Goal: Task Accomplishment & Management: Use online tool/utility

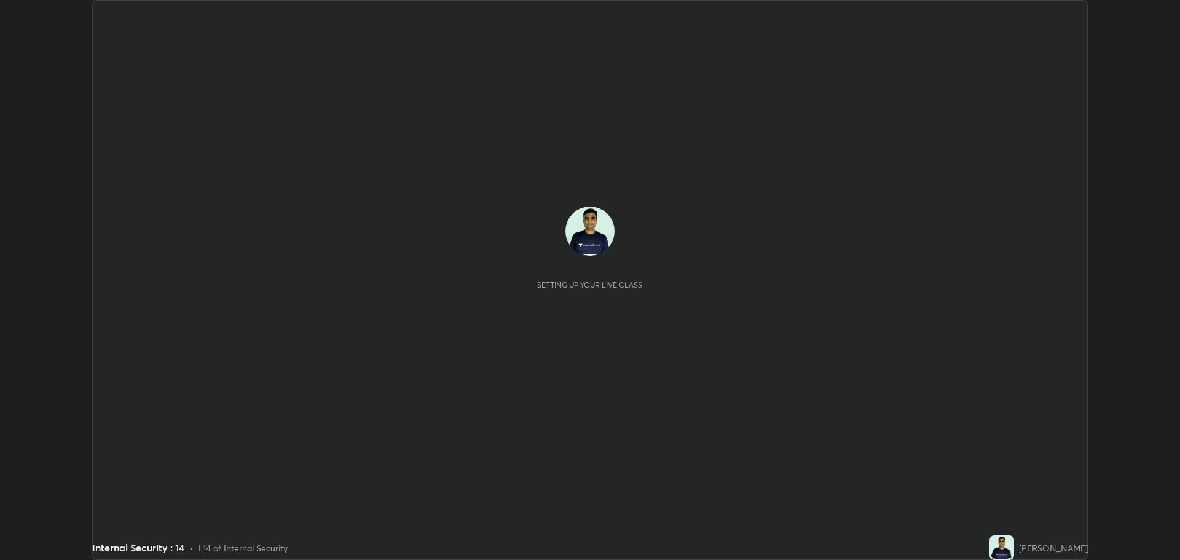
scroll to position [560, 1179]
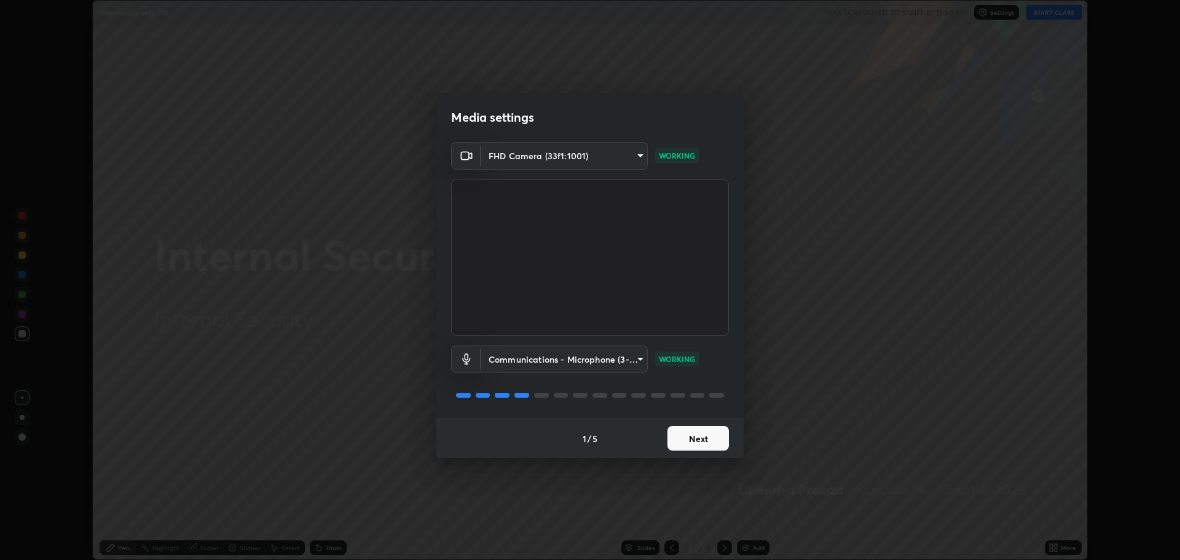
click at [696, 431] on button "Next" at bounding box center [697, 438] width 61 height 25
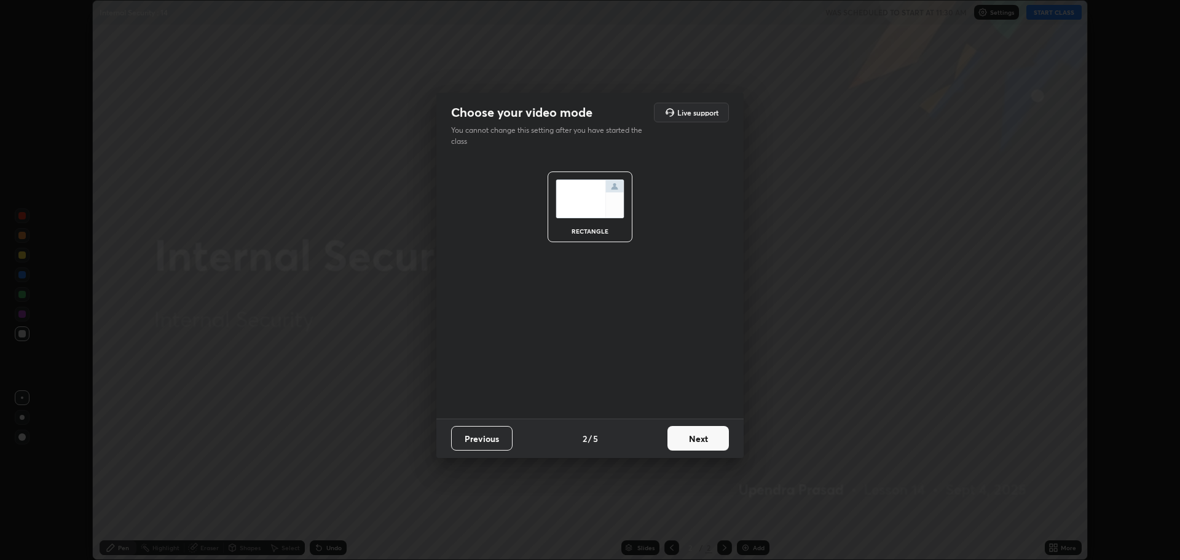
click at [694, 437] on button "Next" at bounding box center [697, 438] width 61 height 25
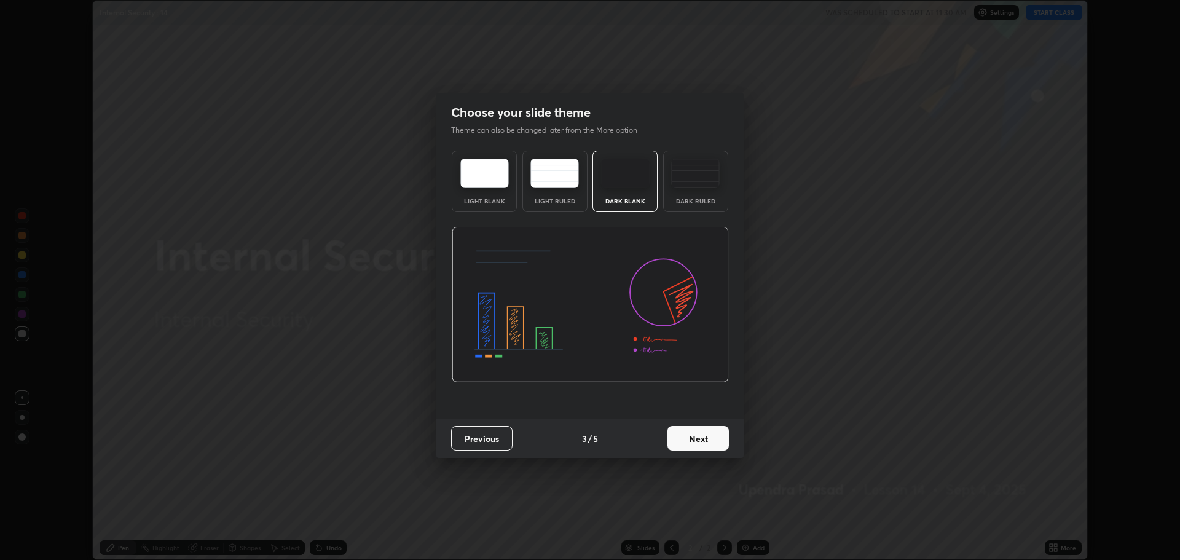
click at [692, 439] on button "Next" at bounding box center [697, 438] width 61 height 25
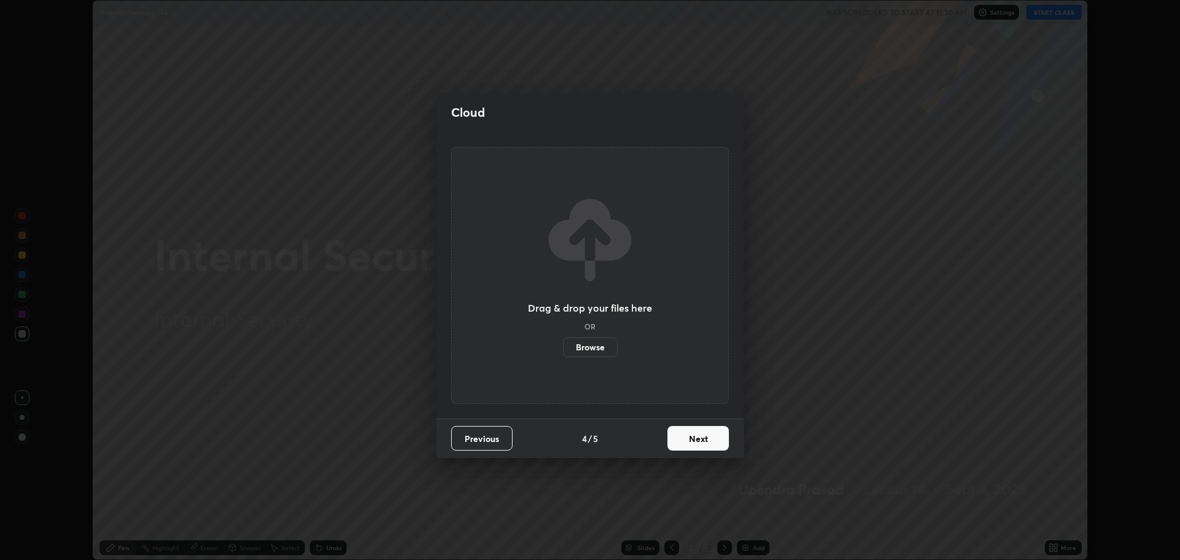
click at [690, 433] on button "Next" at bounding box center [697, 438] width 61 height 25
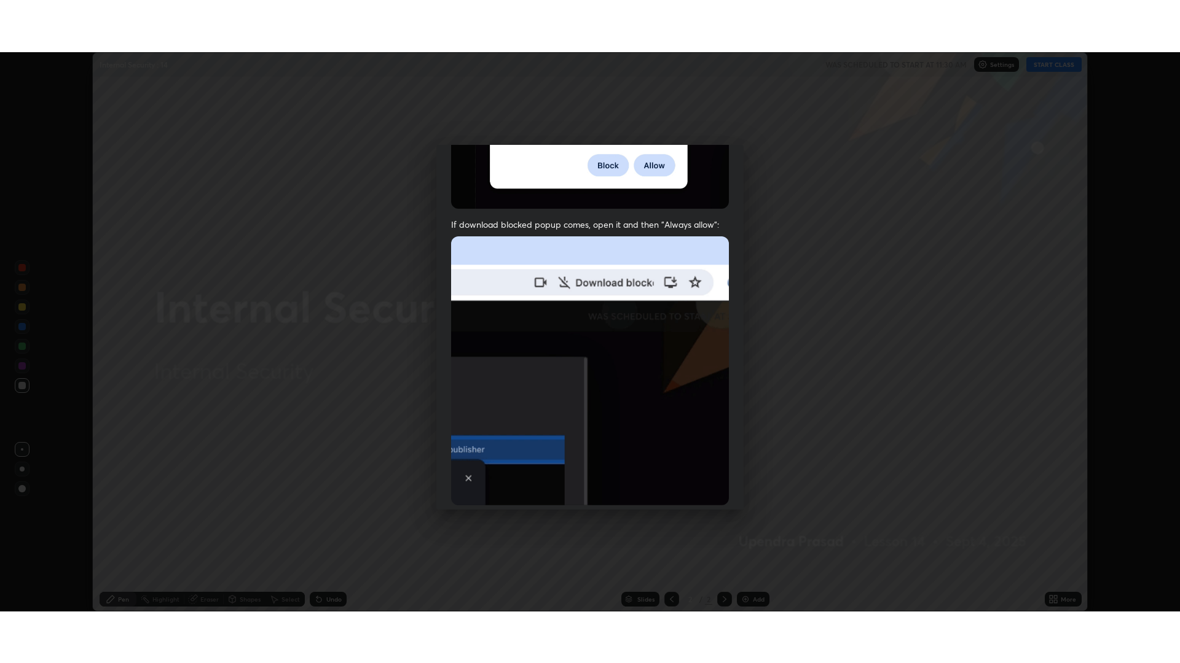
scroll to position [249, 0]
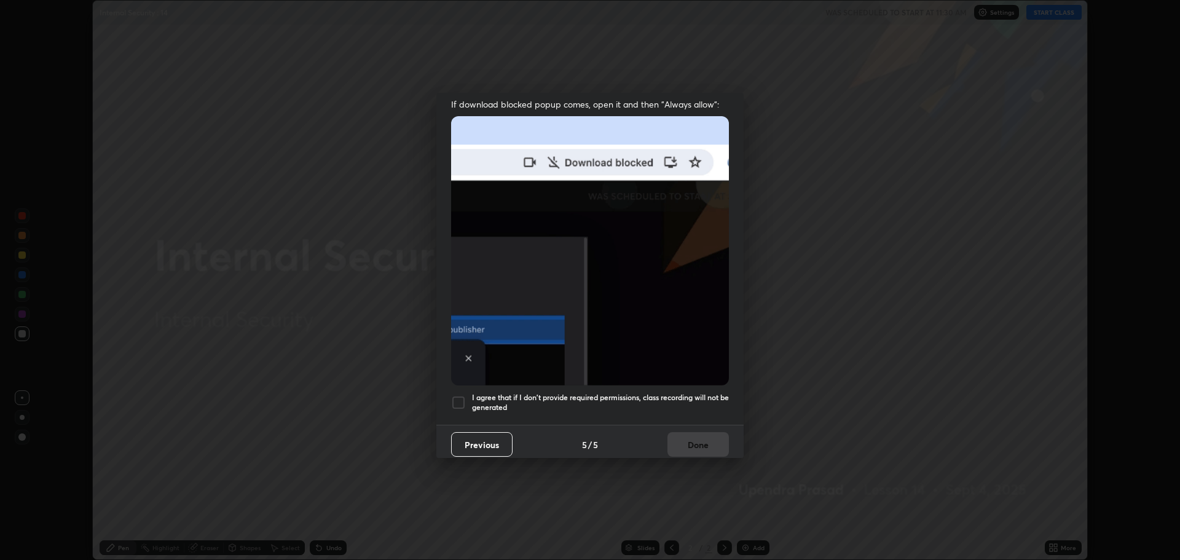
click at [460, 396] on div at bounding box center [458, 402] width 15 height 15
click at [697, 437] on button "Done" at bounding box center [697, 444] width 61 height 25
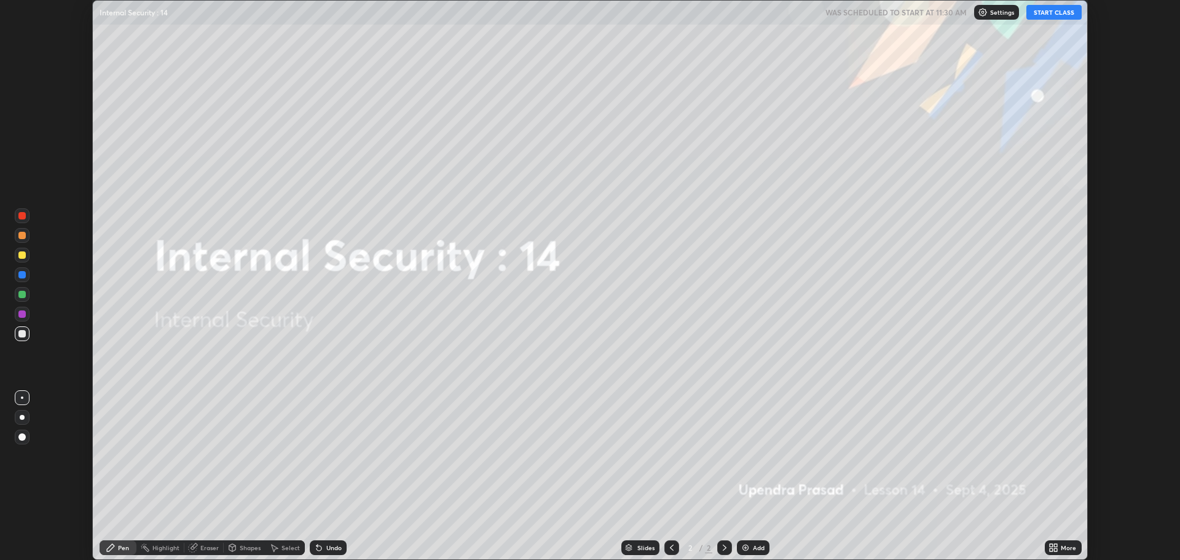
click at [1048, 14] on button "START CLASS" at bounding box center [1053, 12] width 55 height 15
click at [1051, 545] on icon at bounding box center [1050, 545] width 3 height 3
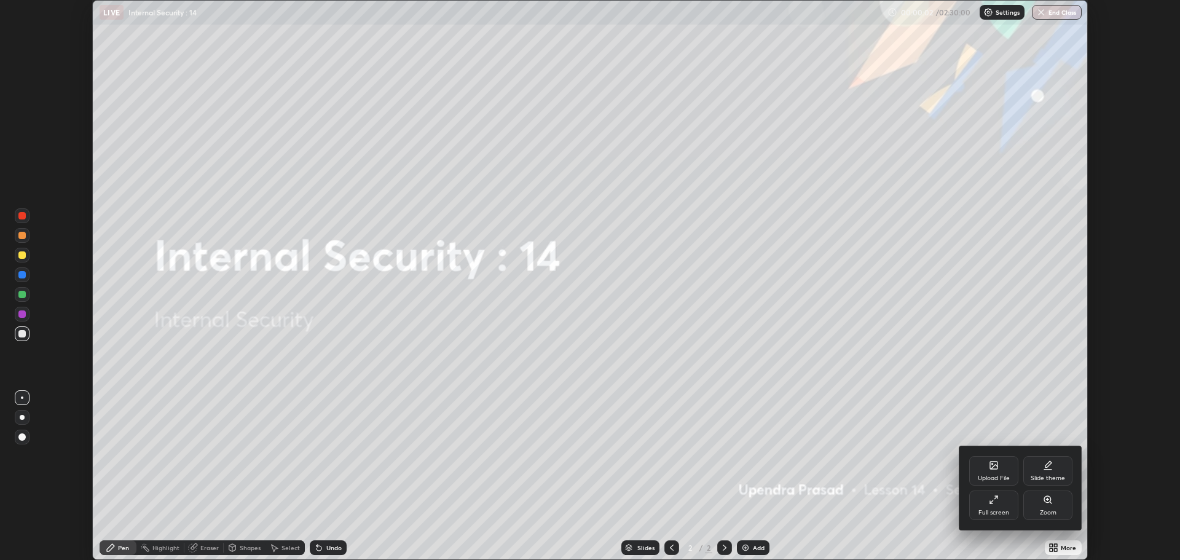
click at [994, 501] on icon at bounding box center [993, 500] width 10 height 10
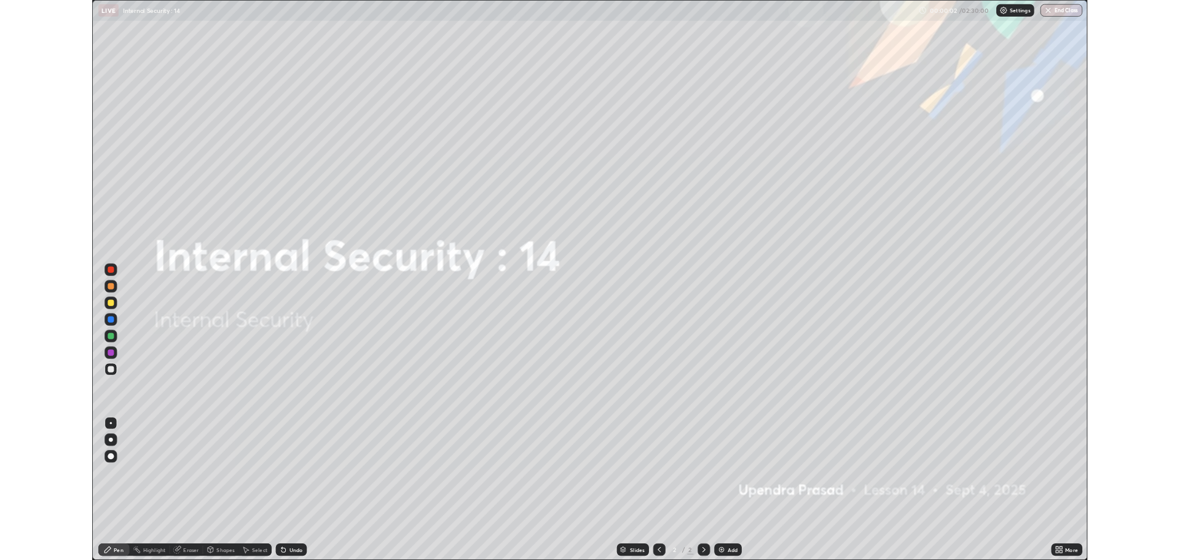
scroll to position [663, 1180]
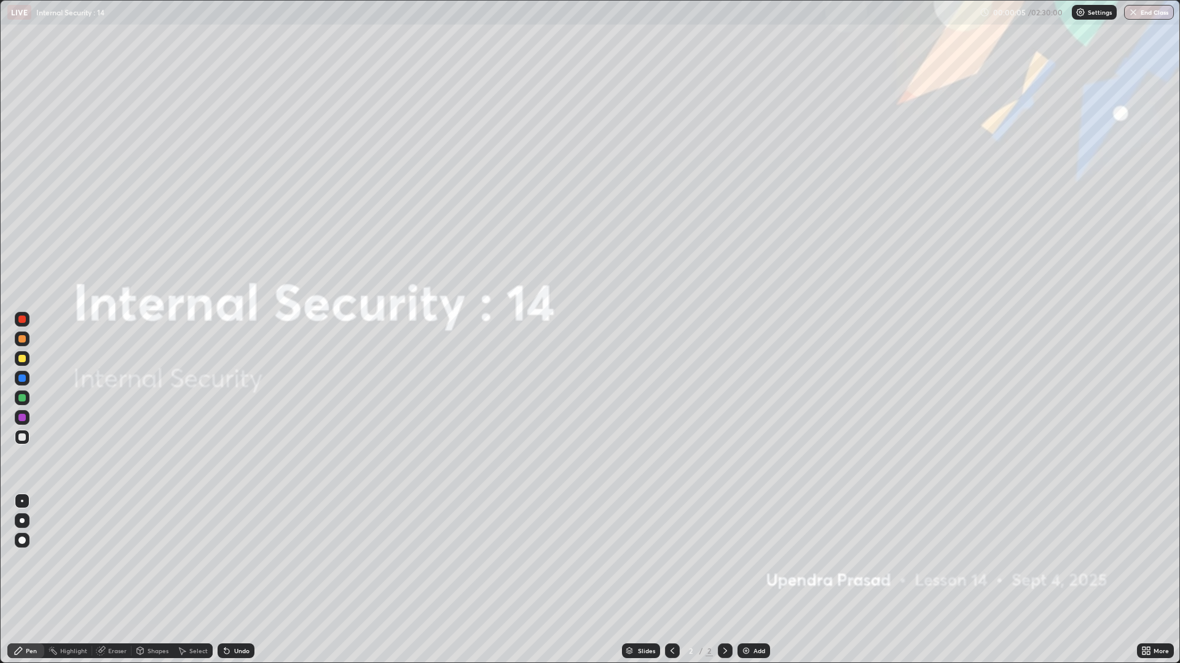
click at [1143, 559] on icon at bounding box center [1143, 649] width 3 height 3
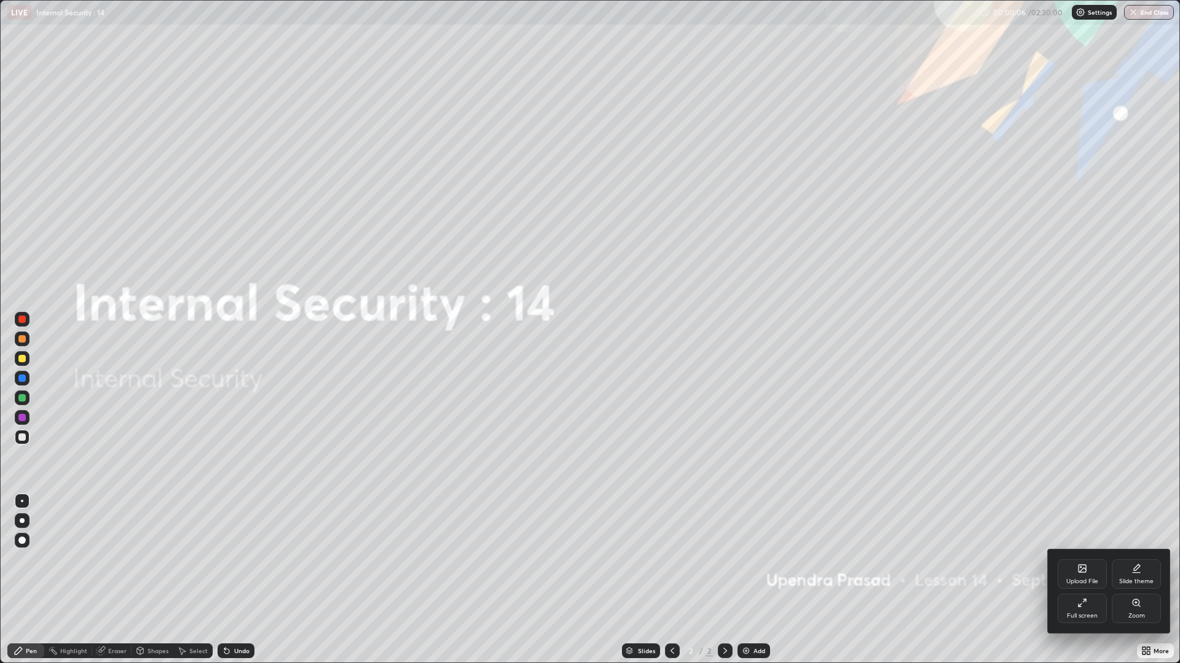
click at [1080, 559] on icon at bounding box center [1082, 603] width 10 height 10
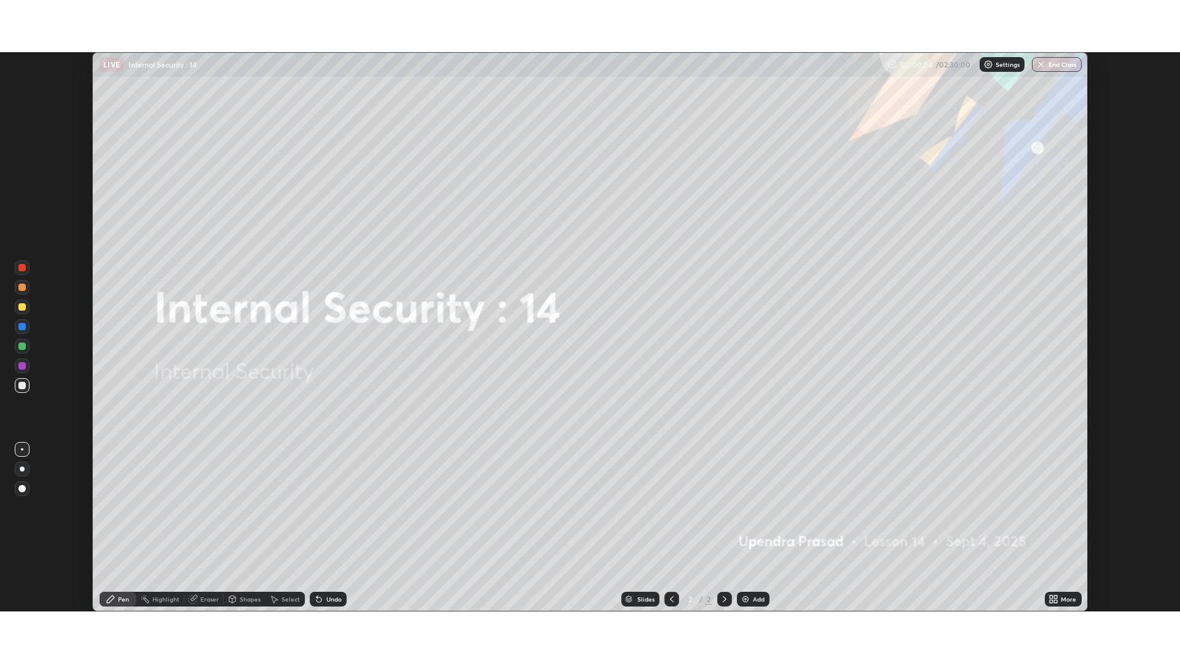
scroll to position [60873, 60253]
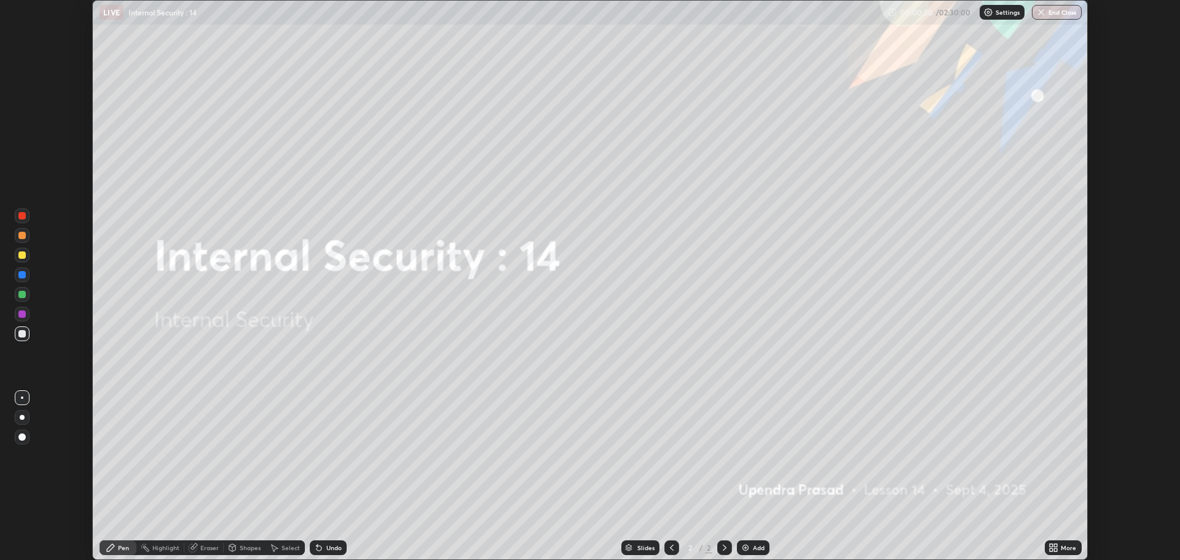
click at [1052, 547] on icon at bounding box center [1050, 545] width 3 height 3
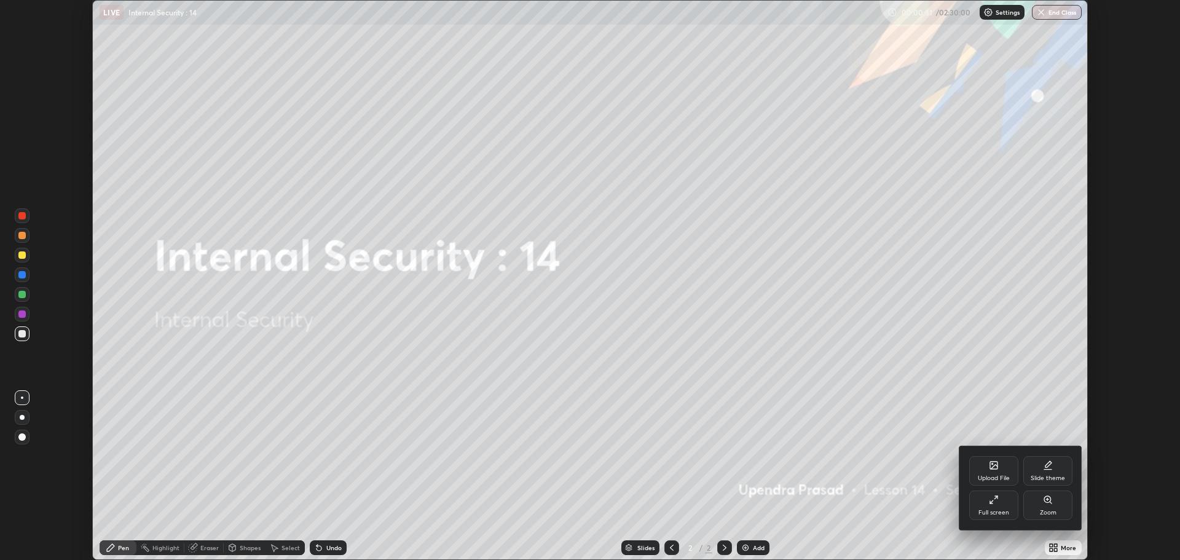
click at [991, 468] on icon at bounding box center [993, 464] width 7 height 7
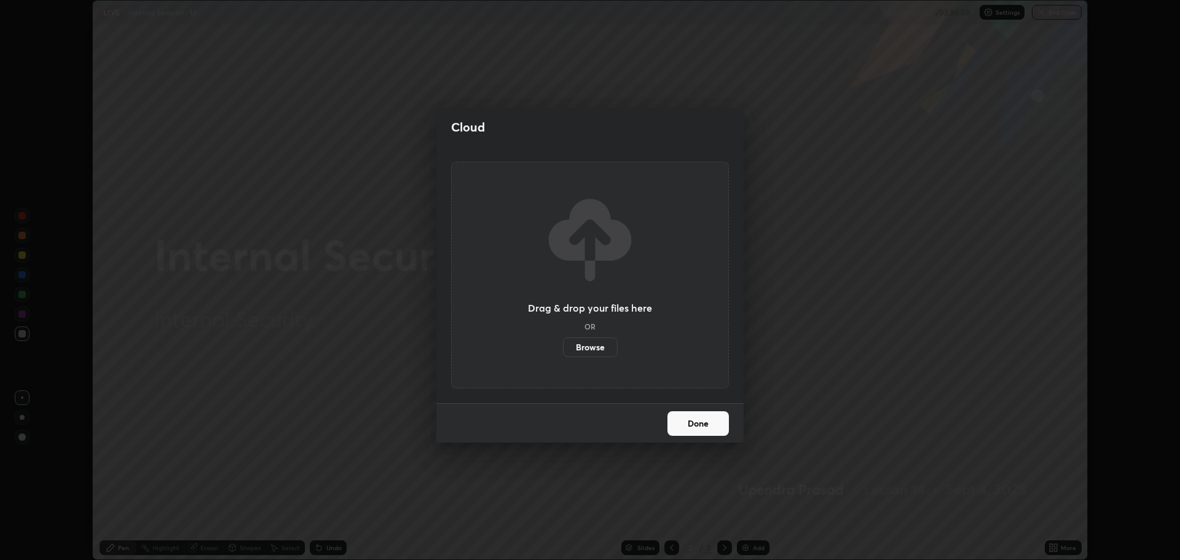
click at [590, 343] on label "Browse" at bounding box center [590, 347] width 55 height 20
click at [563, 343] on input "Browse" at bounding box center [563, 347] width 0 height 20
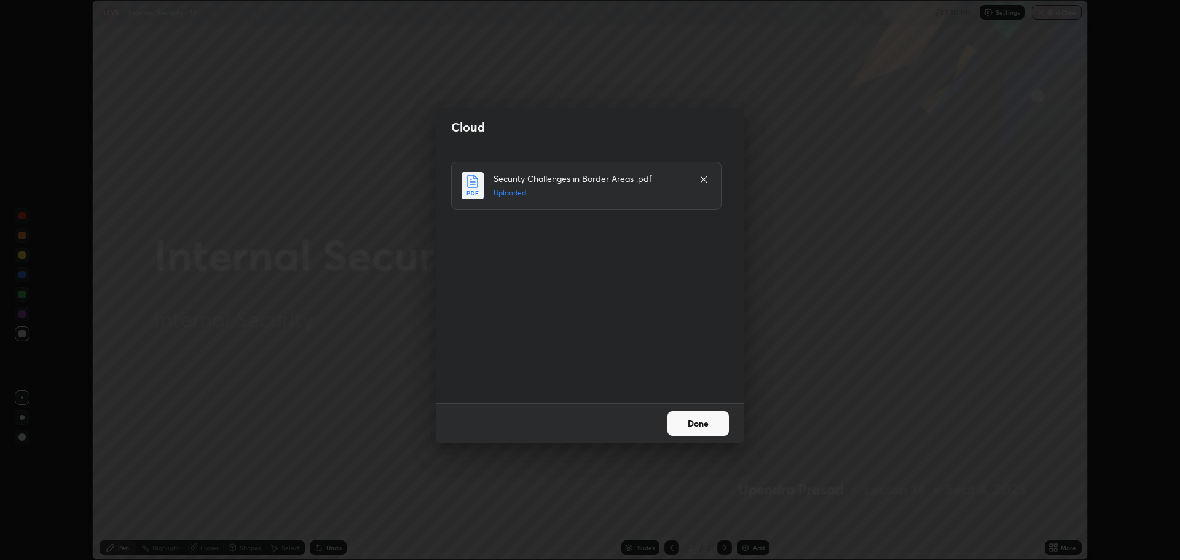
click at [698, 418] on button "Done" at bounding box center [697, 423] width 61 height 25
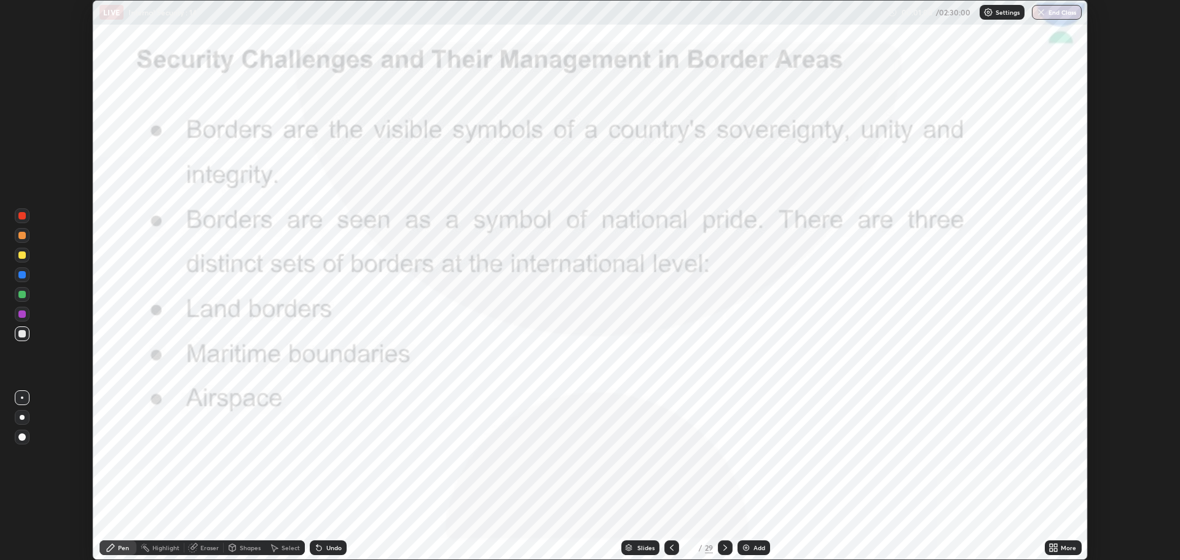
click at [1055, 545] on icon at bounding box center [1055, 545] width 3 height 3
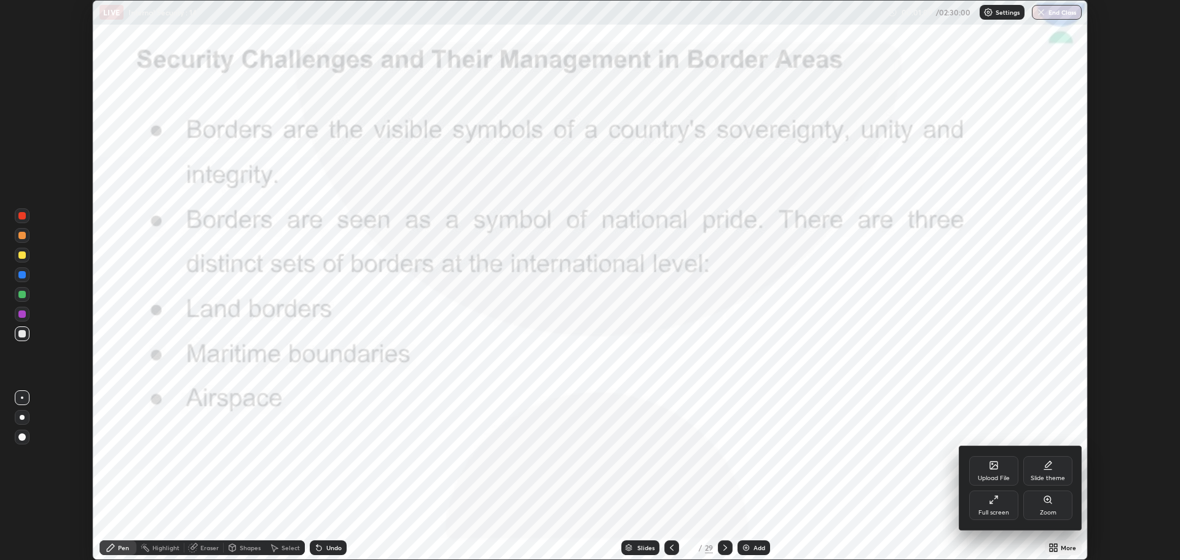
click at [994, 503] on icon at bounding box center [993, 500] width 10 height 10
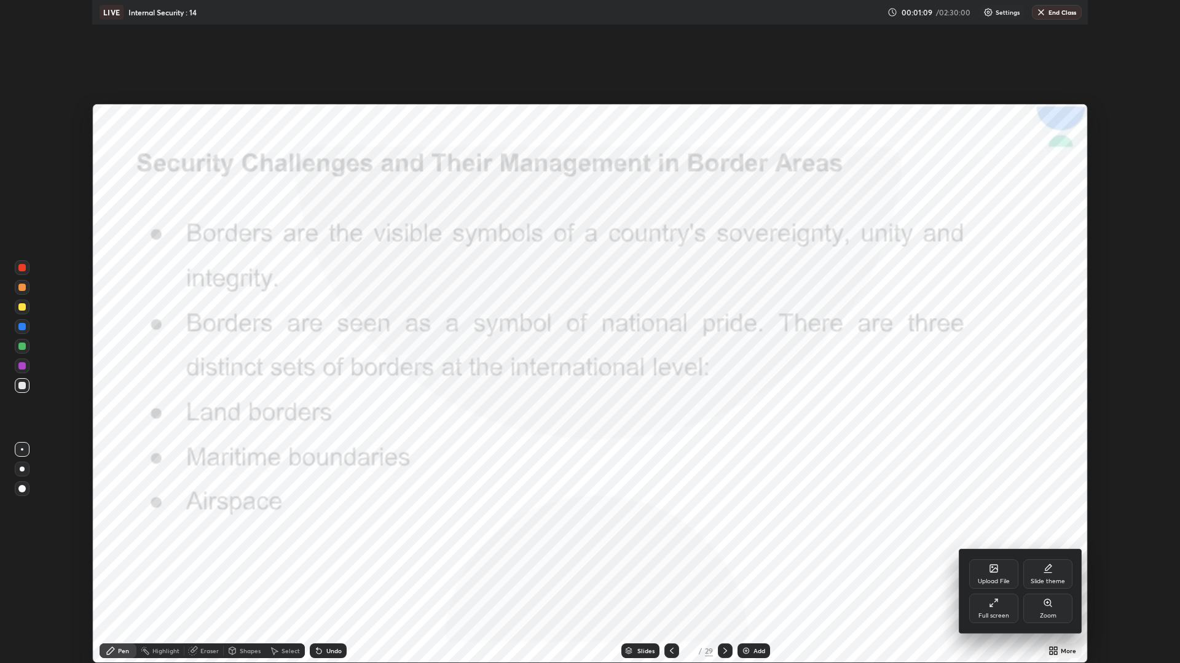
scroll to position [663, 1180]
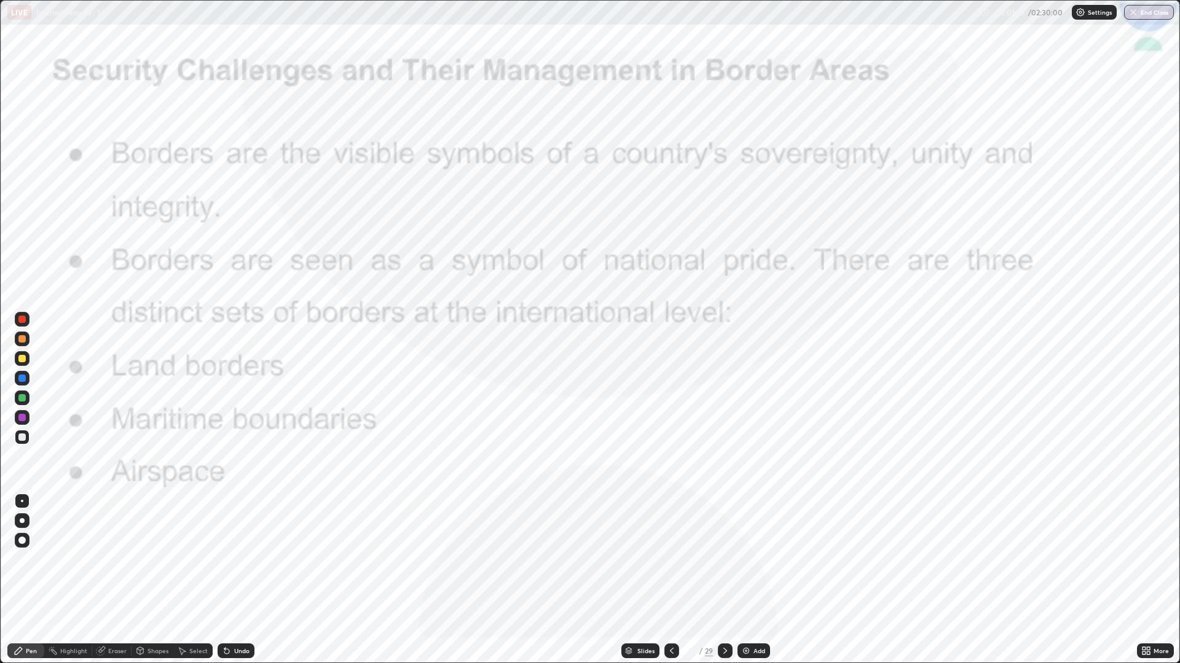
click at [729, 559] on icon at bounding box center [725, 651] width 10 height 10
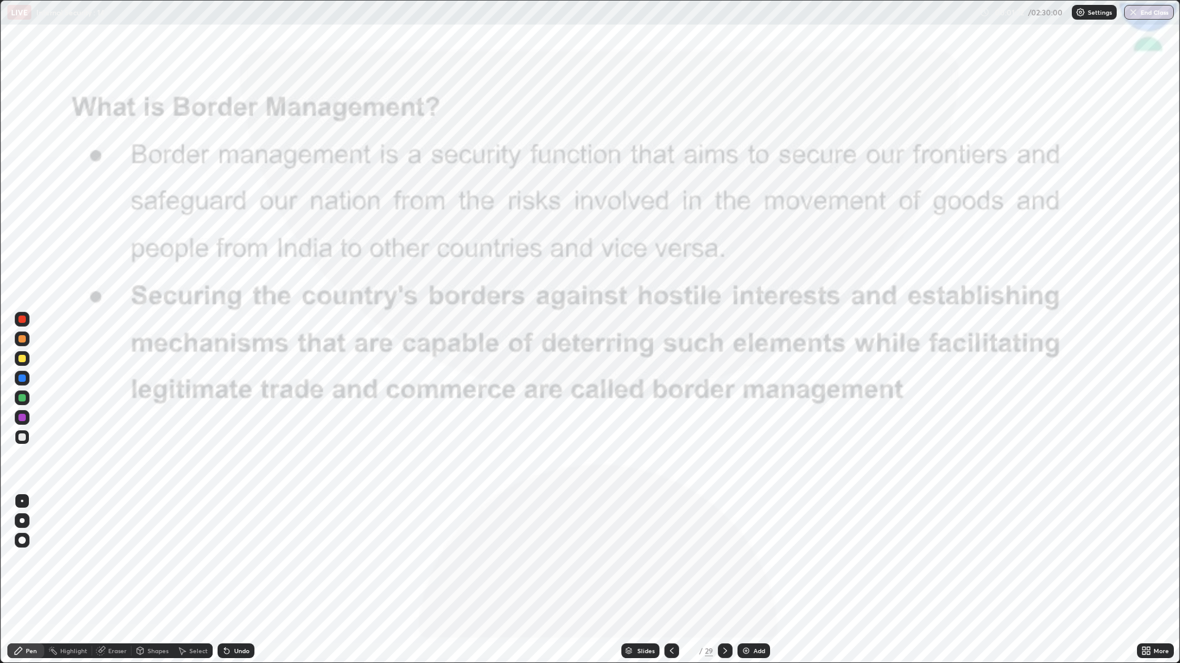
click at [724, 559] on icon at bounding box center [725, 651] width 10 height 10
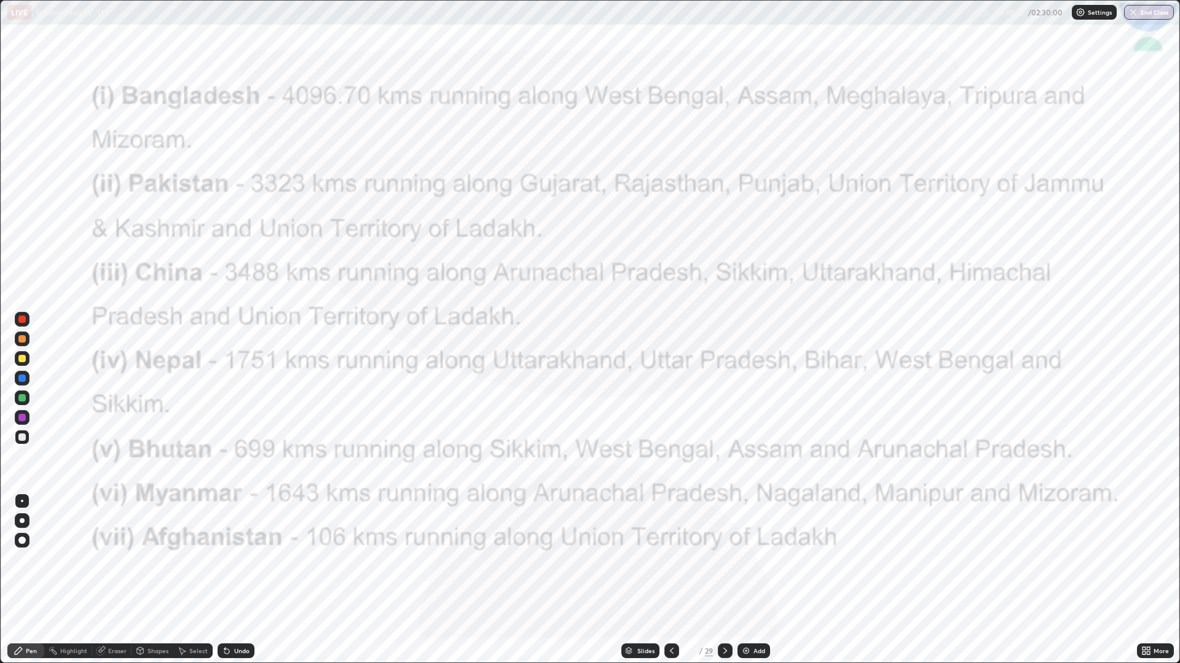
click at [724, 559] on icon at bounding box center [725, 651] width 10 height 10
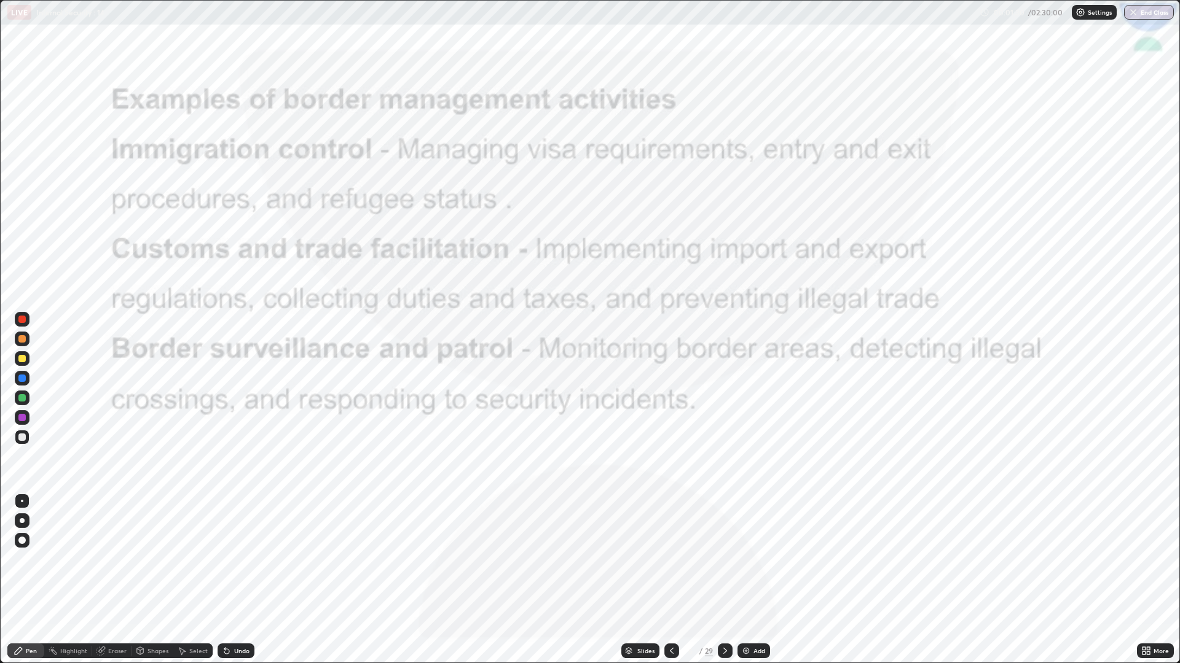
click at [724, 559] on icon at bounding box center [725, 651] width 10 height 10
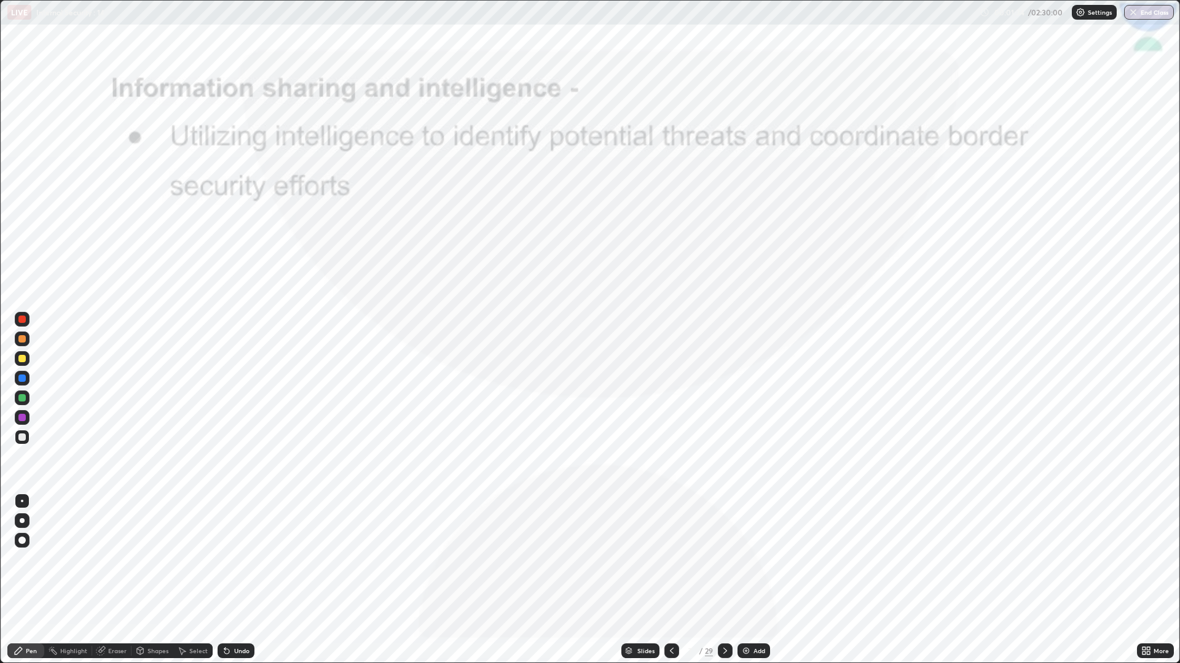
click at [724, 559] on icon at bounding box center [725, 651] width 10 height 10
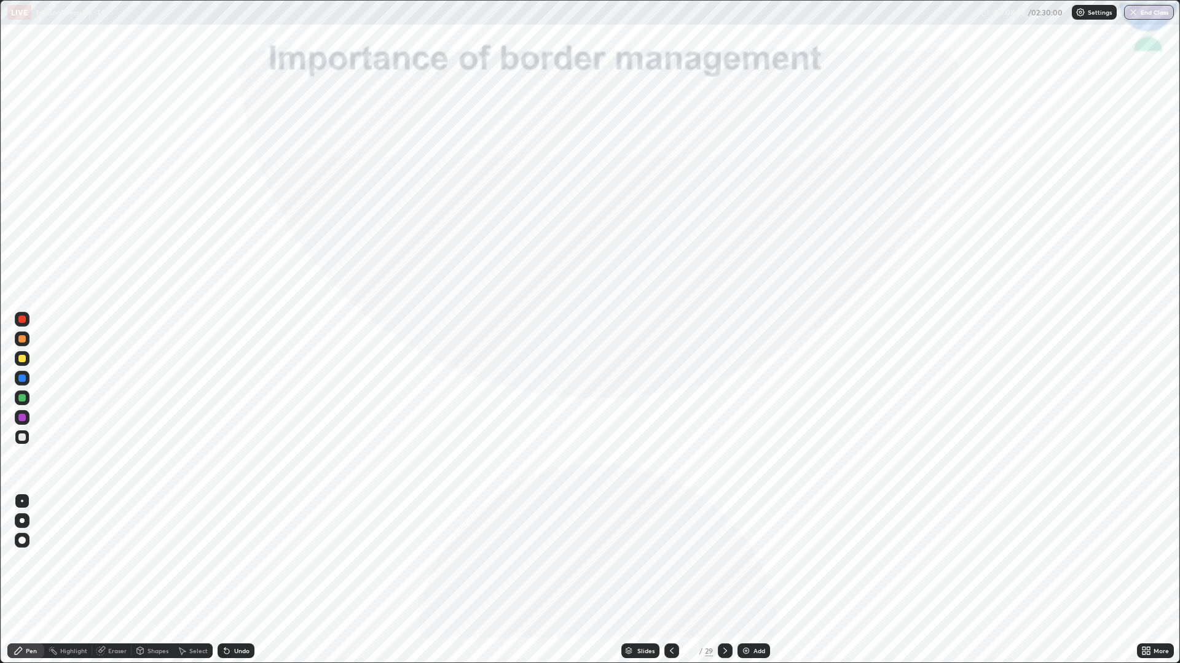
click at [26, 317] on div at bounding box center [22, 319] width 15 height 15
click at [725, 559] on icon at bounding box center [725, 651] width 10 height 10
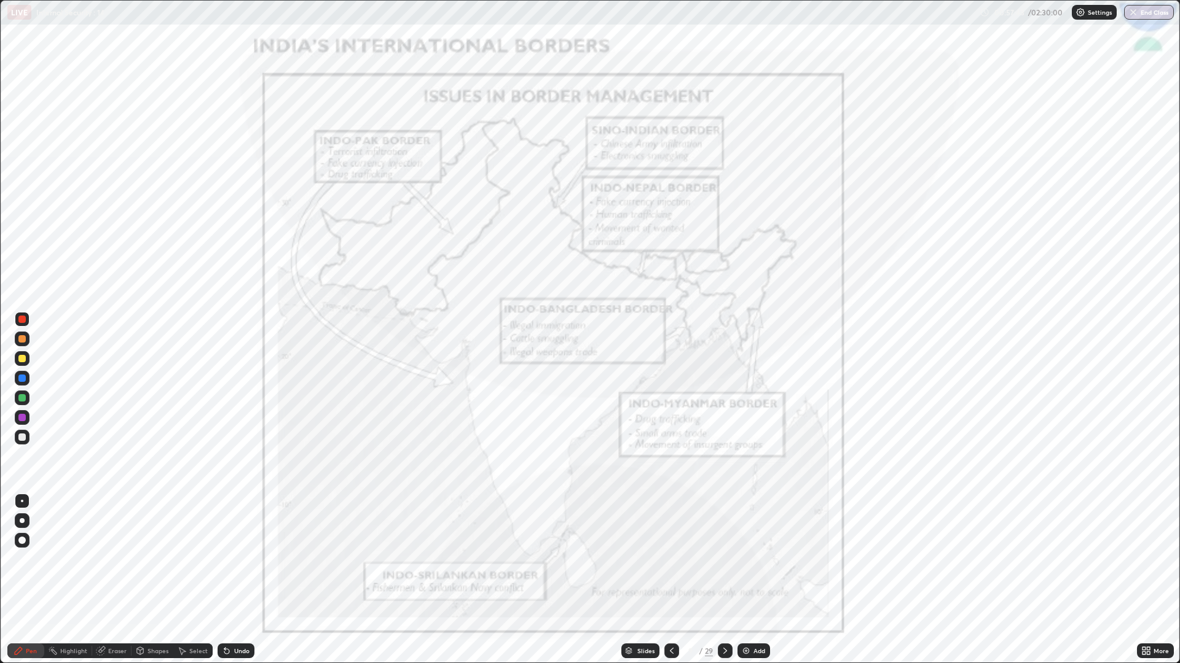
click at [722, 559] on icon at bounding box center [725, 651] width 10 height 10
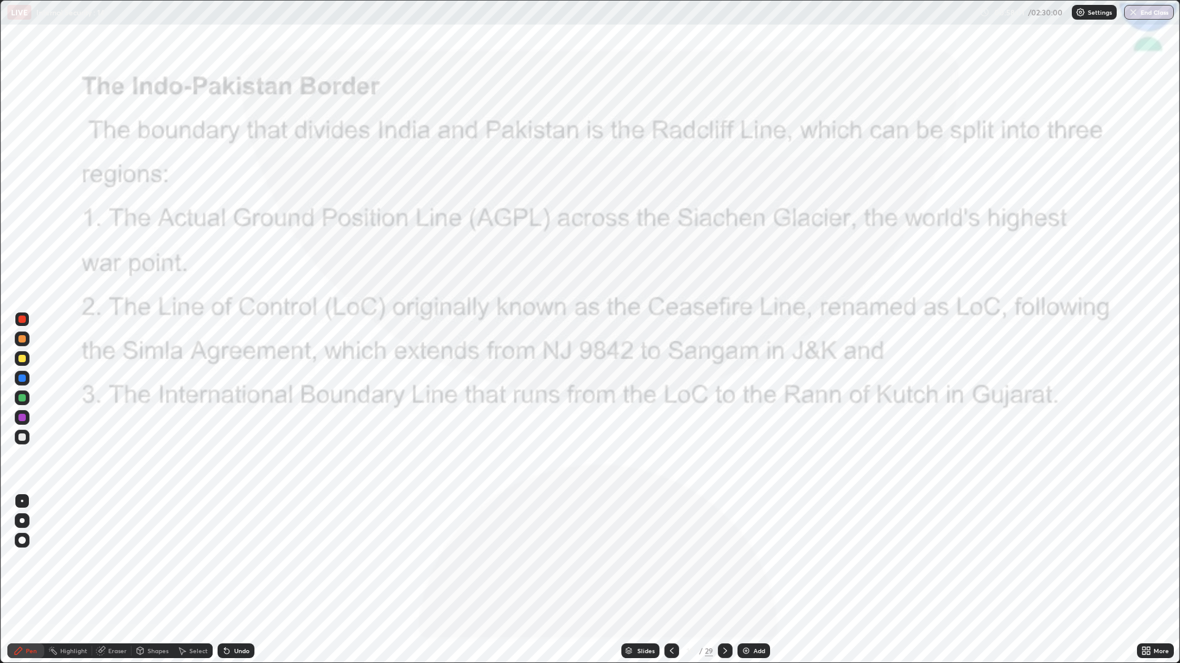
click at [724, 559] on icon at bounding box center [725, 651] width 10 height 10
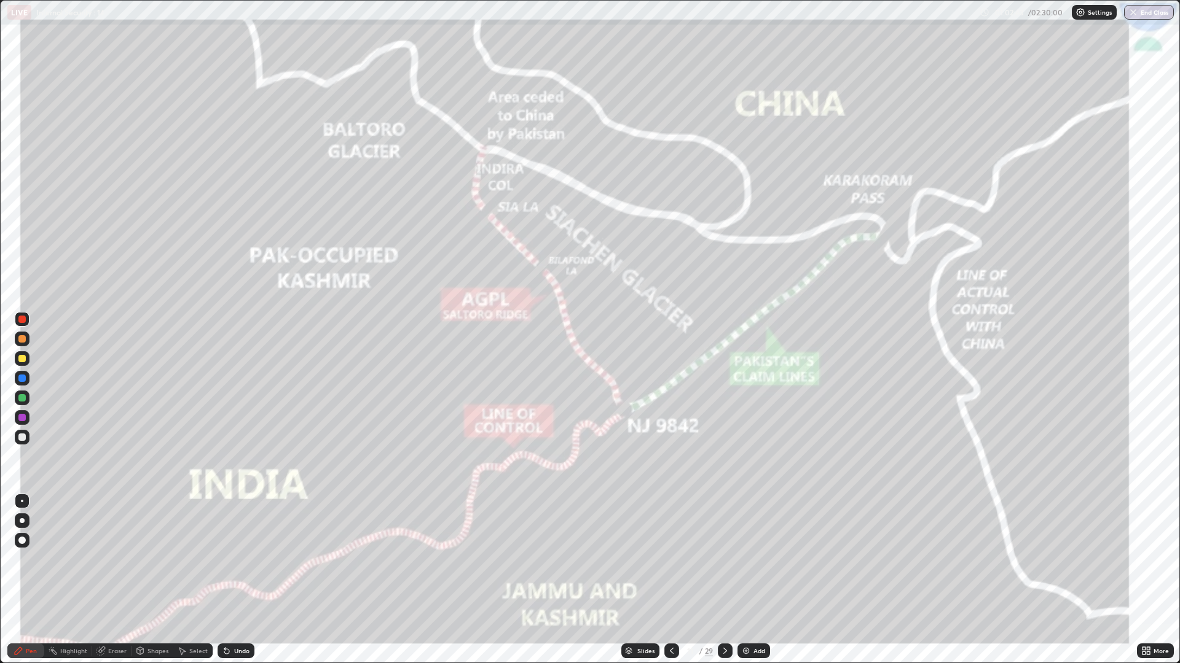
click at [724, 559] on icon at bounding box center [725, 651] width 10 height 10
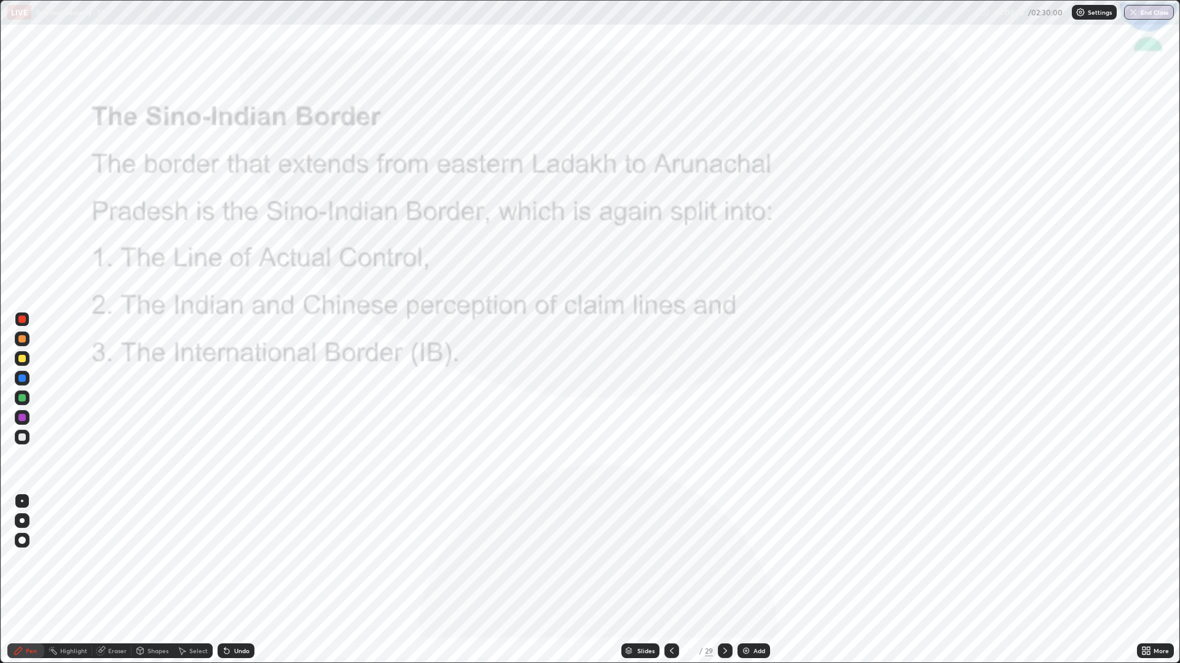
click at [729, 559] on div at bounding box center [725, 651] width 15 height 15
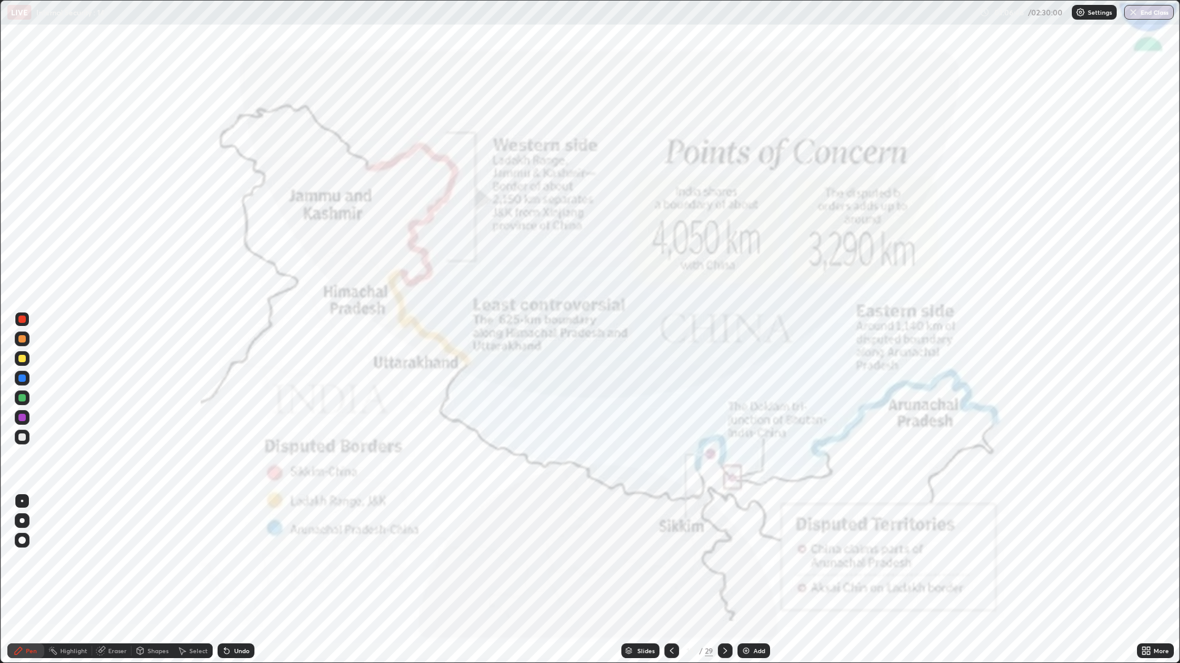
click at [726, 559] on icon at bounding box center [725, 651] width 10 height 10
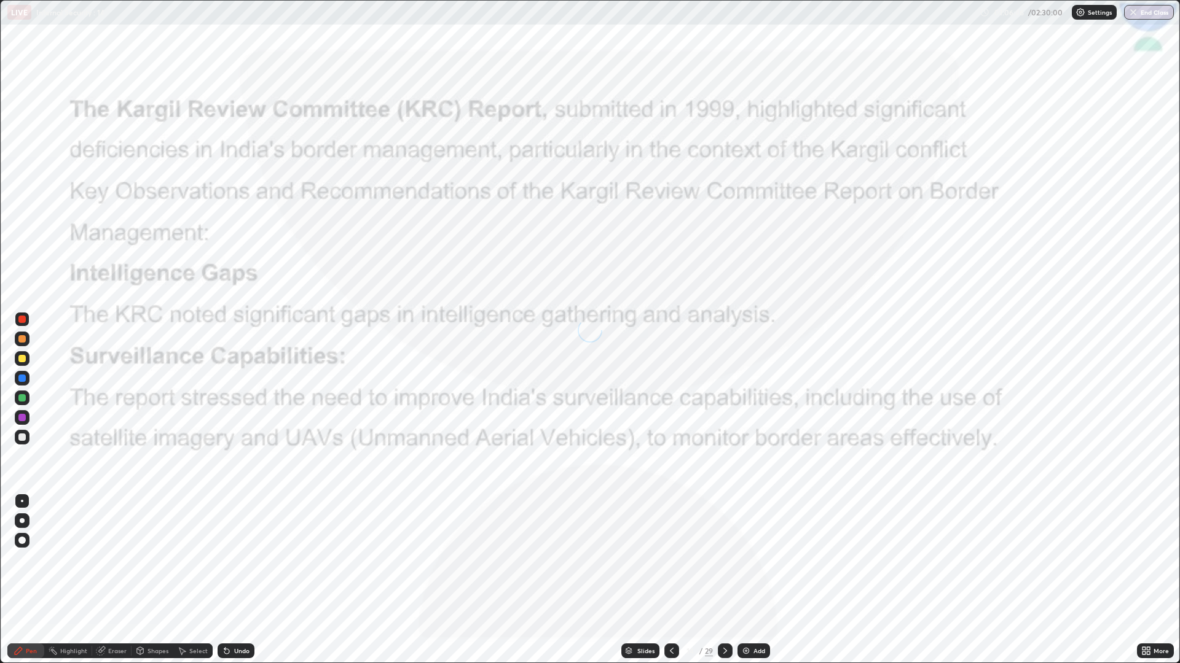
click at [727, 559] on div at bounding box center [725, 651] width 15 height 15
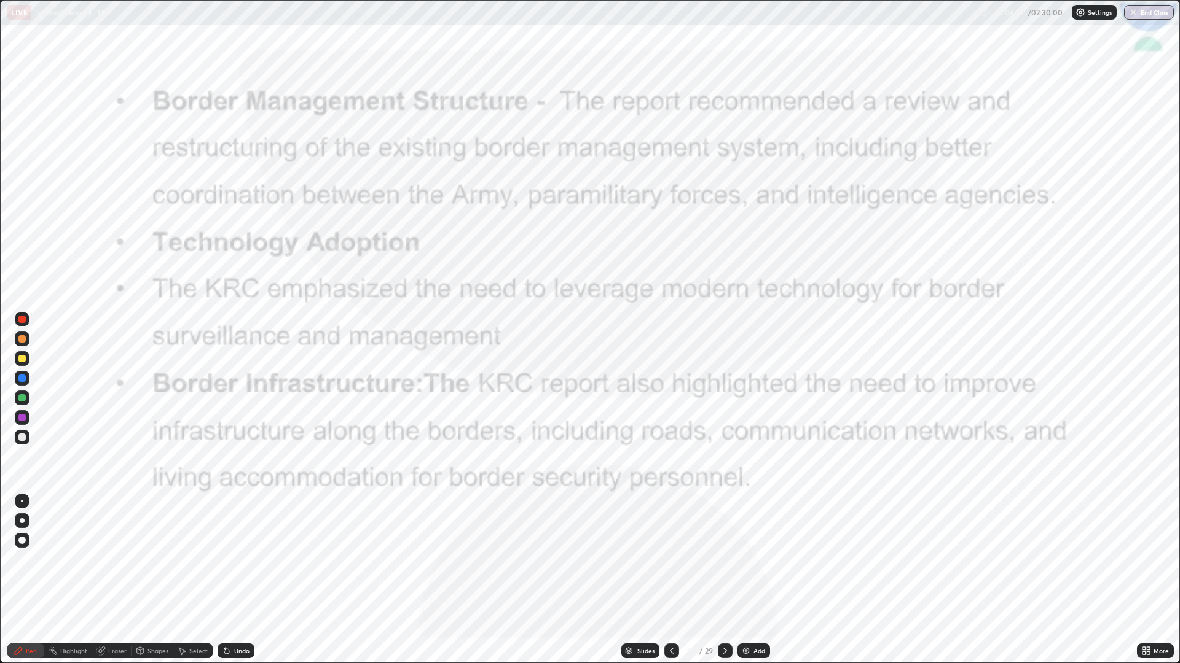
click at [668, 559] on icon at bounding box center [672, 651] width 10 height 10
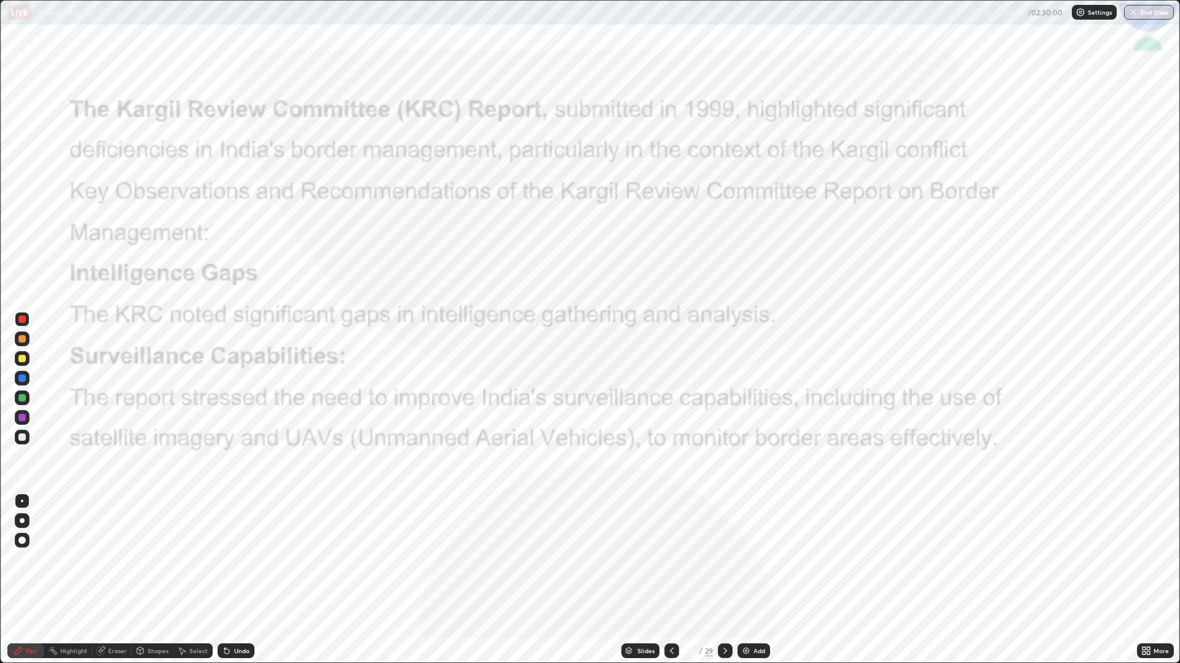
click at [670, 559] on icon at bounding box center [672, 651] width 10 height 10
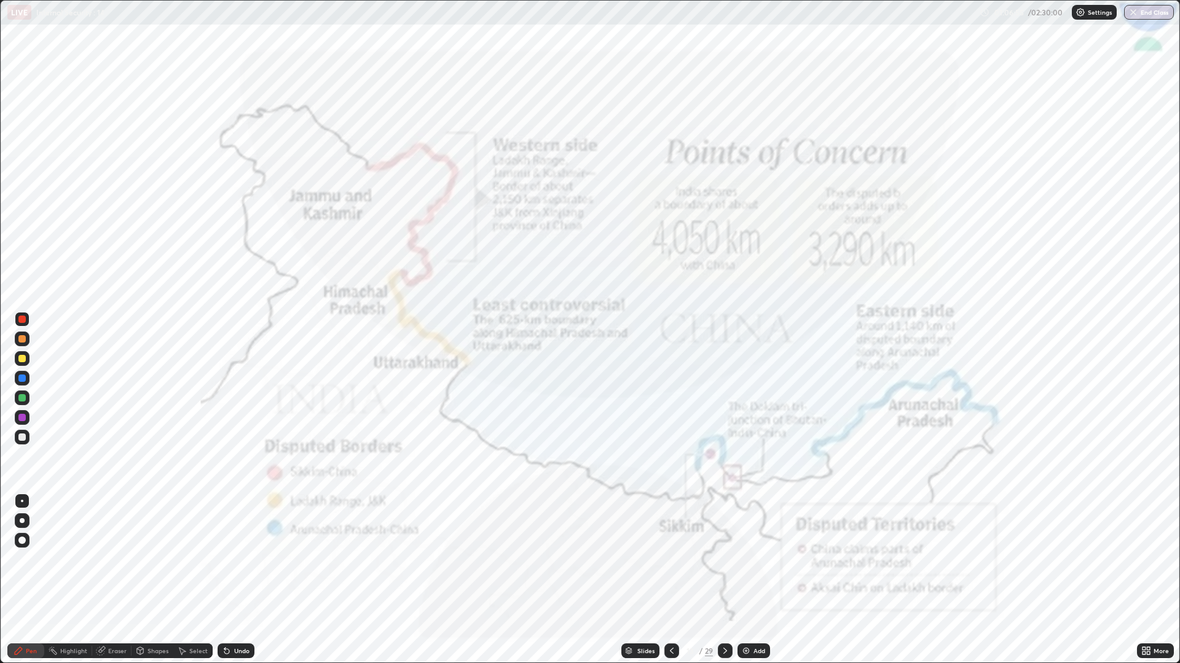
click at [724, 559] on icon at bounding box center [725, 651] width 10 height 10
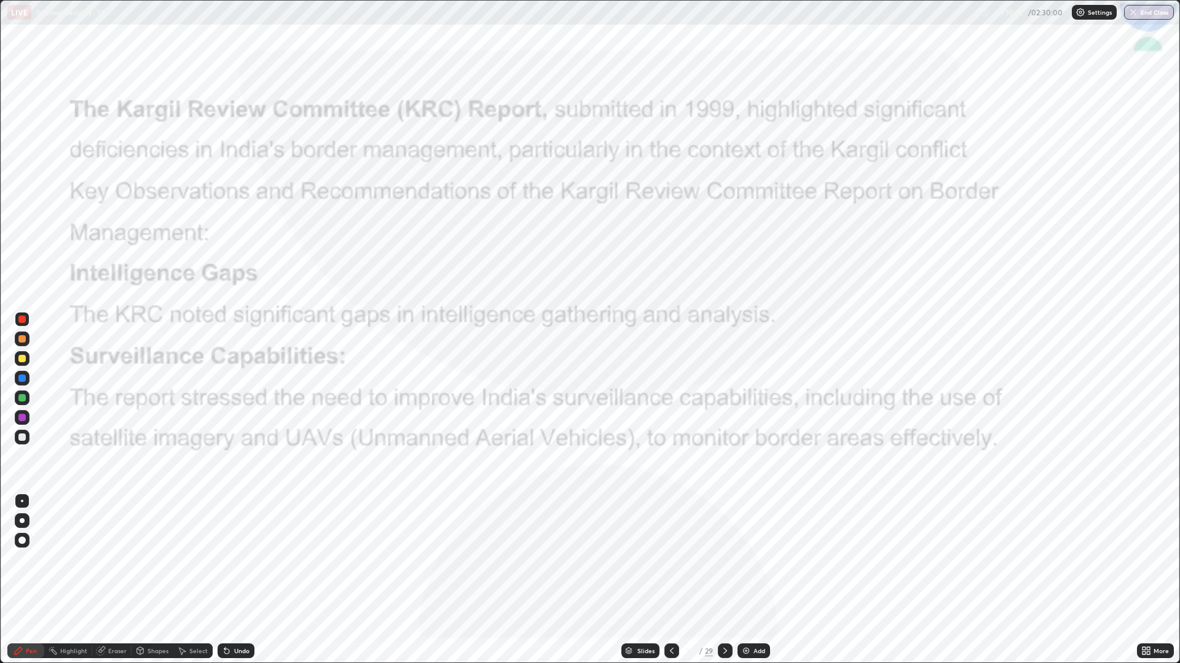
click at [726, 559] on icon at bounding box center [725, 651] width 10 height 10
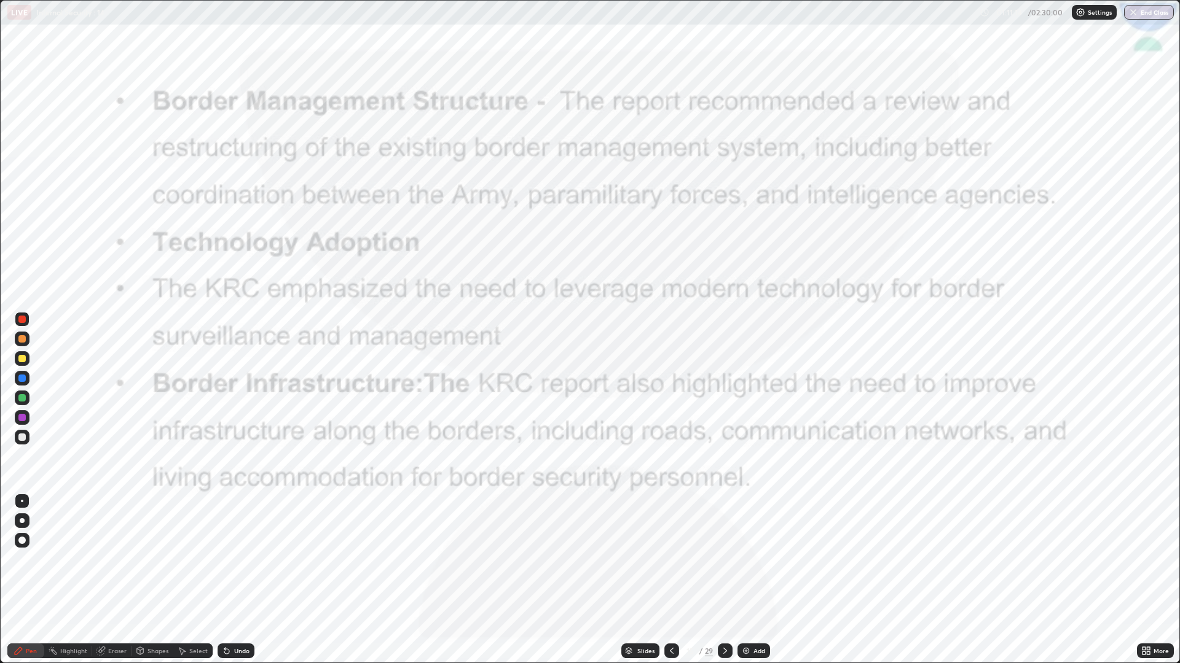
click at [724, 559] on icon at bounding box center [725, 651] width 10 height 10
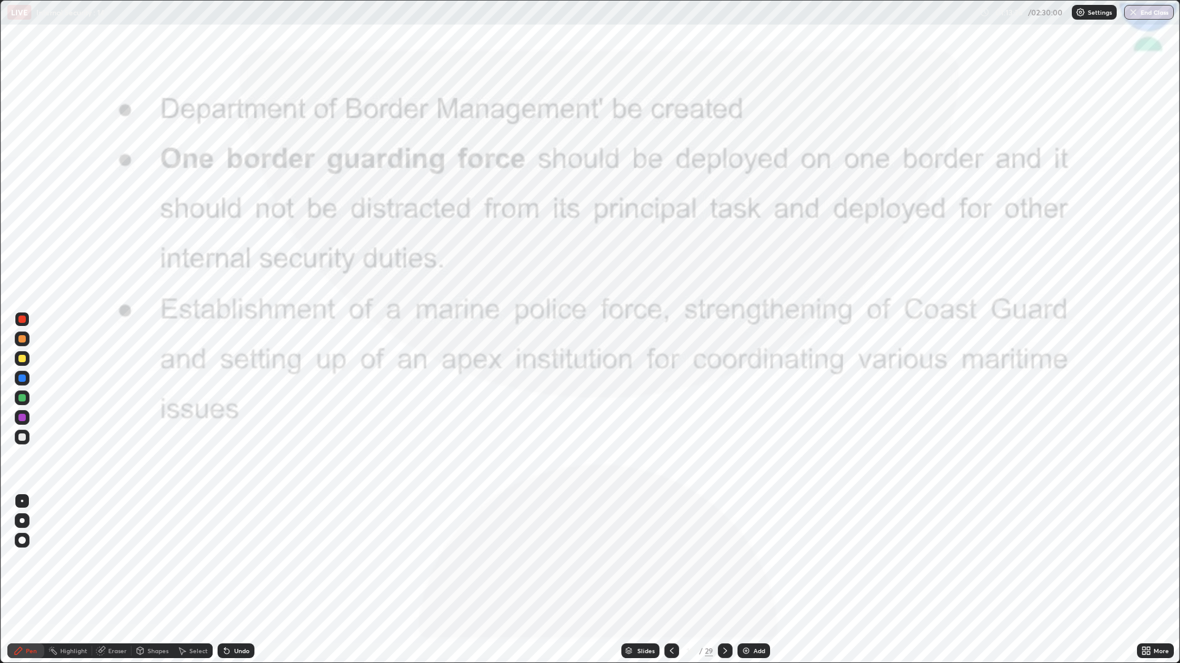
click at [719, 559] on div at bounding box center [725, 651] width 15 height 15
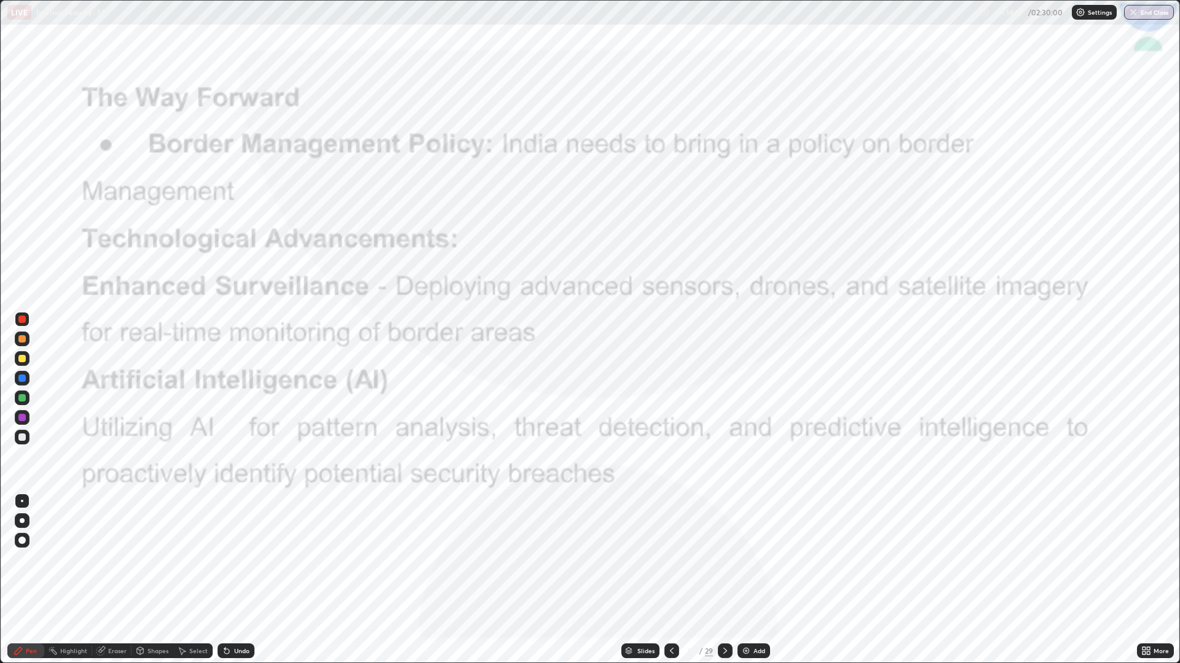
click at [724, 559] on icon at bounding box center [725, 651] width 10 height 10
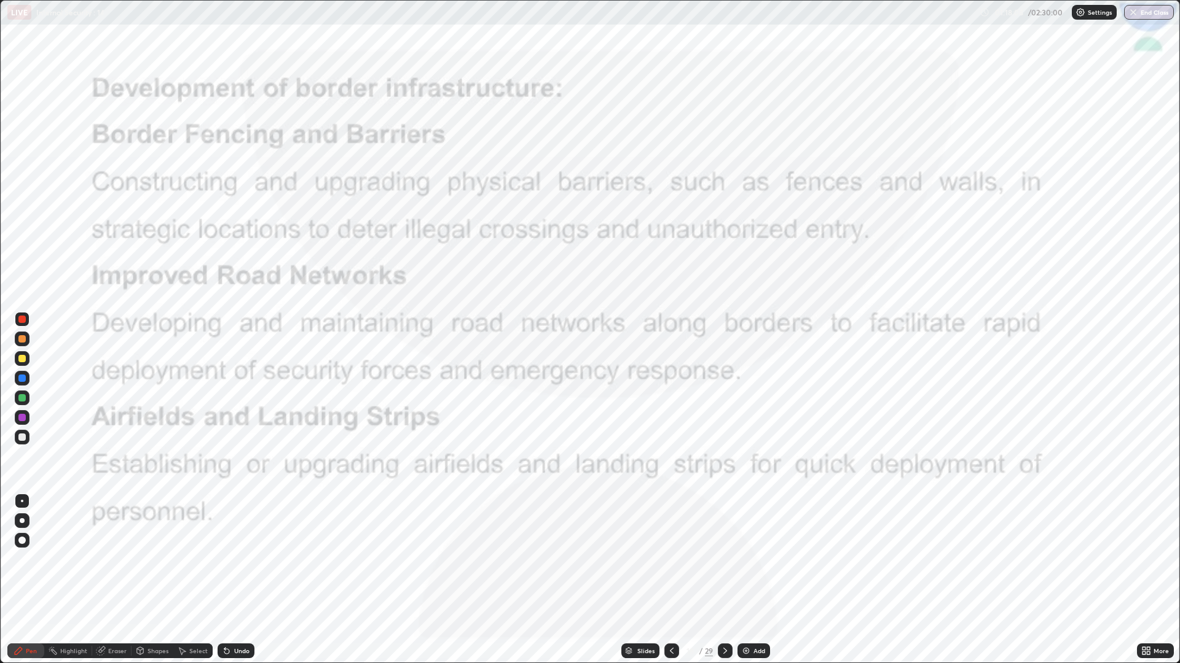
click at [726, 559] on icon at bounding box center [725, 651] width 10 height 10
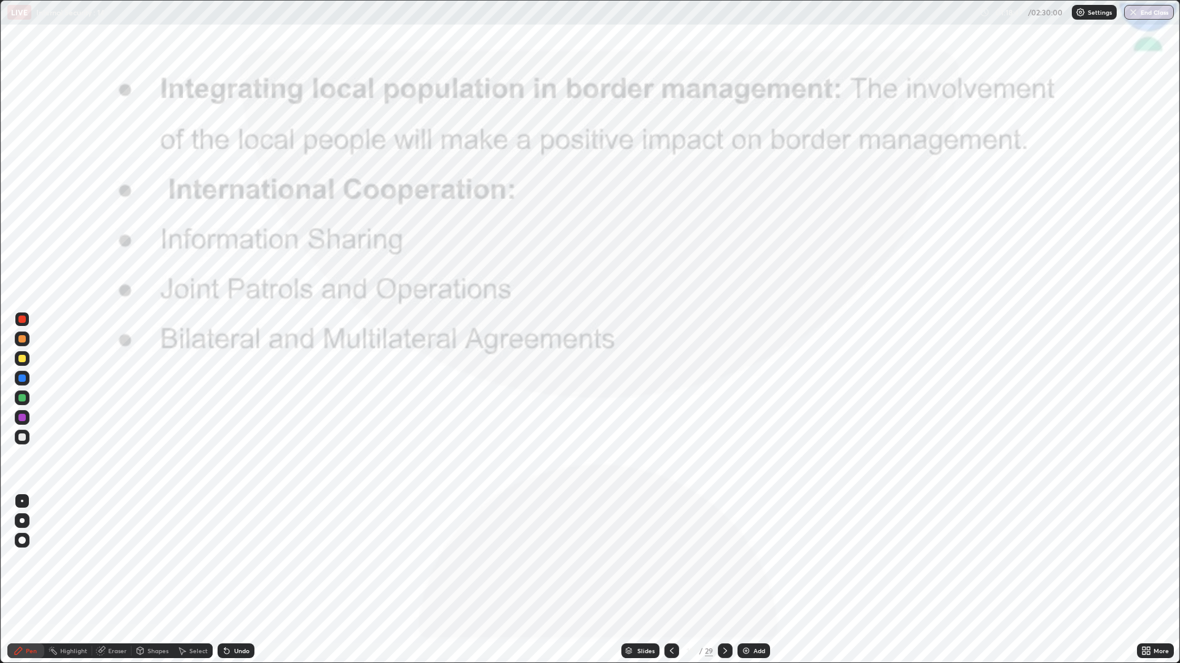
click at [724, 559] on div at bounding box center [725, 651] width 15 height 15
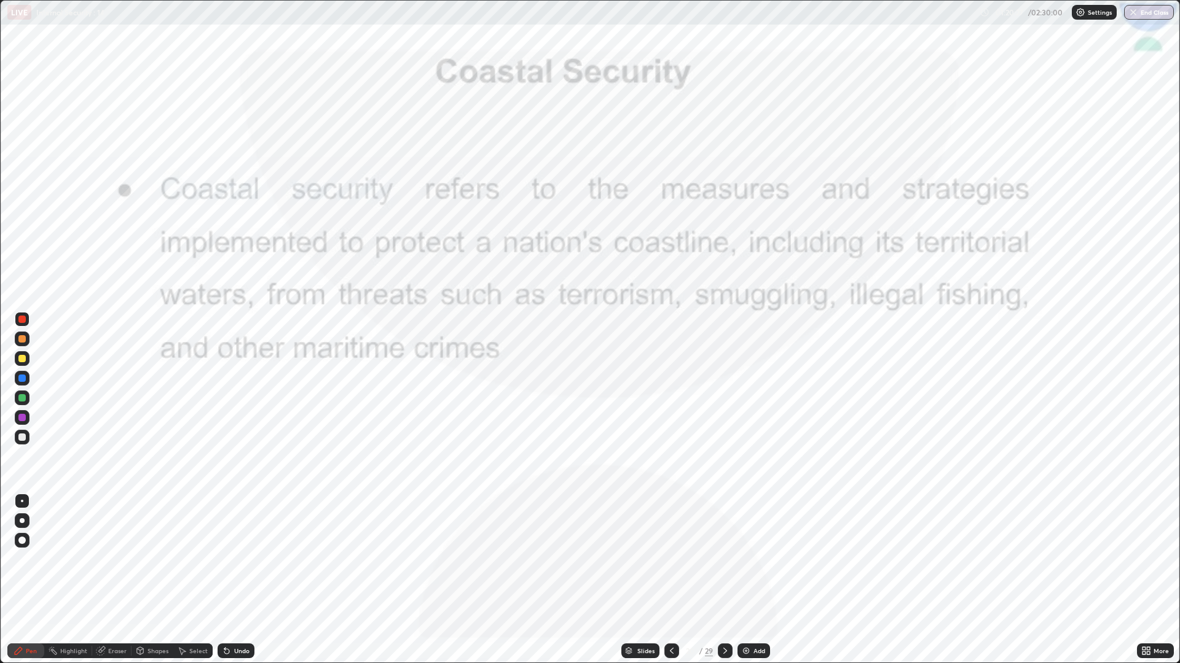
click at [724, 559] on icon at bounding box center [725, 651] width 10 height 10
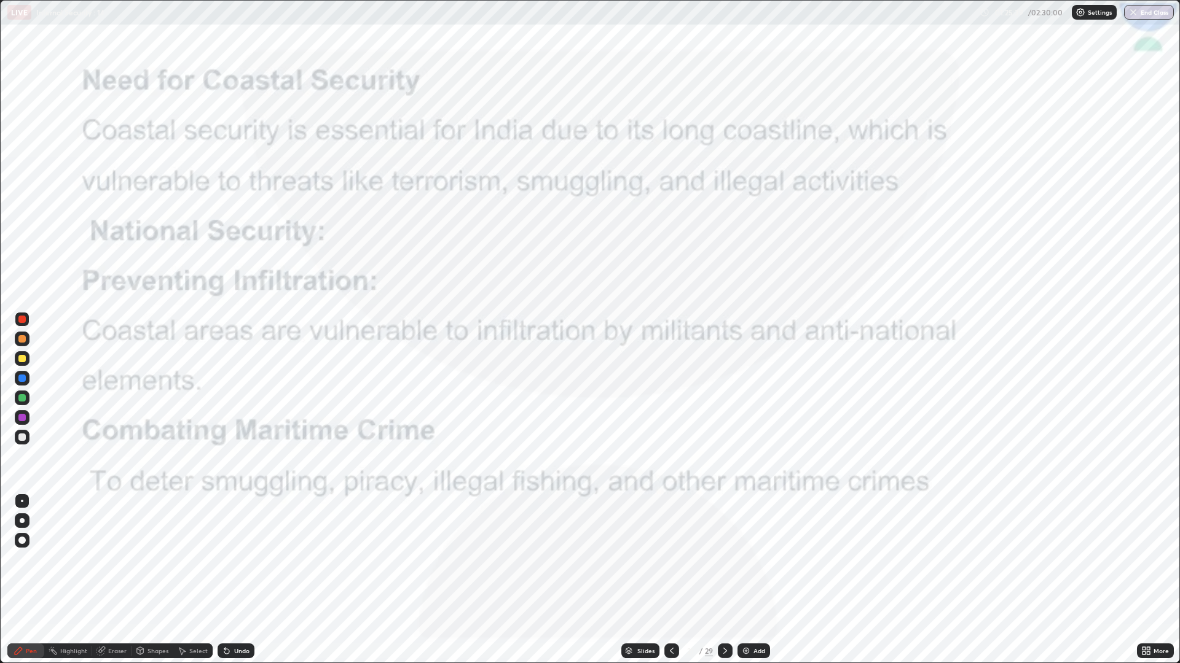
click at [724, 559] on div at bounding box center [725, 651] width 15 height 15
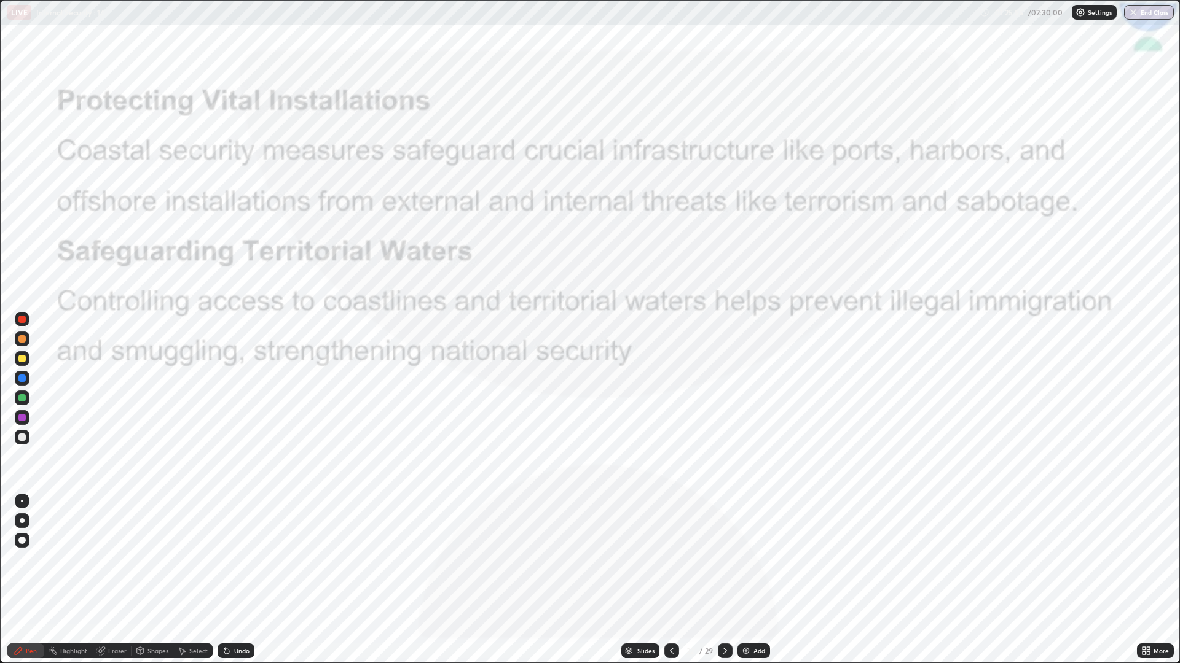
click at [627, 559] on icon at bounding box center [628, 649] width 6 height 3
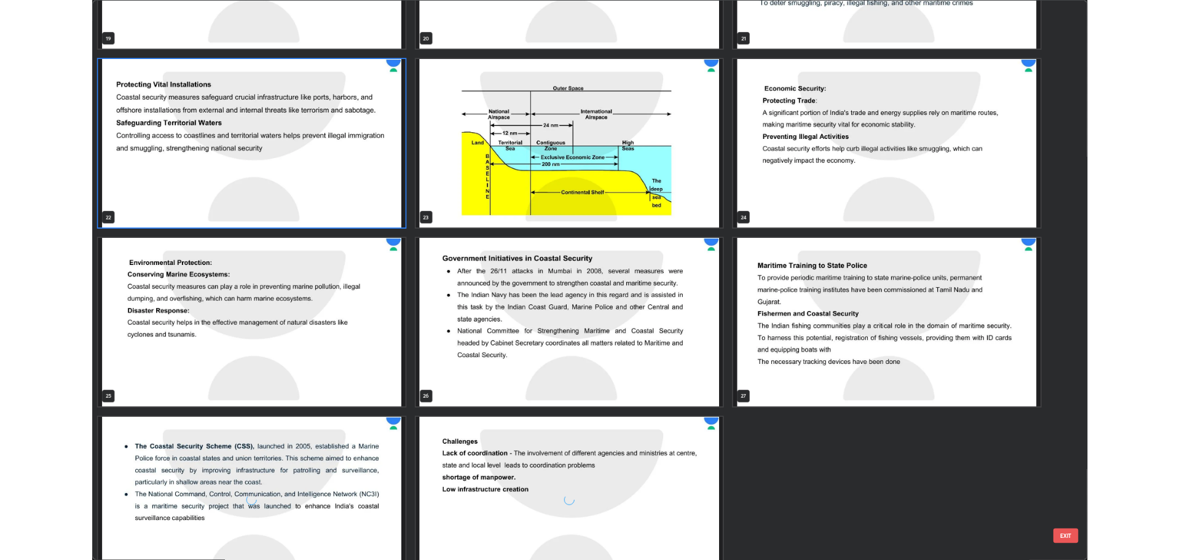
scroll to position [1455, 0]
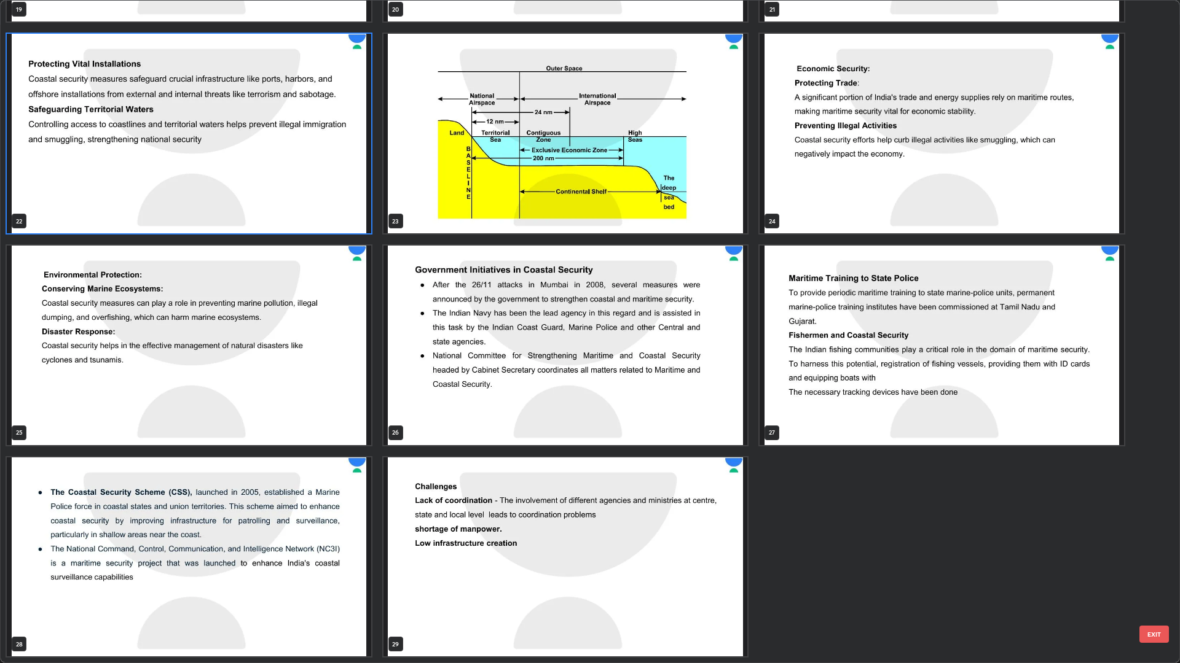
click at [571, 552] on img "grid" at bounding box center [565, 558] width 364 height 200
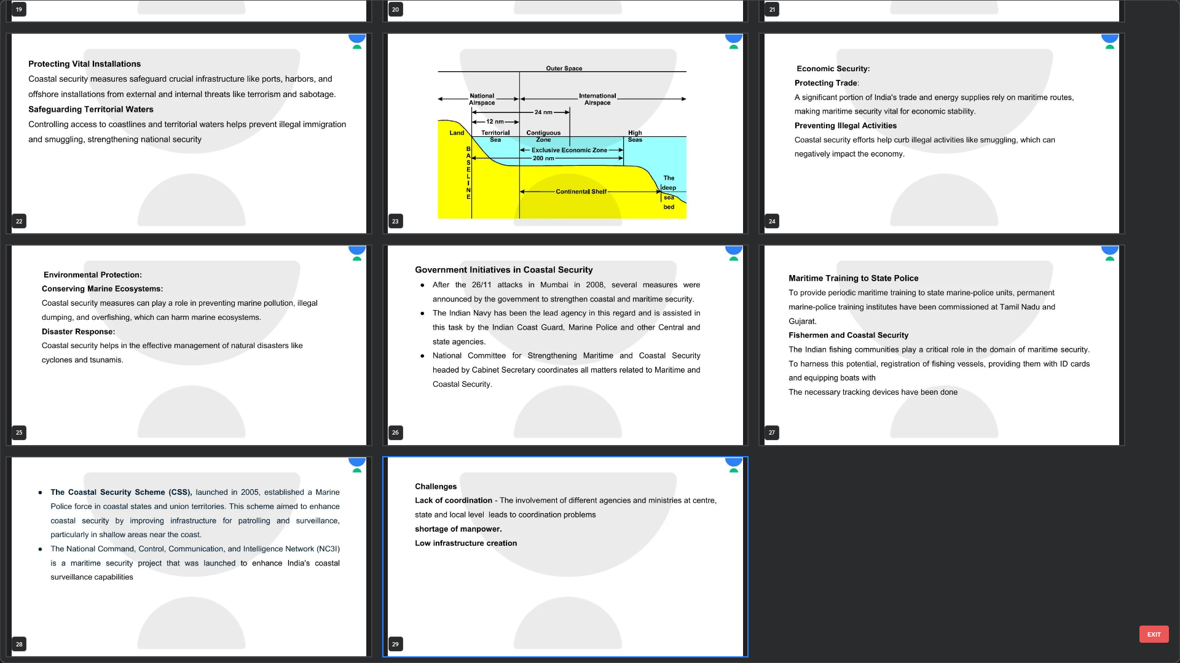
click at [575, 559] on img "grid" at bounding box center [565, 558] width 364 height 200
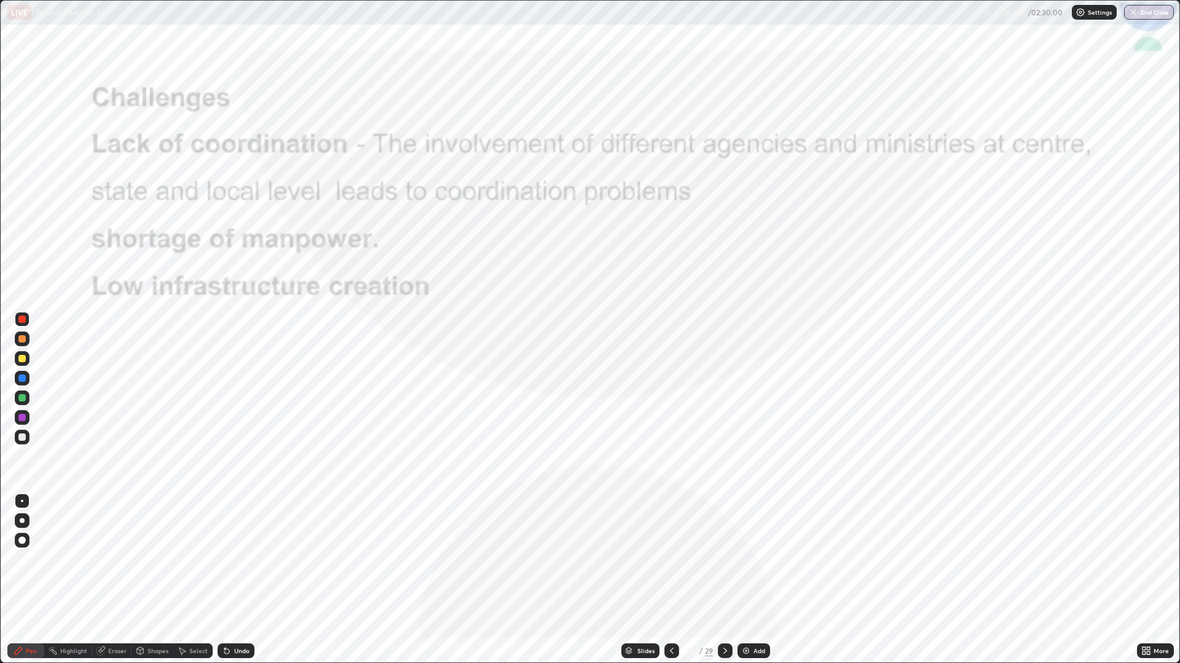
click at [579, 549] on img "grid" at bounding box center [565, 558] width 364 height 200
click at [1143, 559] on icon at bounding box center [1143, 649] width 3 height 3
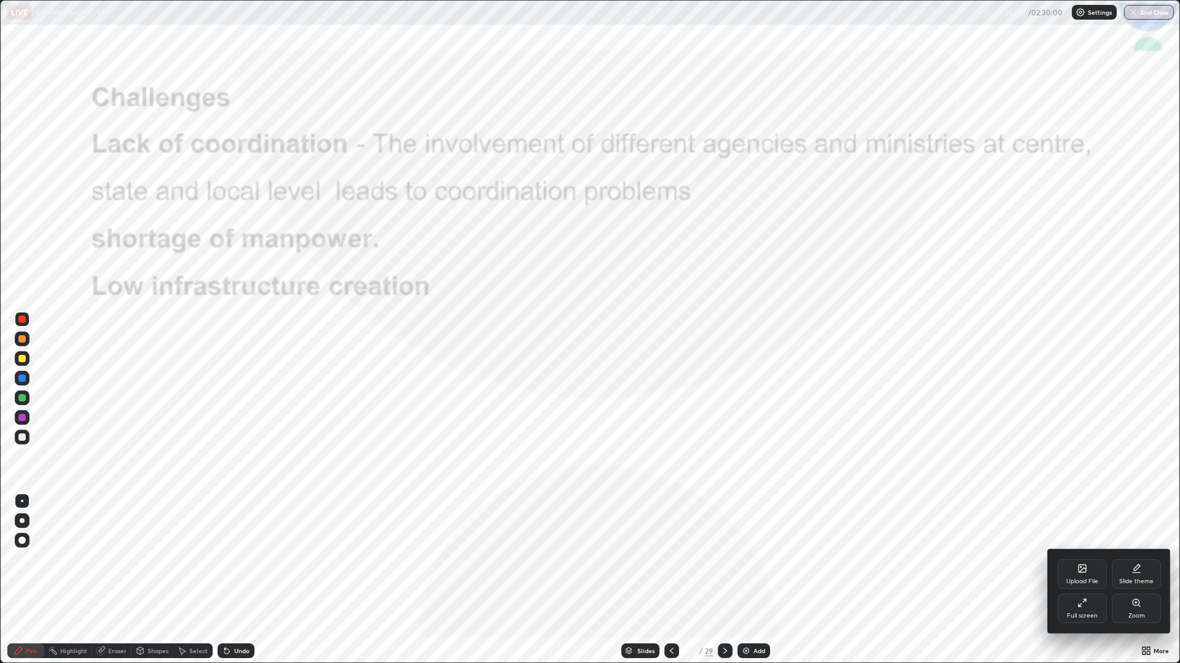
click at [1080, 559] on icon at bounding box center [1080, 567] width 1 height 1
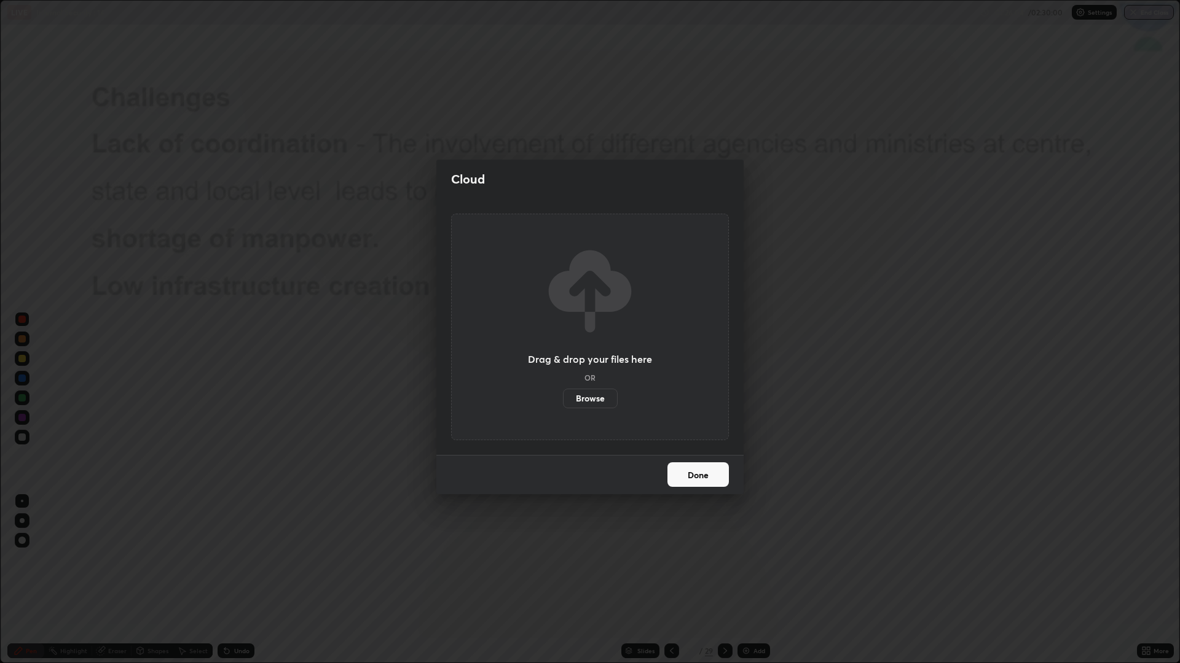
click at [597, 396] on label "Browse" at bounding box center [590, 399] width 55 height 20
click at [563, 396] on input "Browse" at bounding box center [563, 399] width 0 height 20
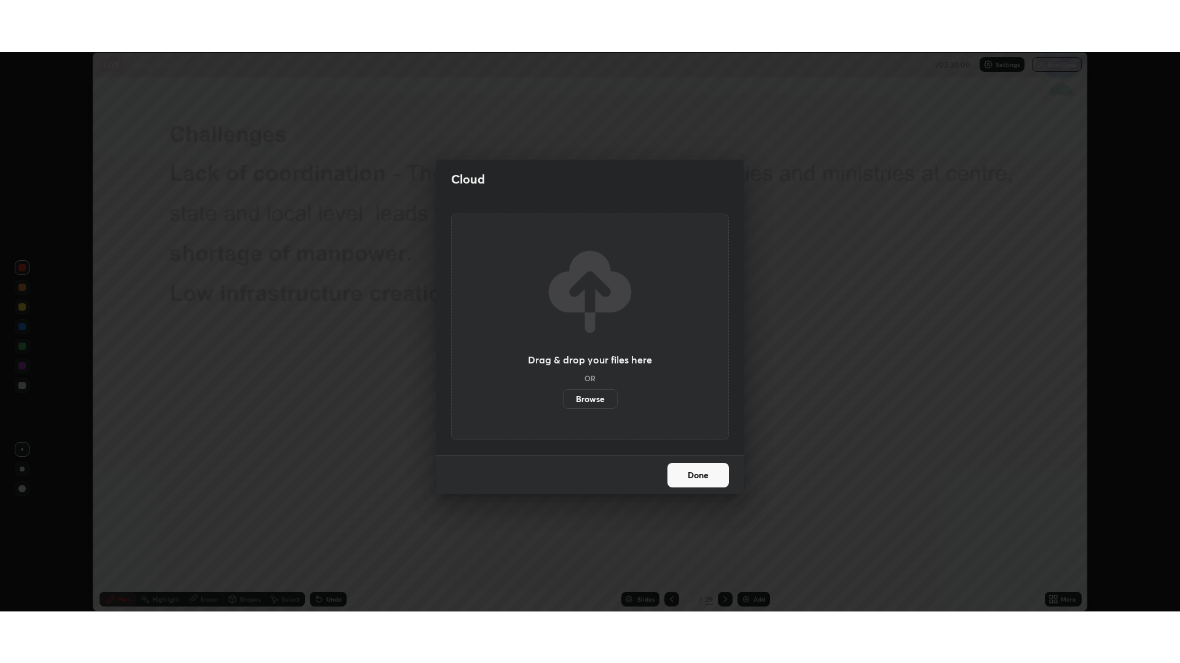
scroll to position [60873, 60253]
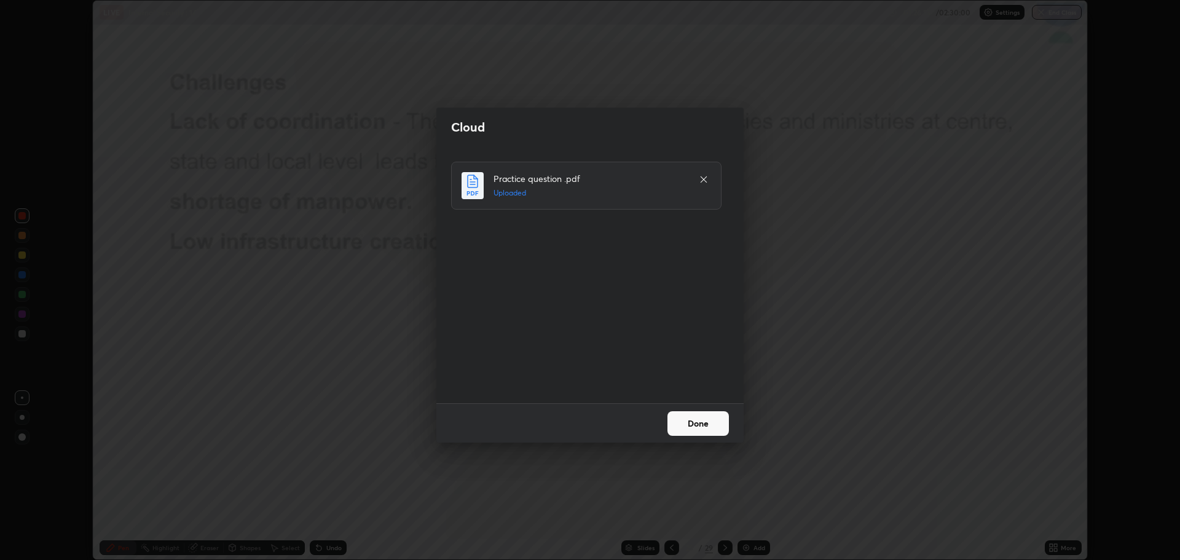
click at [698, 416] on button "Done" at bounding box center [697, 423] width 61 height 25
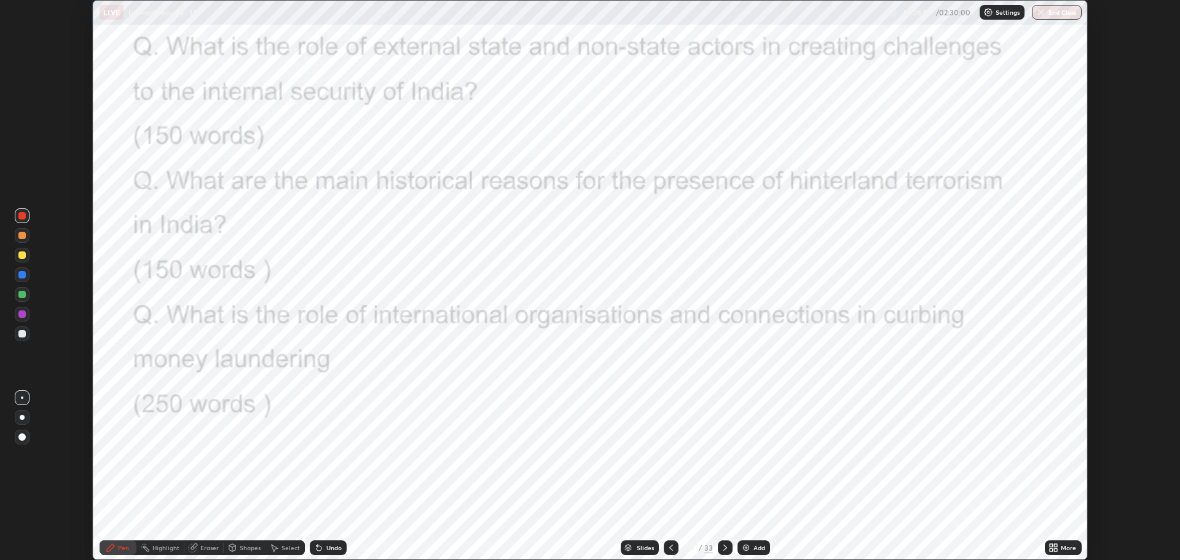
click at [1051, 545] on icon at bounding box center [1050, 545] width 3 height 3
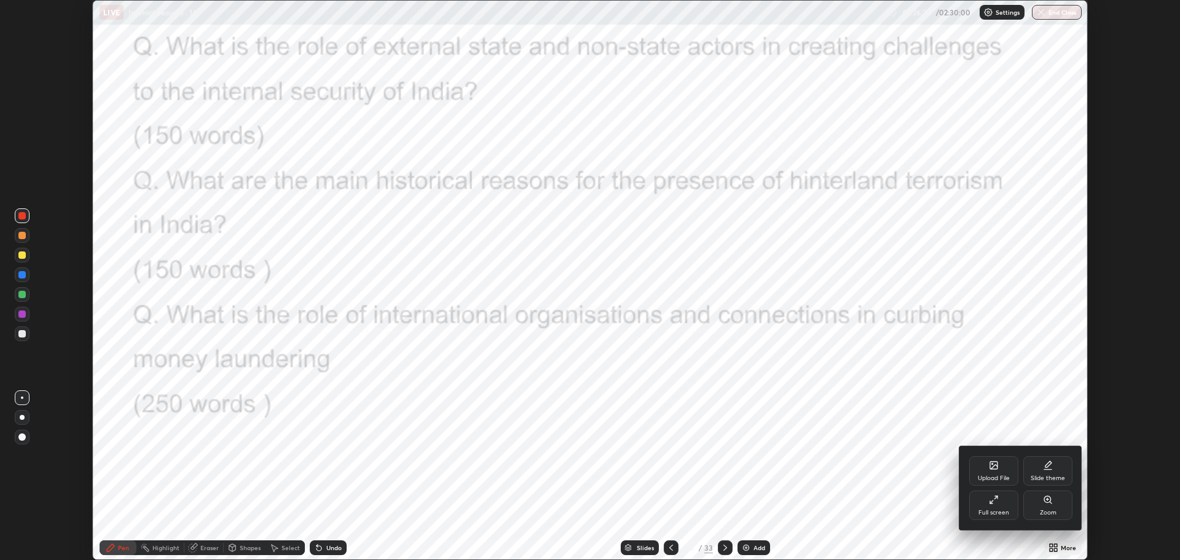
click at [990, 507] on div "Full screen" at bounding box center [993, 504] width 49 height 29
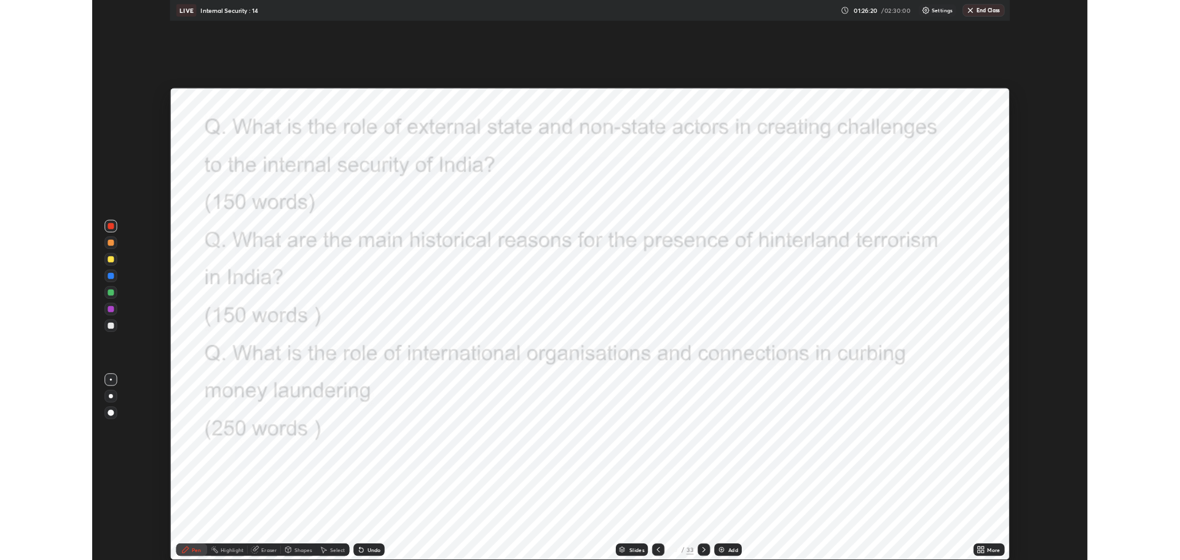
scroll to position [663, 1180]
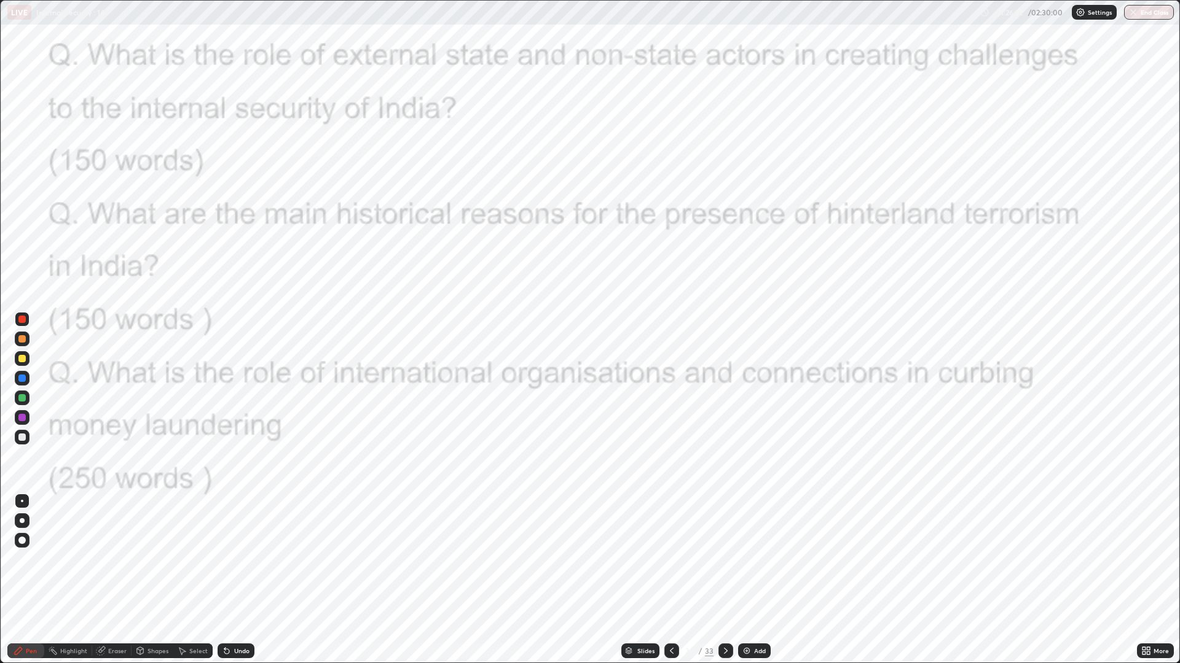
click at [729, 559] on div at bounding box center [725, 651] width 15 height 15
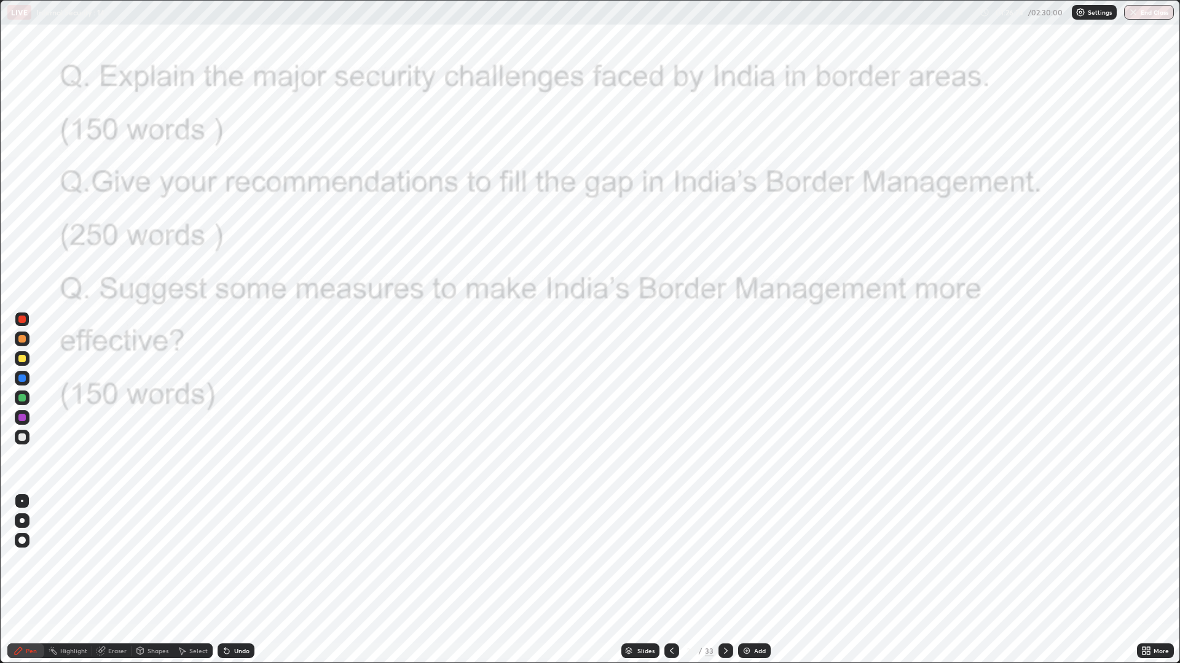
click at [723, 559] on icon at bounding box center [726, 651] width 10 height 10
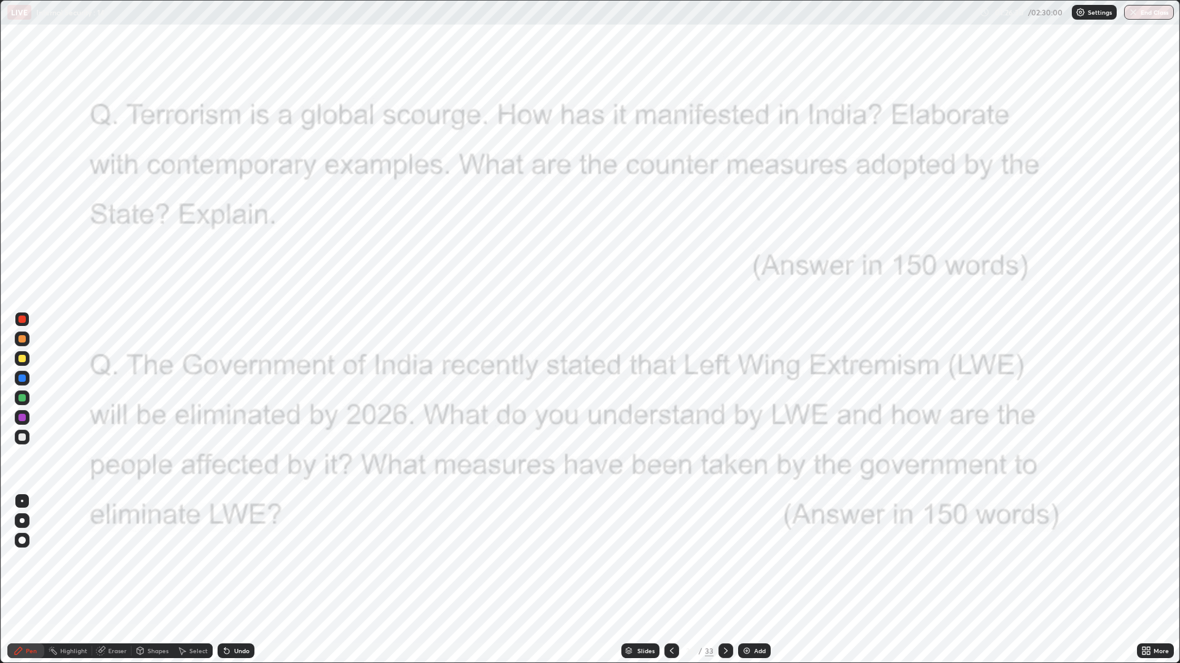
click at [724, 559] on icon at bounding box center [726, 651] width 10 height 10
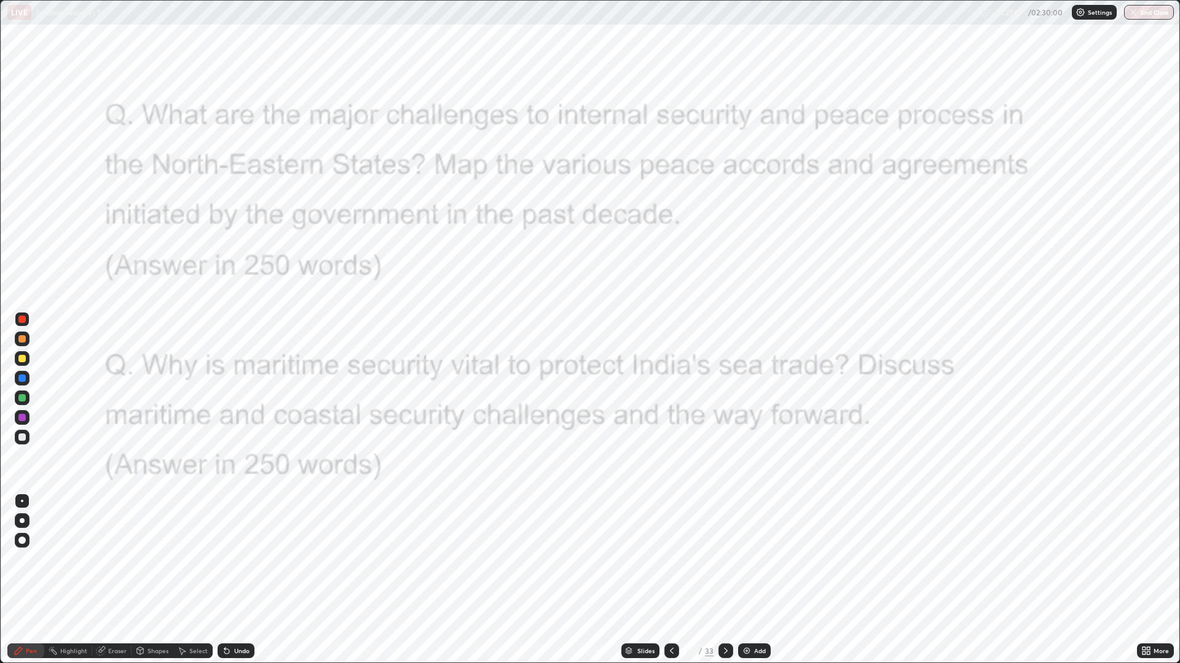
click at [667, 559] on icon at bounding box center [672, 651] width 10 height 10
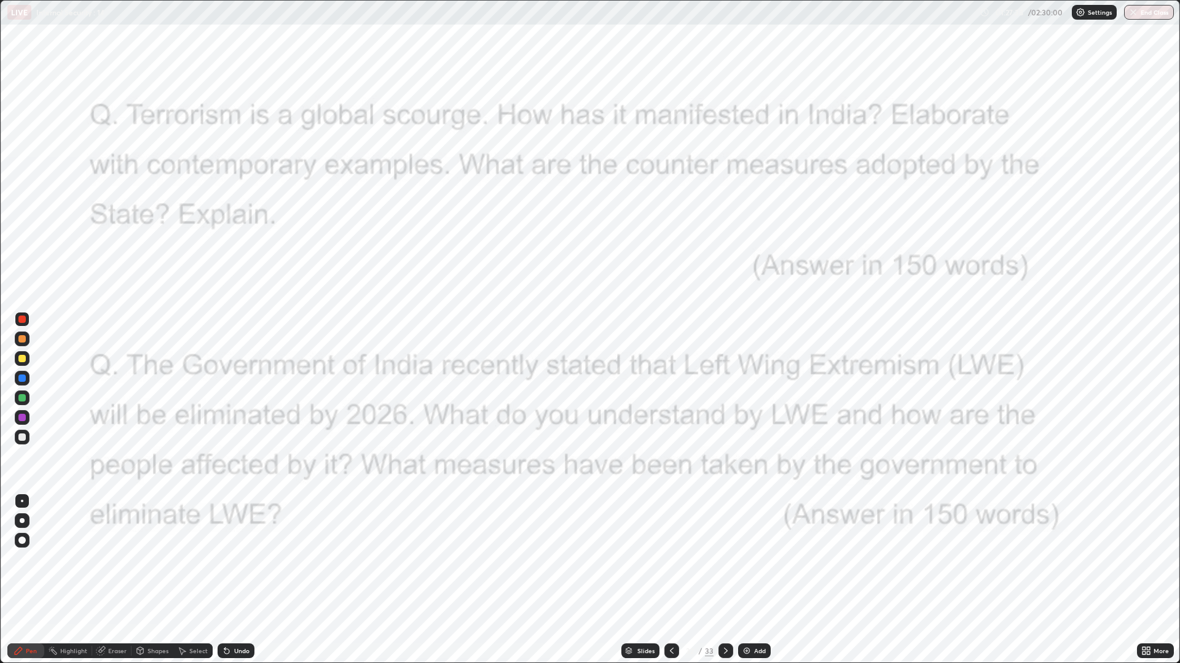
click at [671, 559] on icon at bounding box center [672, 651] width 10 height 10
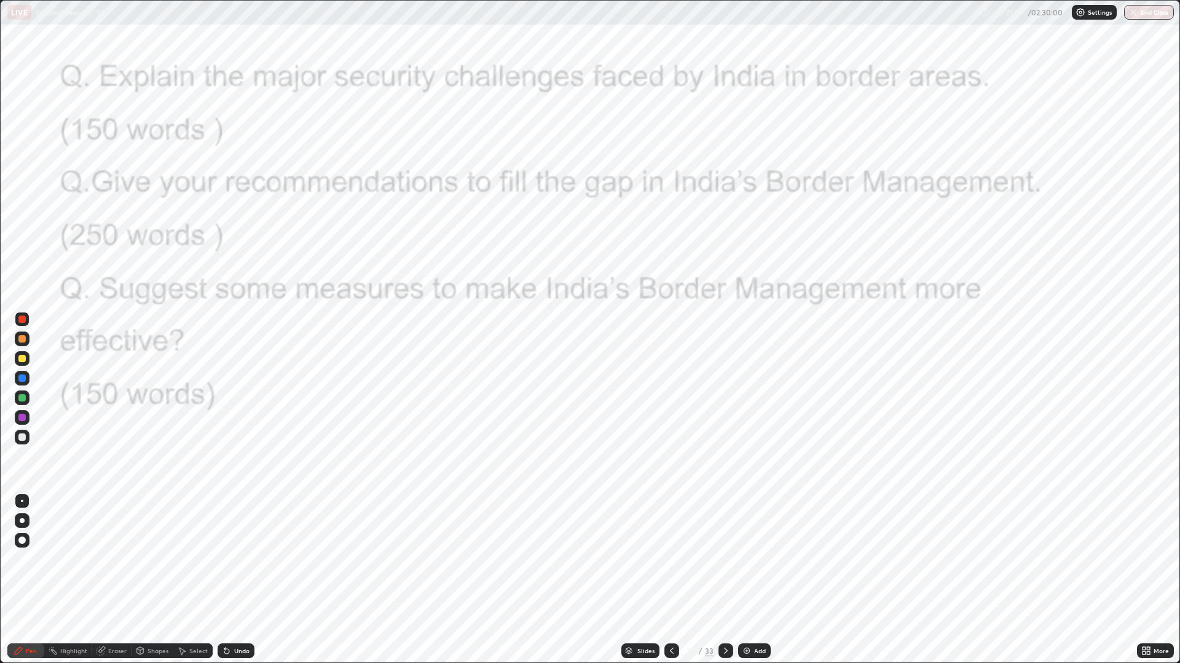
click at [671, 559] on icon at bounding box center [672, 651] width 10 height 10
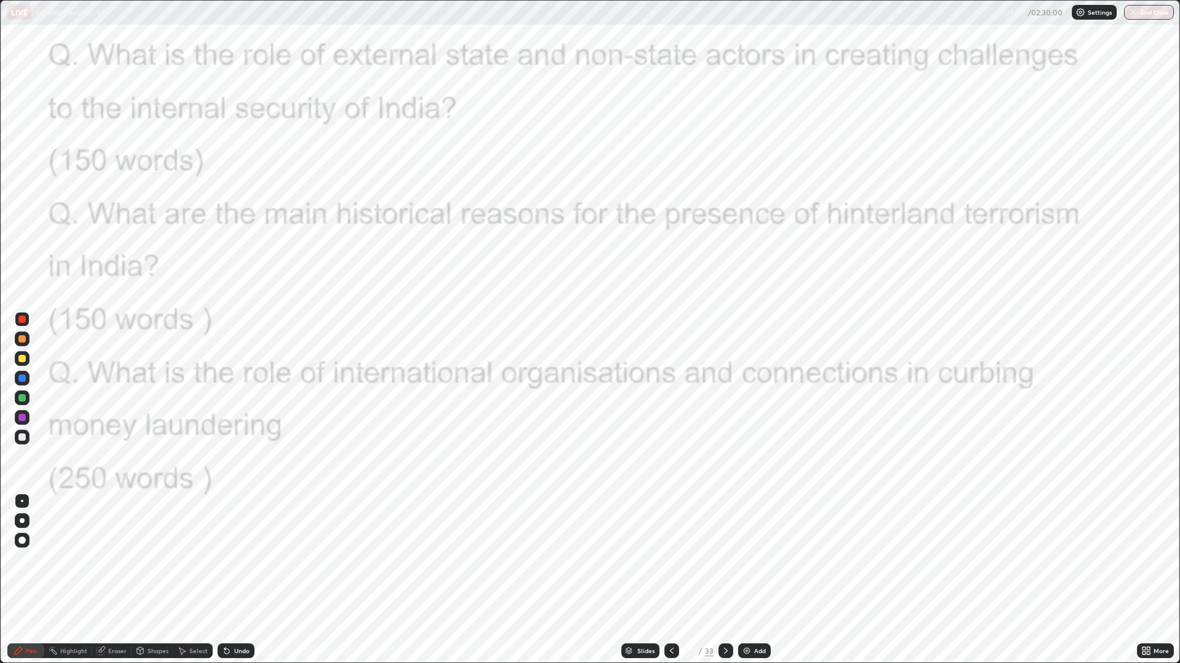
click at [667, 559] on div at bounding box center [671, 651] width 15 height 15
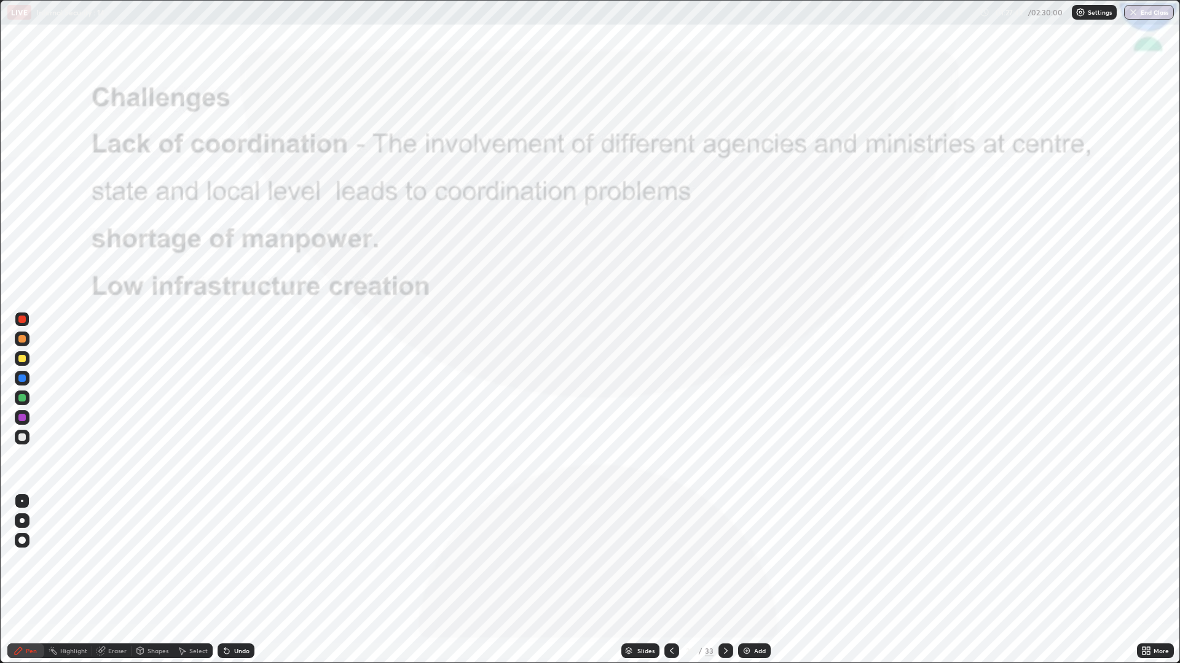
click at [670, 559] on icon at bounding box center [672, 651] width 10 height 10
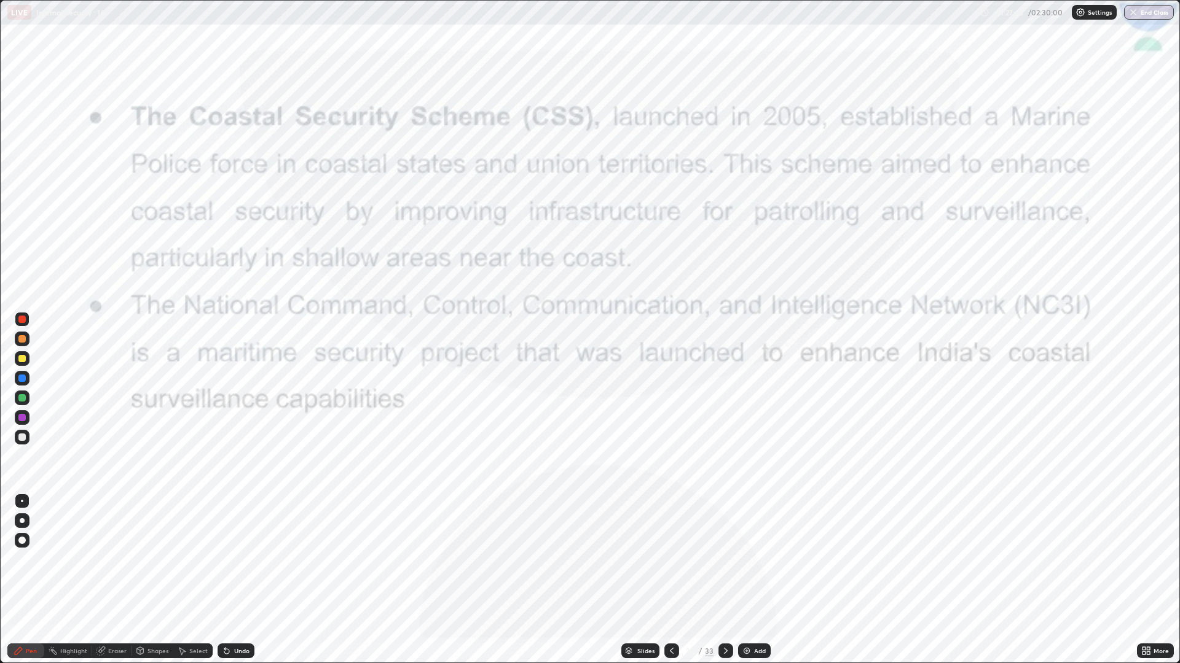
click at [670, 559] on icon at bounding box center [672, 651] width 4 height 6
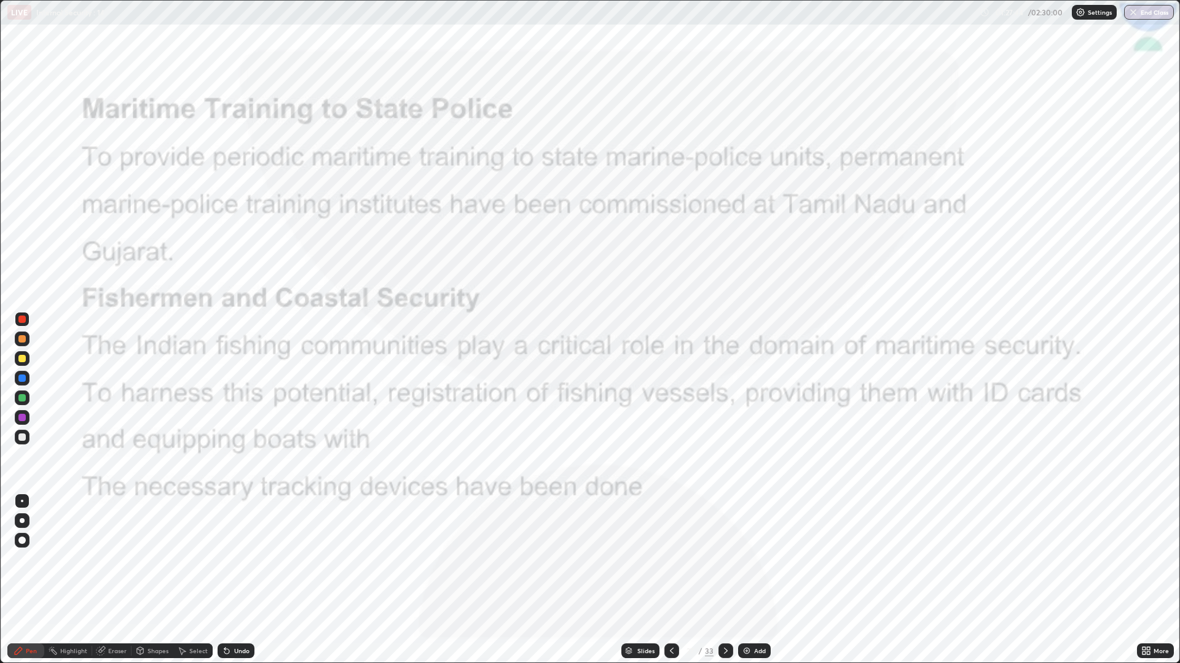
click at [672, 559] on icon at bounding box center [672, 651] width 10 height 10
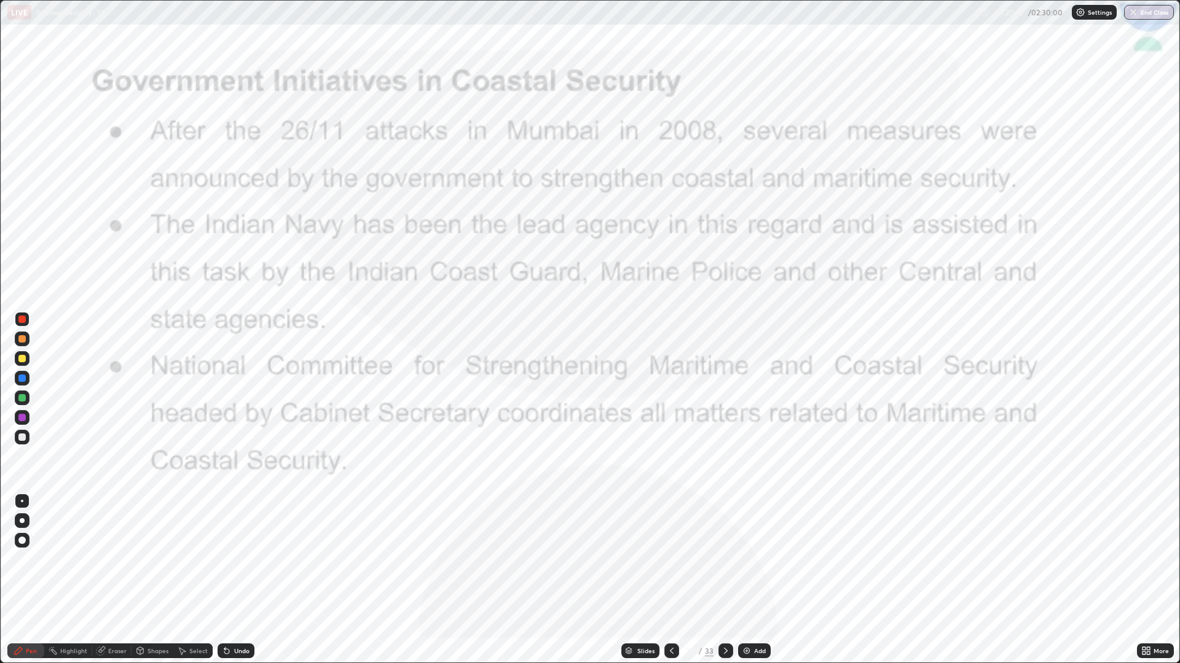
click at [668, 559] on div at bounding box center [671, 651] width 15 height 15
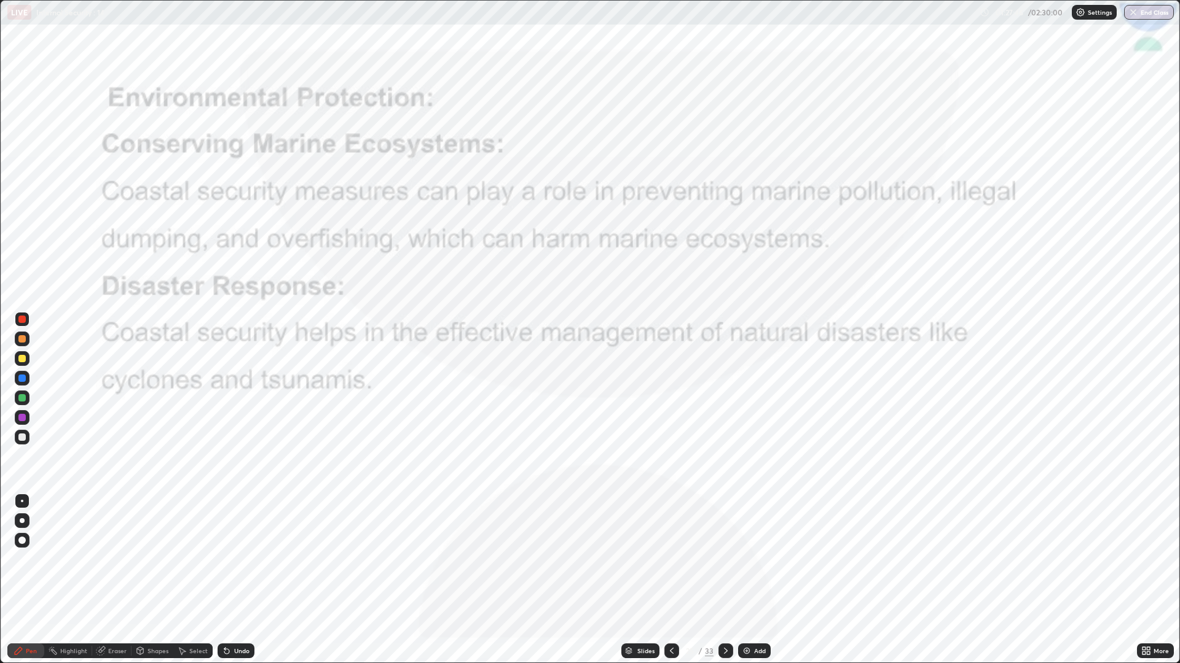
click at [670, 559] on icon at bounding box center [672, 651] width 10 height 10
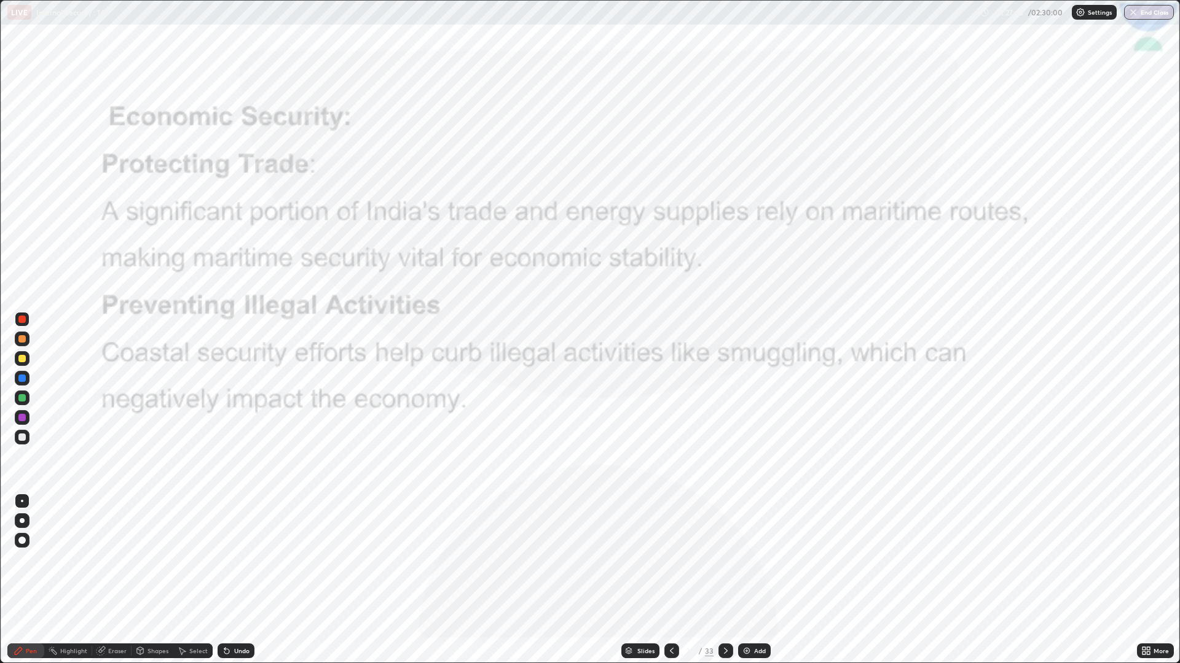
click at [669, 559] on icon at bounding box center [672, 651] width 10 height 10
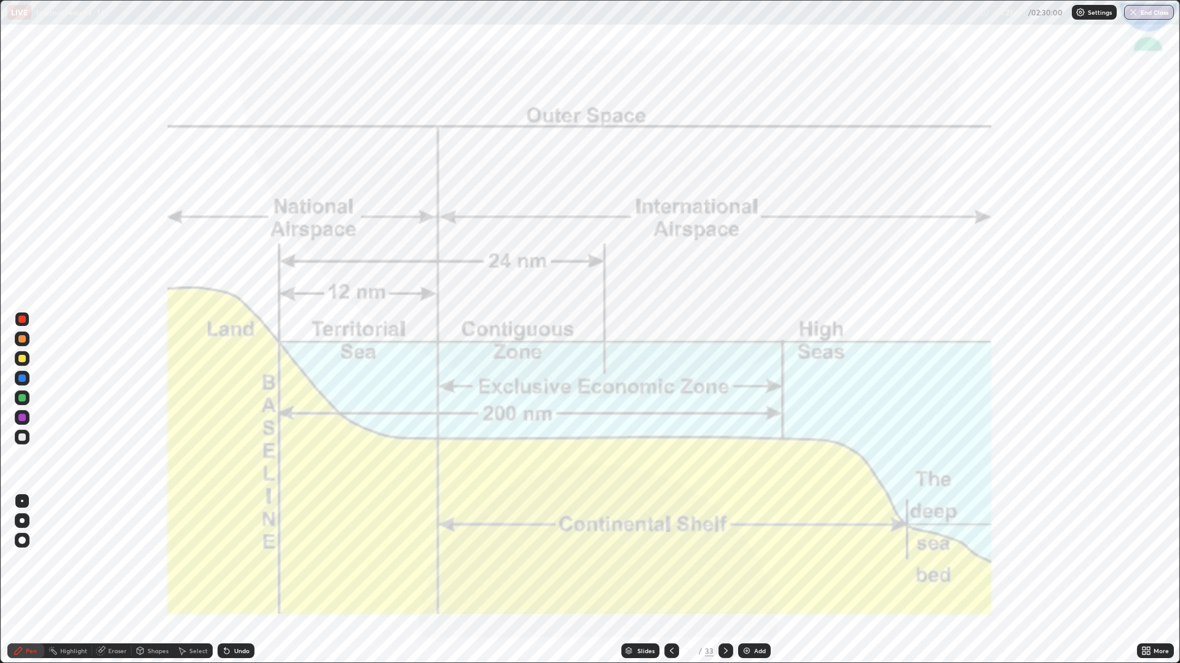
click at [668, 559] on icon at bounding box center [672, 651] width 10 height 10
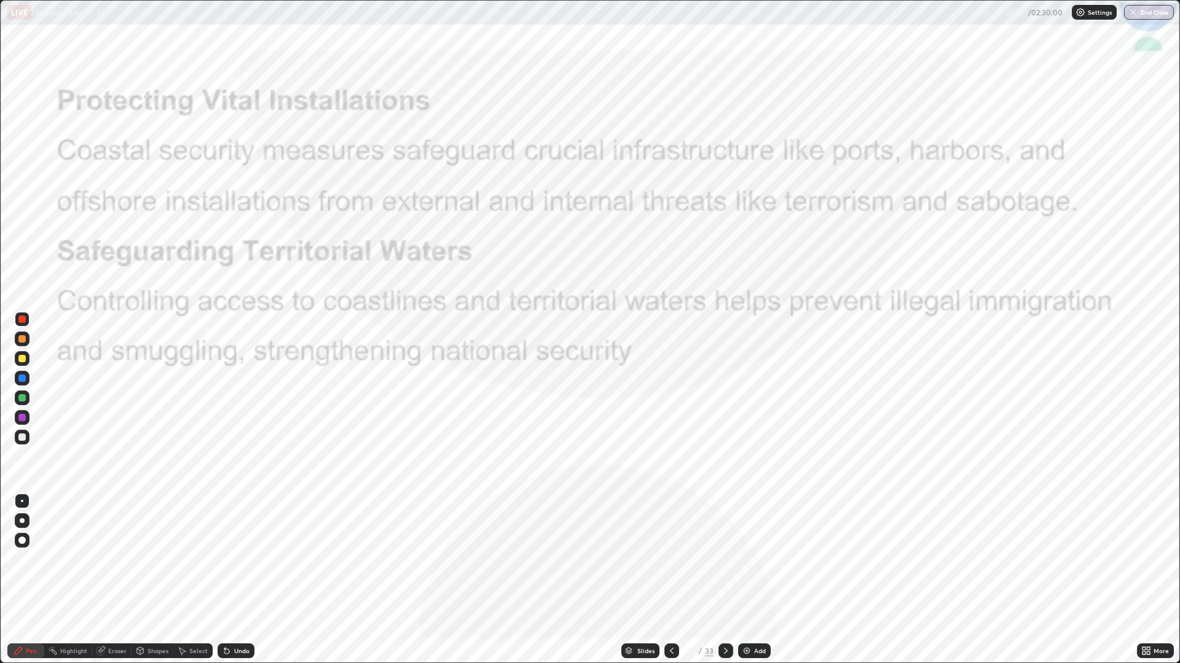
click at [670, 559] on icon at bounding box center [672, 651] width 10 height 10
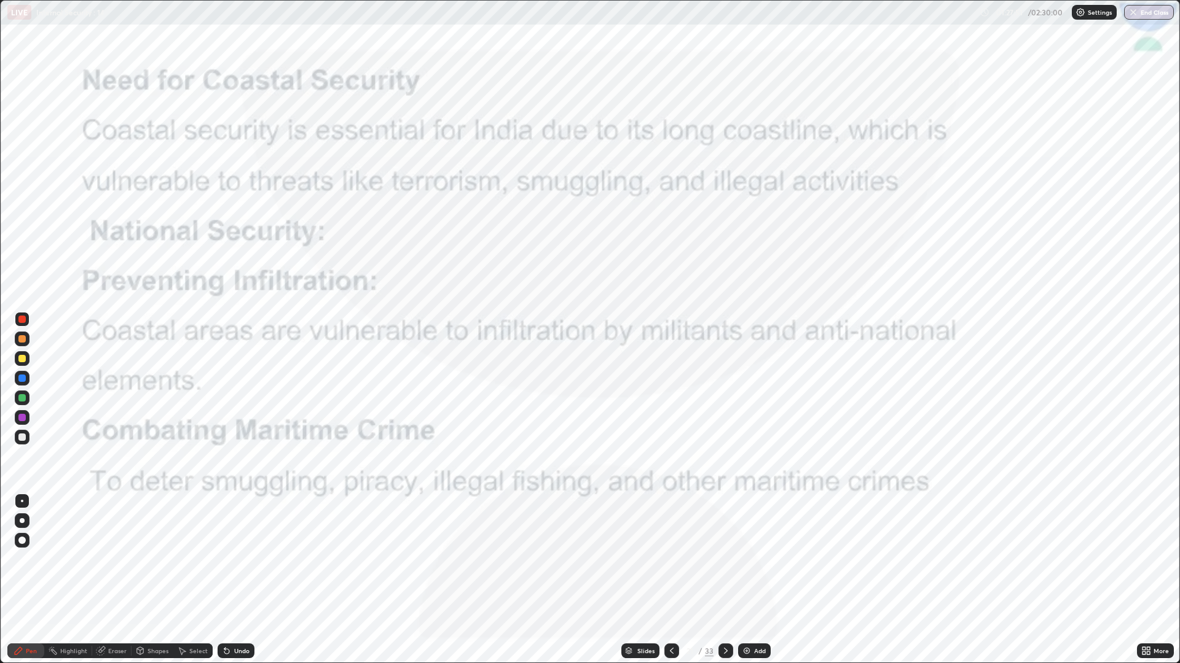
click at [669, 559] on icon at bounding box center [672, 651] width 10 height 10
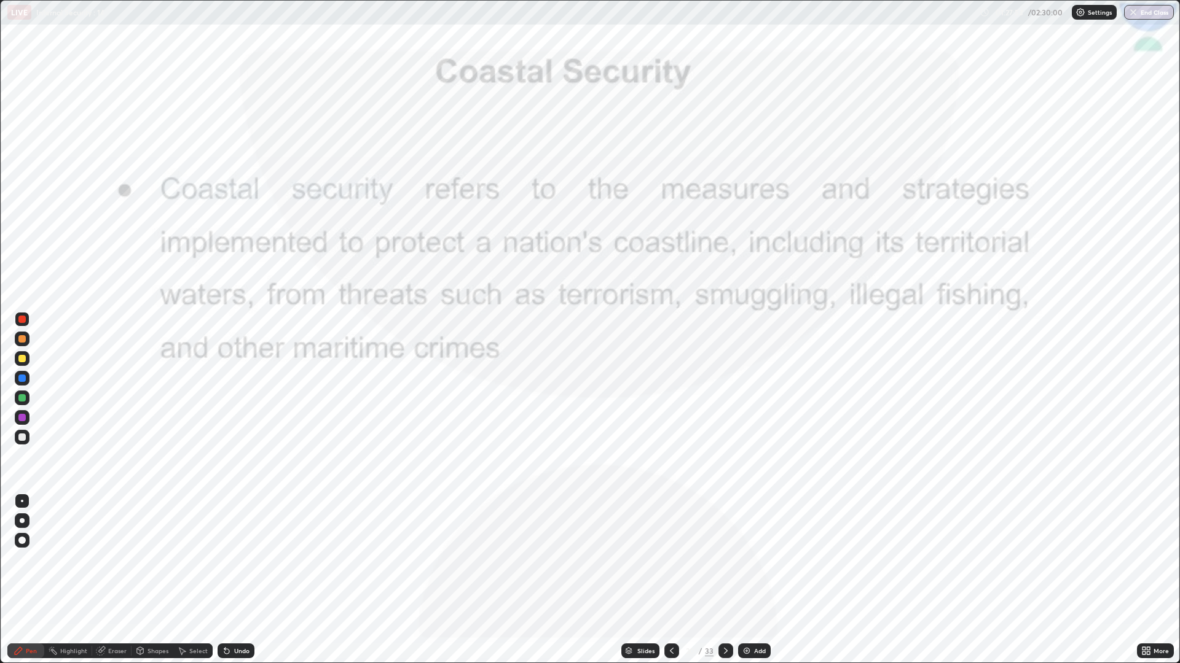
click at [724, 559] on icon at bounding box center [726, 651] width 10 height 10
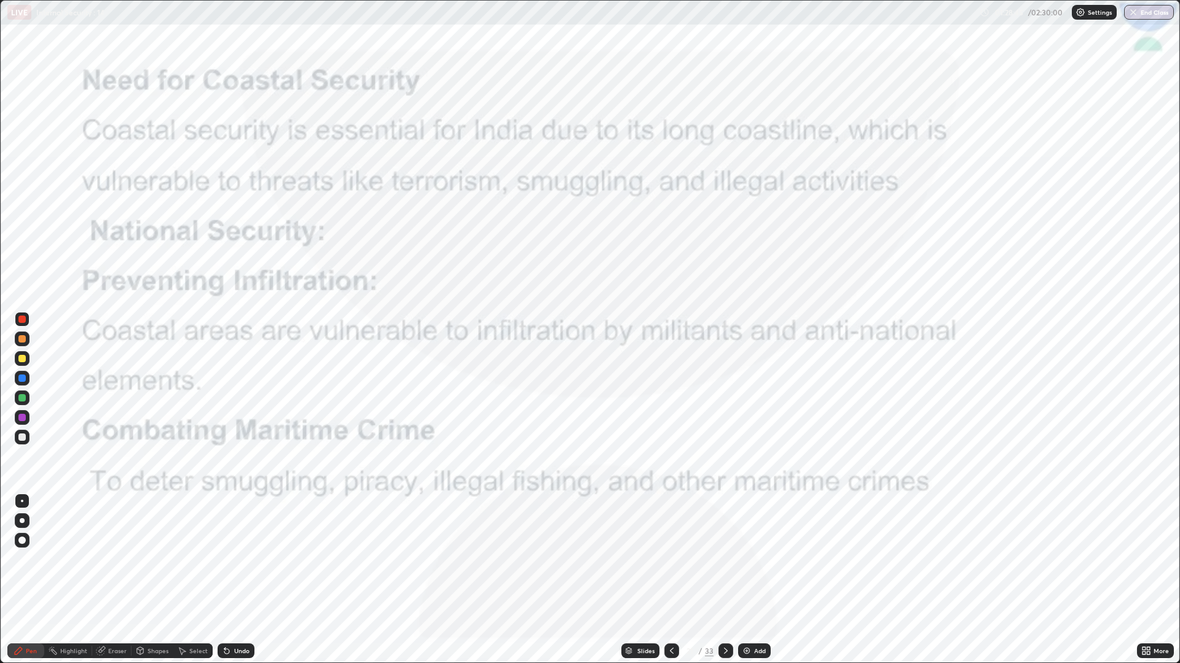
click at [727, 559] on div at bounding box center [725, 651] width 15 height 15
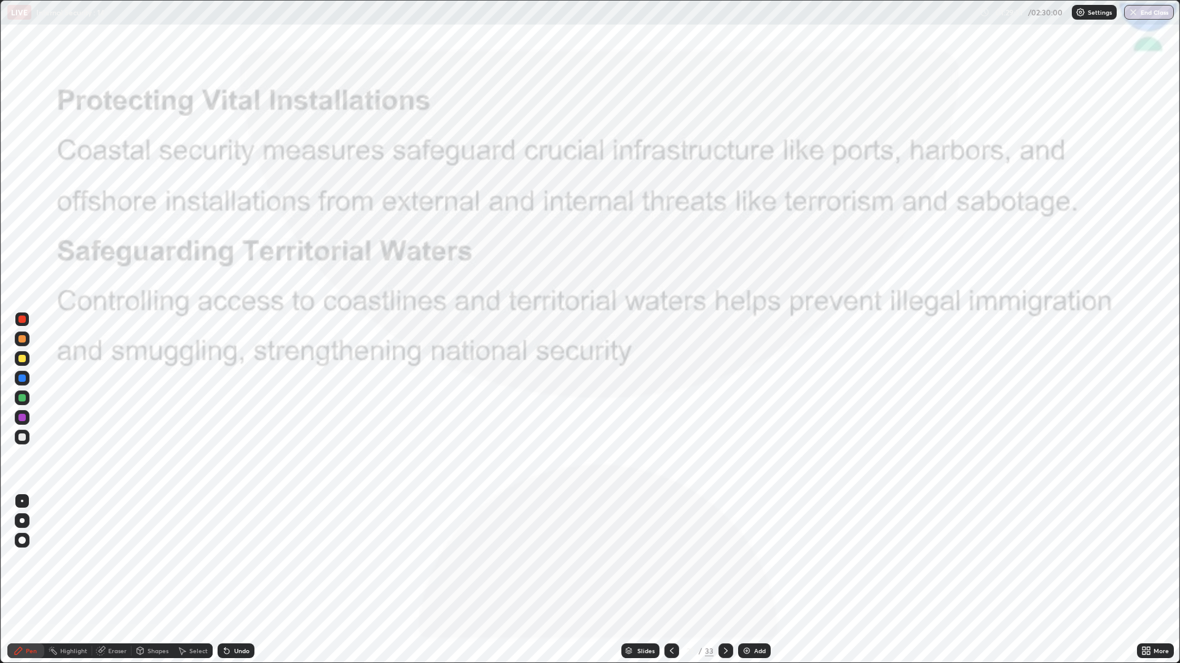
click at [722, 559] on div at bounding box center [725, 651] width 15 height 15
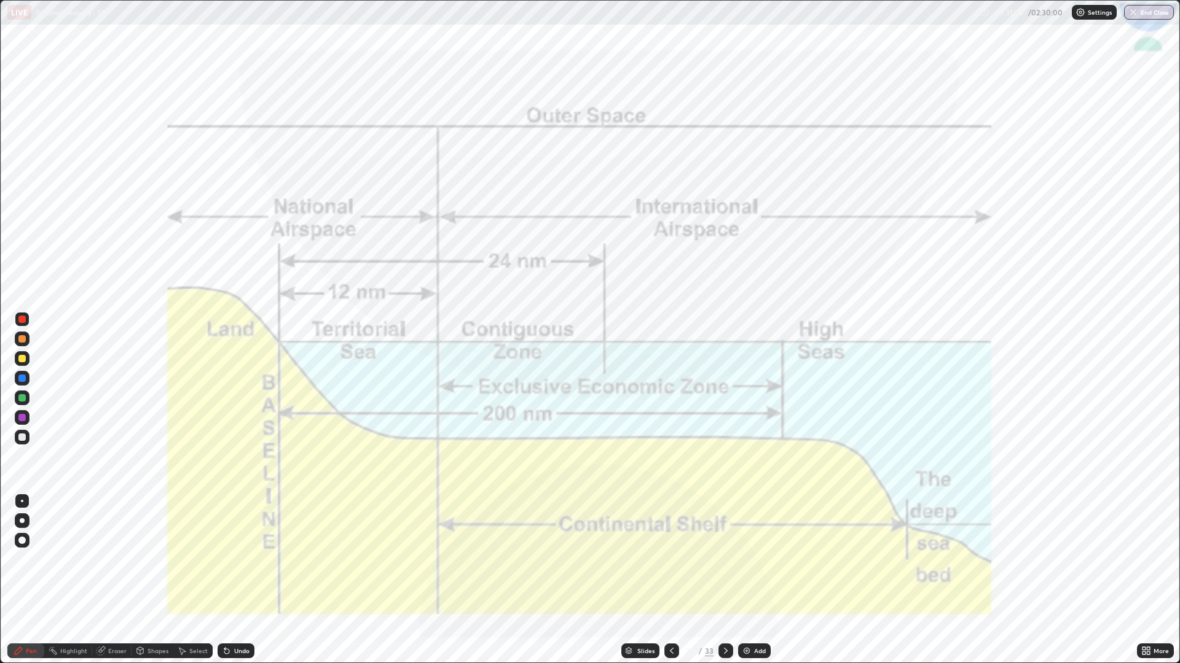
click at [671, 559] on icon at bounding box center [672, 651] width 10 height 10
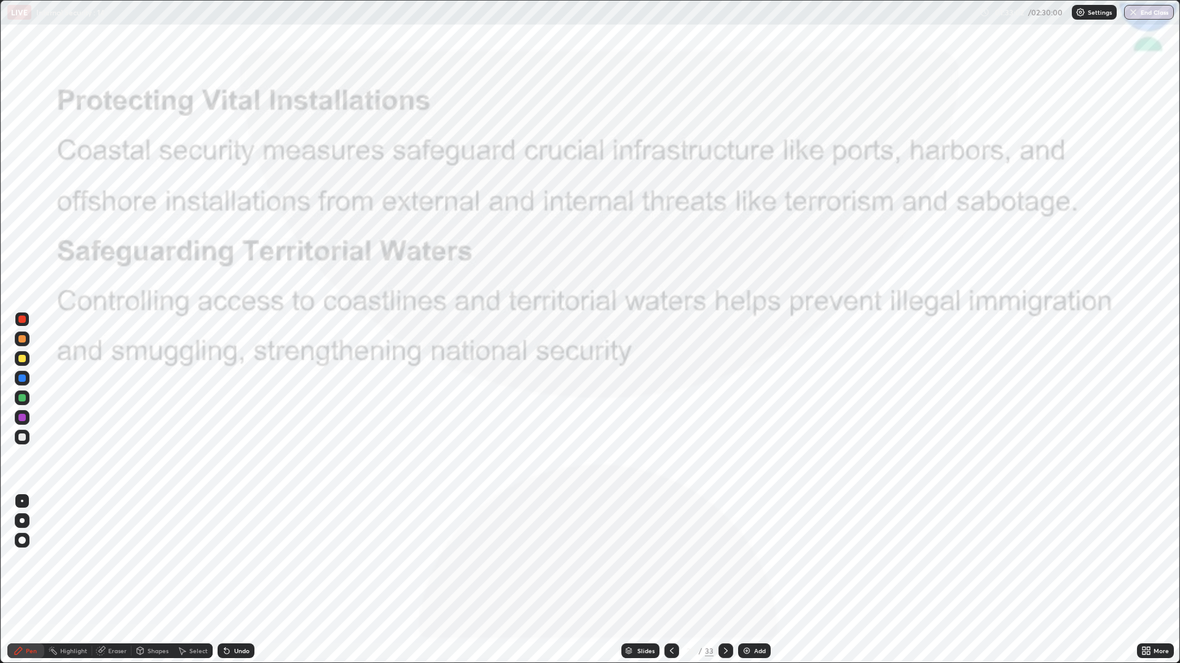
click at [724, 559] on icon at bounding box center [726, 651] width 10 height 10
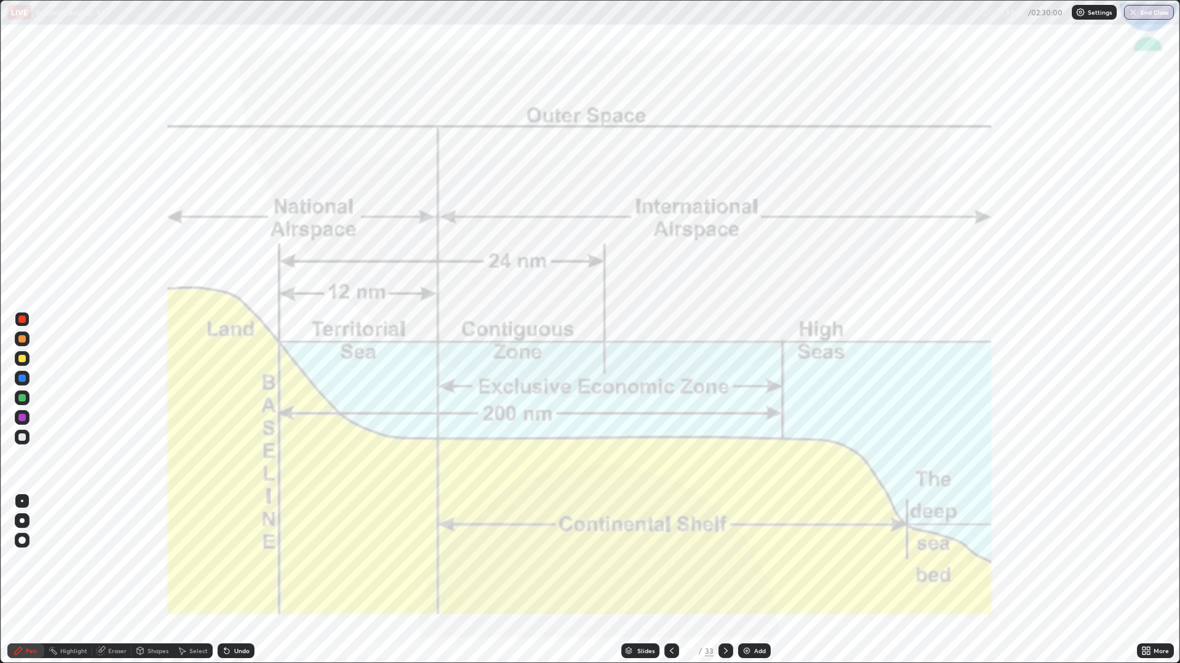
click at [722, 559] on icon at bounding box center [726, 651] width 10 height 10
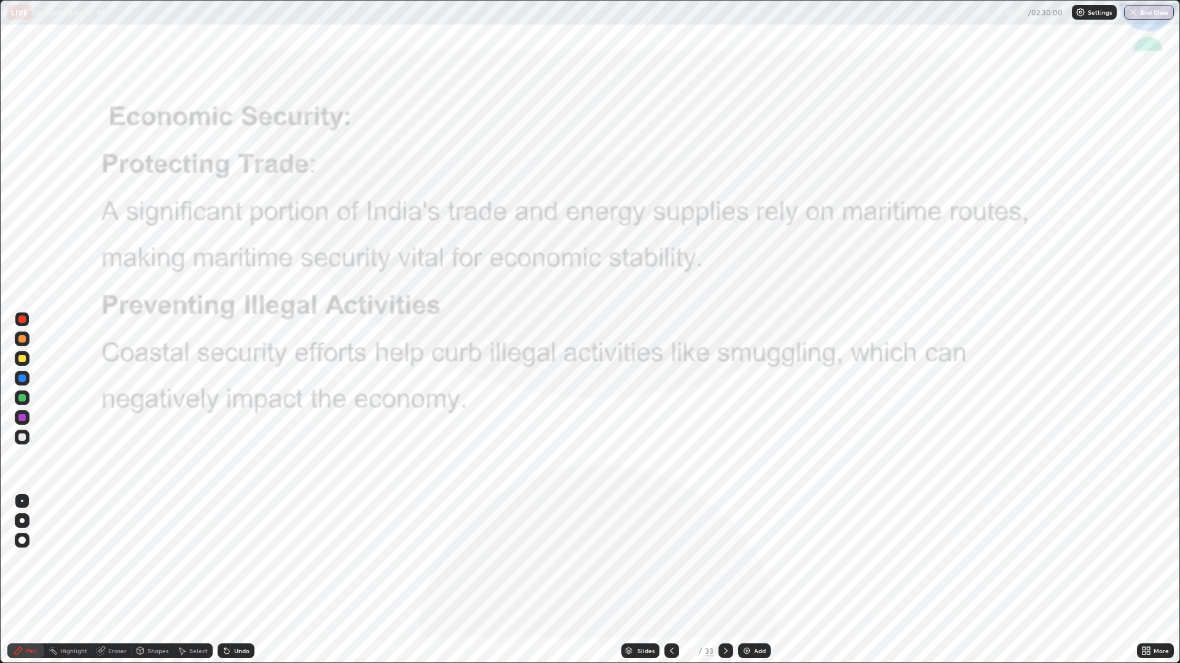
click at [724, 559] on icon at bounding box center [726, 651] width 10 height 10
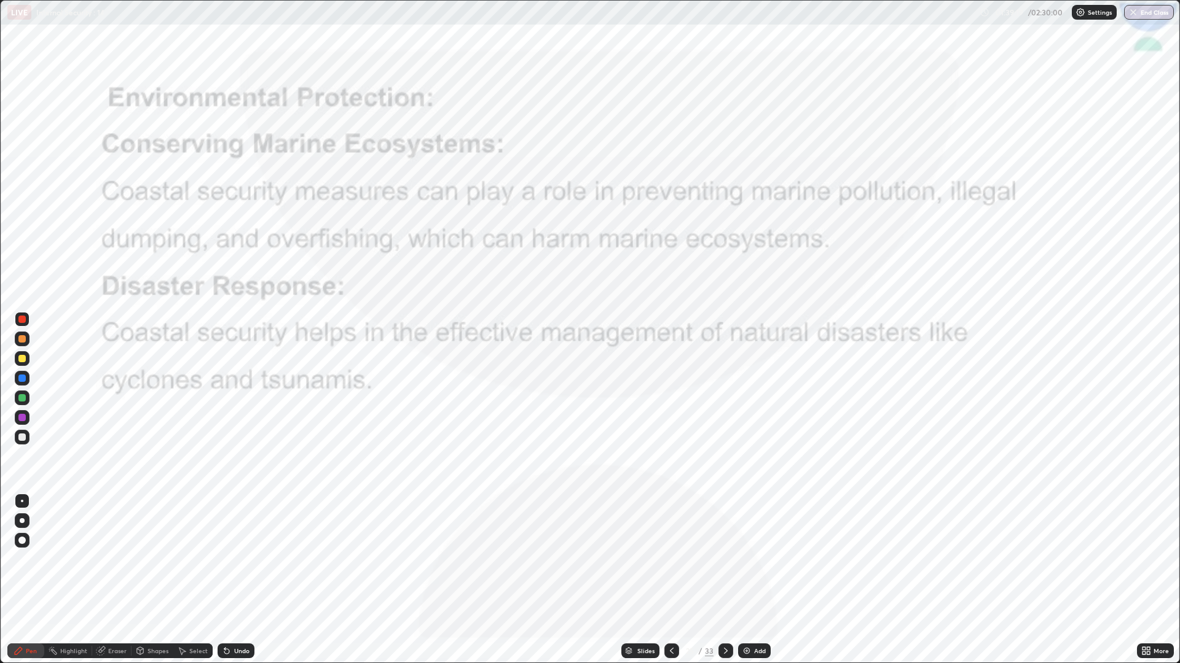
click at [724, 559] on icon at bounding box center [726, 651] width 10 height 10
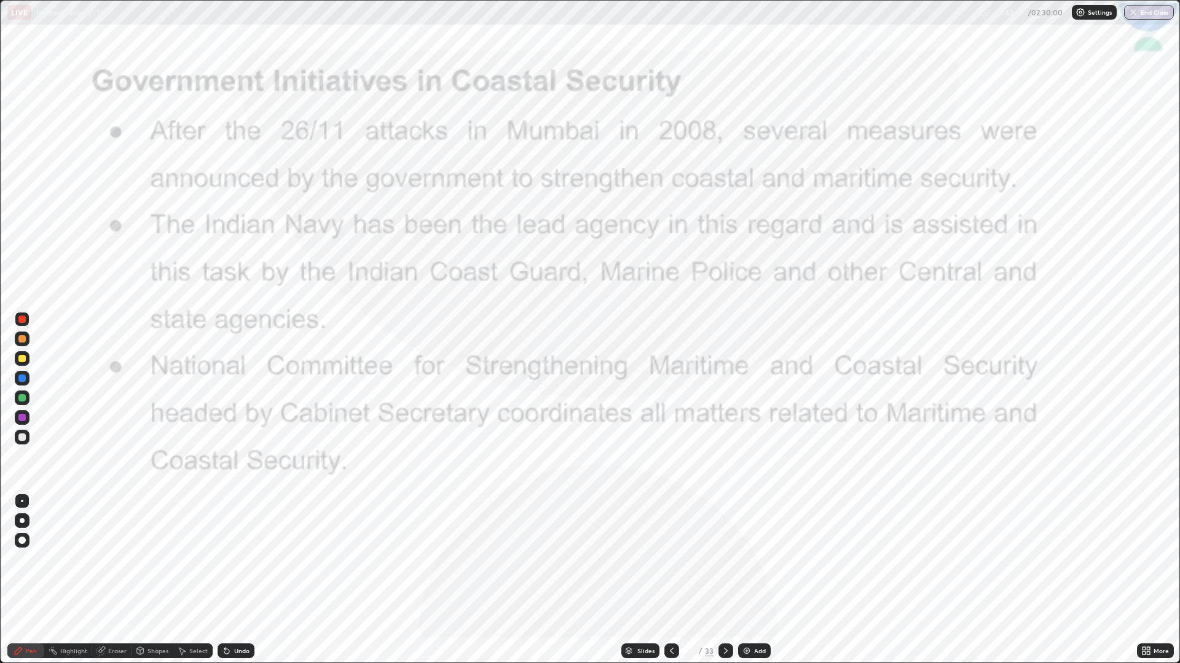
click at [723, 559] on icon at bounding box center [726, 651] width 10 height 10
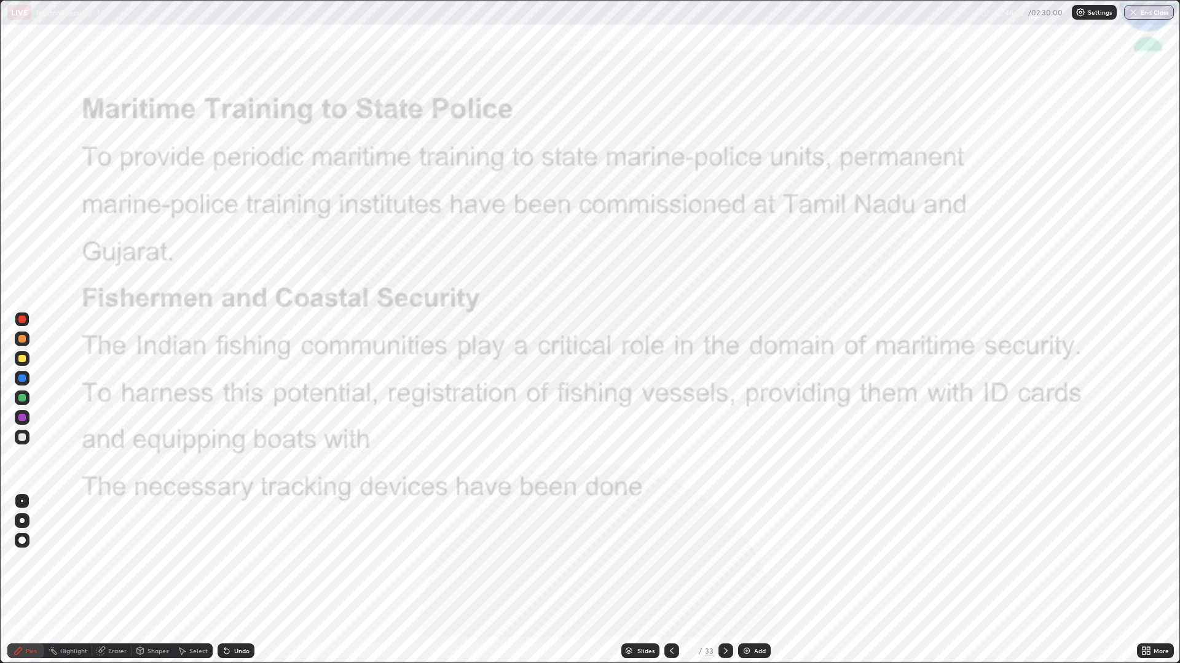
click at [726, 559] on icon at bounding box center [726, 651] width 10 height 10
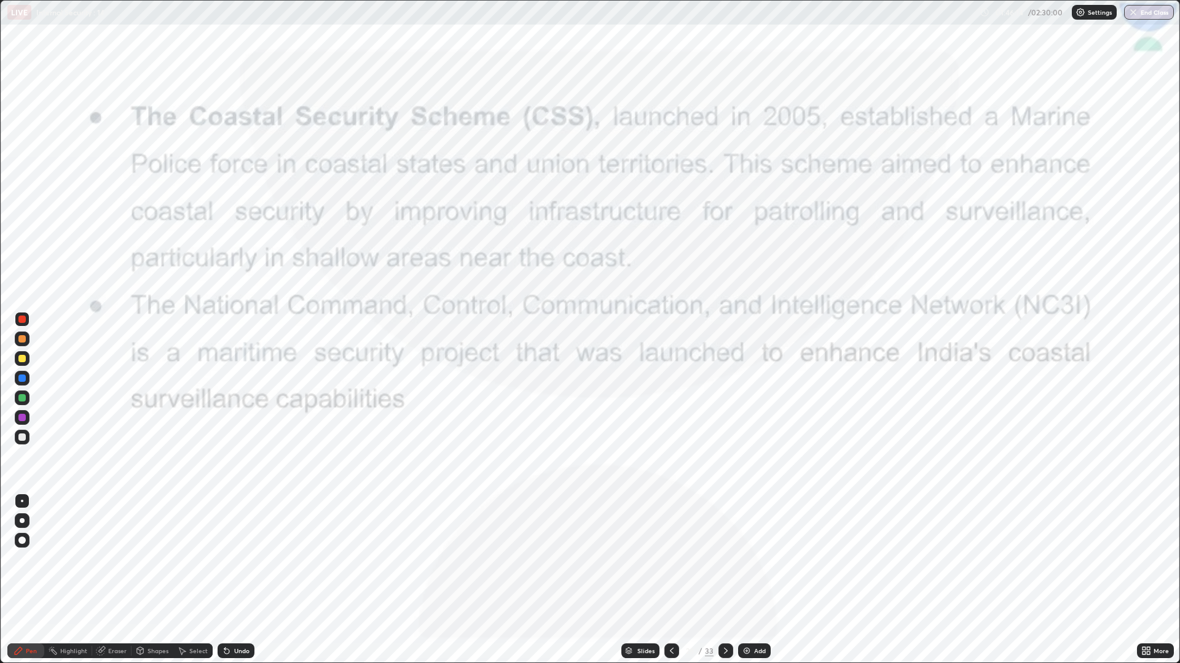
click at [726, 559] on icon at bounding box center [726, 651] width 10 height 10
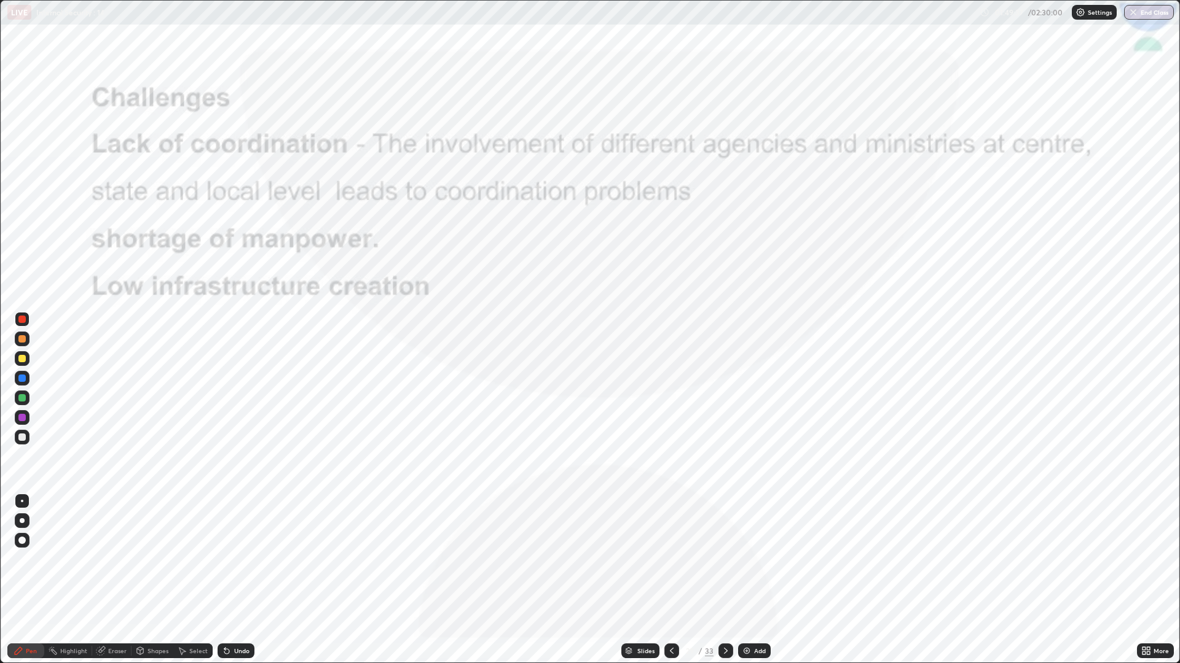
click at [718, 559] on div at bounding box center [725, 651] width 15 height 15
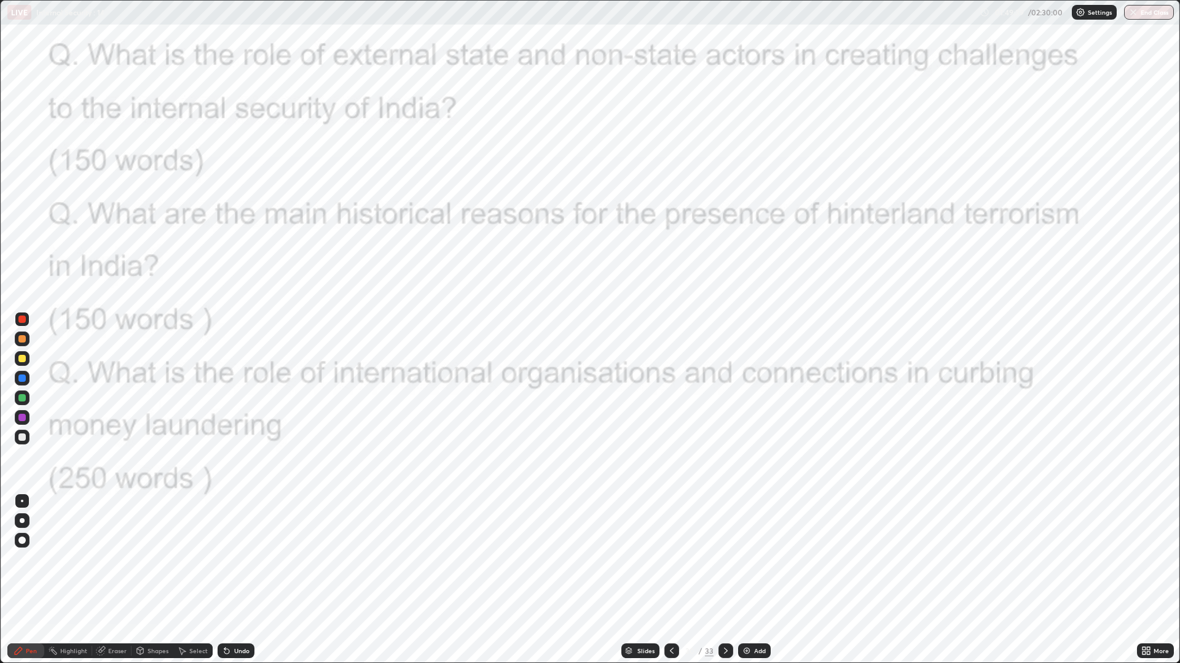
click at [724, 559] on icon at bounding box center [726, 651] width 10 height 10
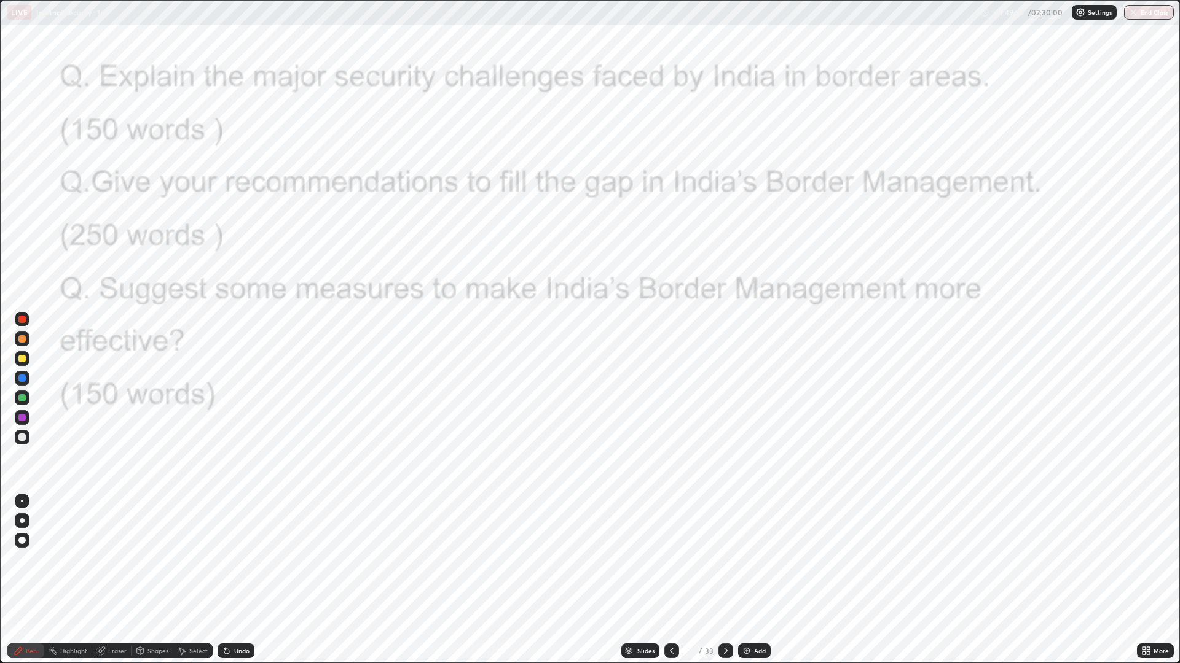
click at [724, 559] on div at bounding box center [725, 651] width 15 height 15
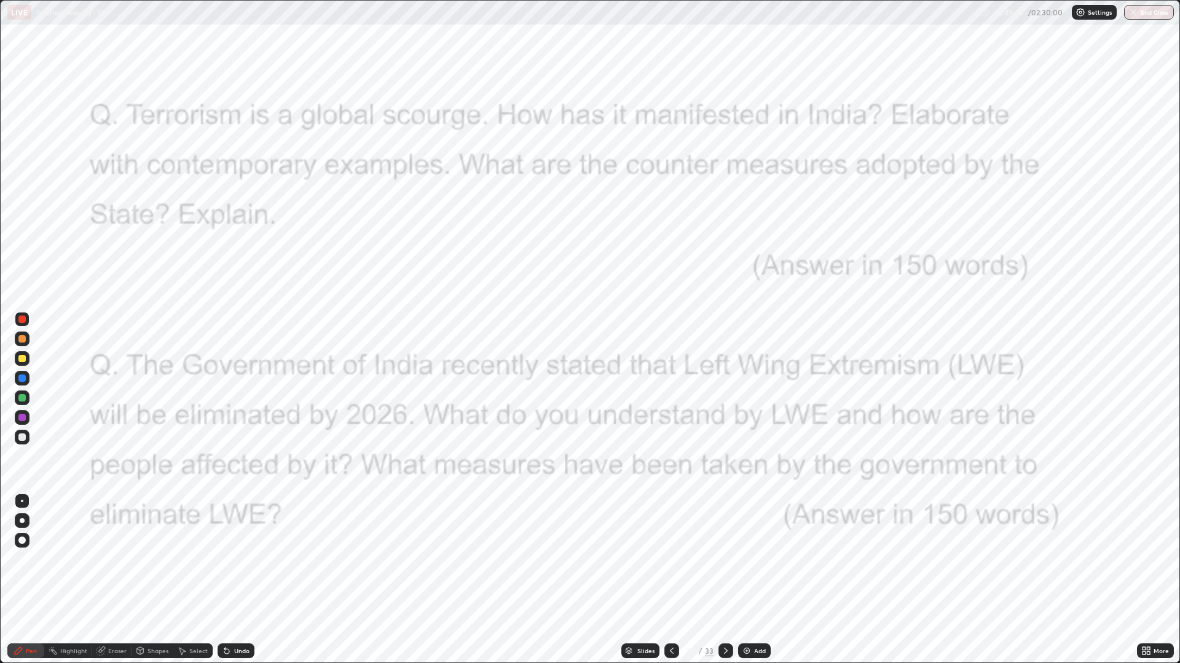
click at [724, 559] on icon at bounding box center [726, 651] width 10 height 10
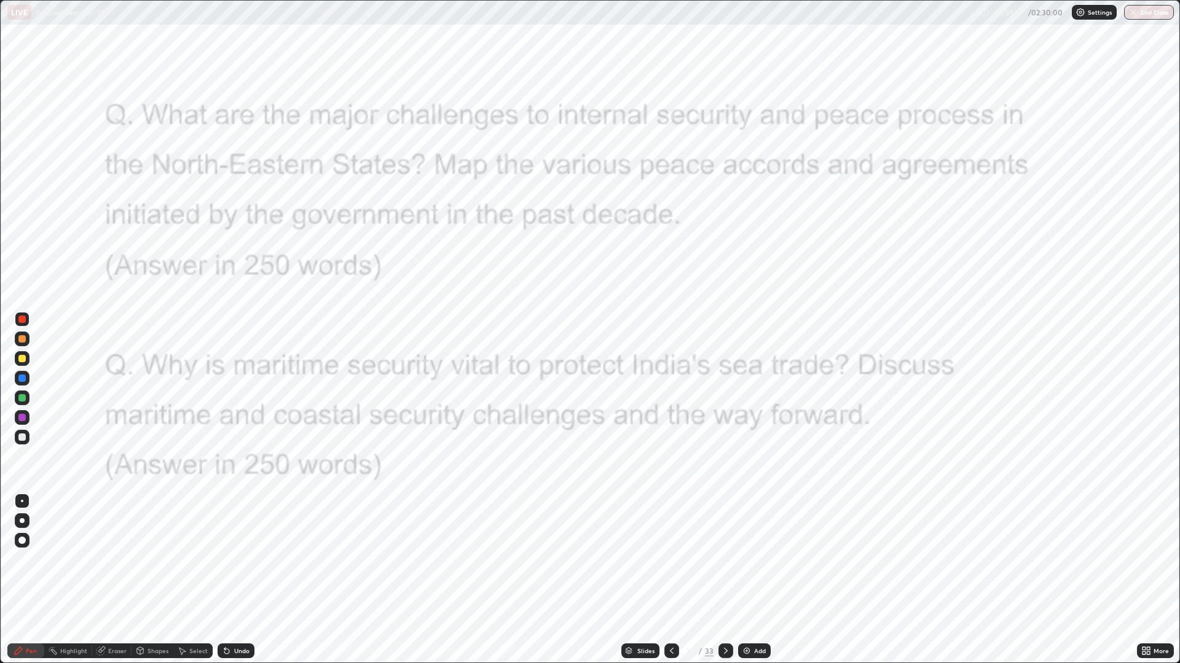
click at [1143, 559] on icon at bounding box center [1146, 651] width 10 height 10
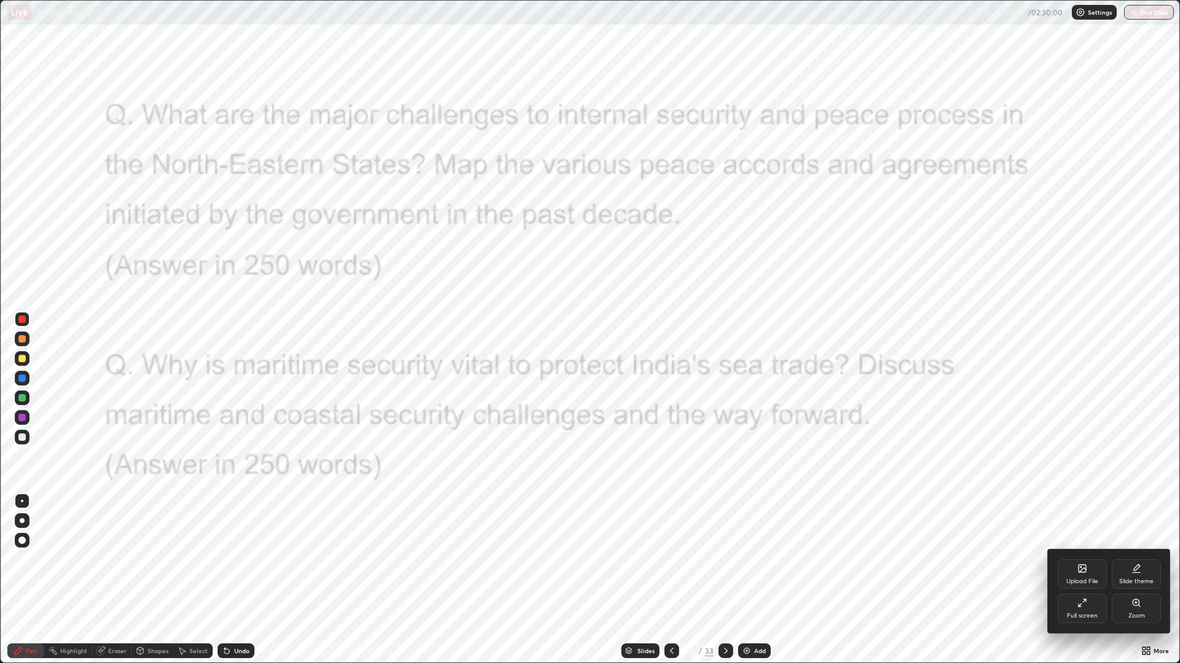
click at [1075, 559] on div "Full screen" at bounding box center [1081, 608] width 49 height 29
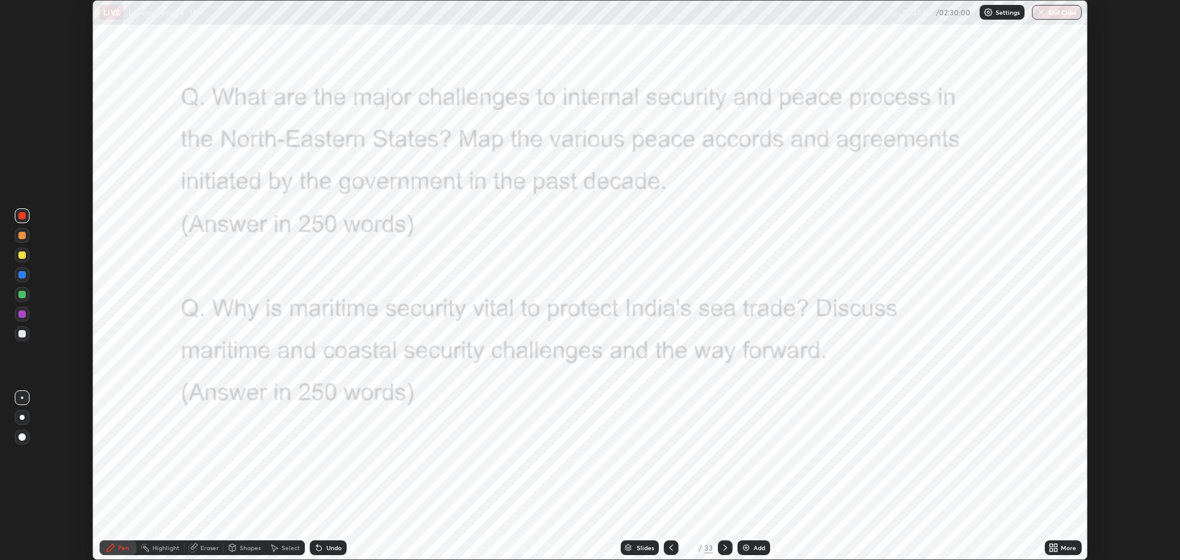
scroll to position [60873, 60253]
click at [721, 535] on div at bounding box center [725, 547] width 15 height 25
click at [628, 546] on icon at bounding box center [628, 545] width 6 height 3
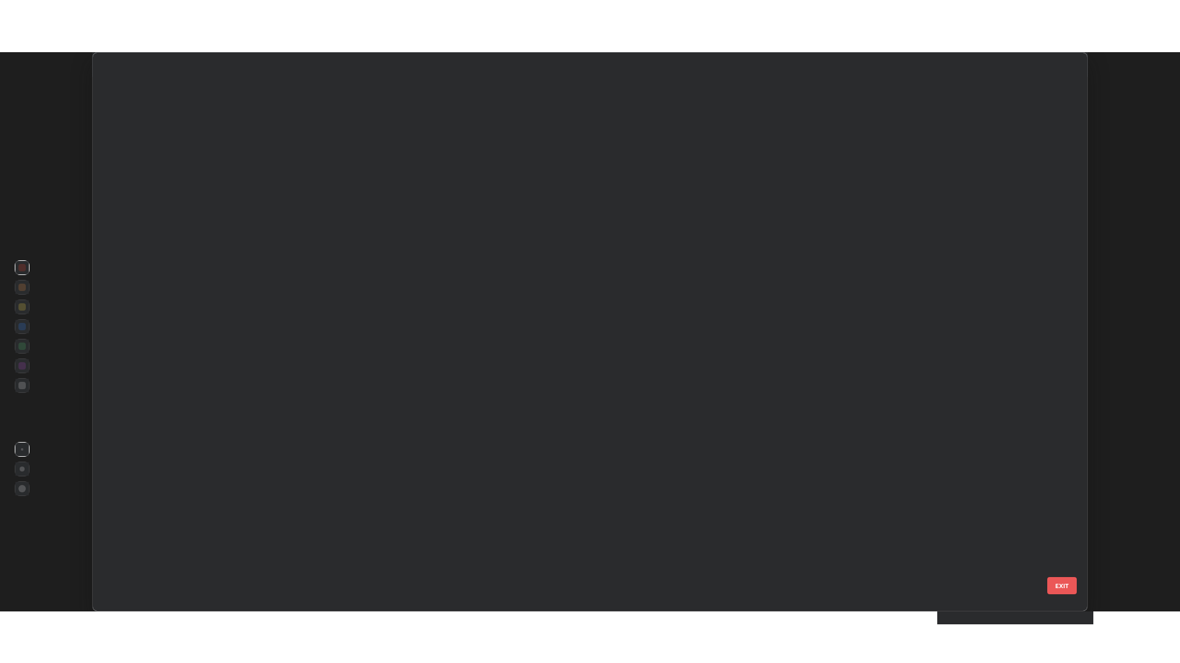
scroll to position [555, 987]
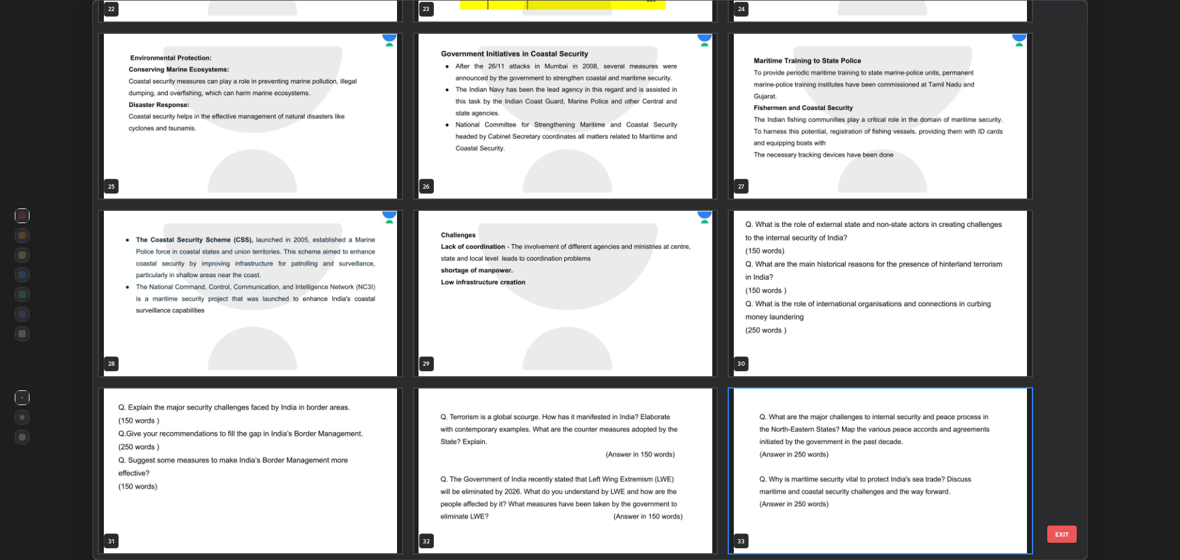
click at [818, 450] on img "grid" at bounding box center [880, 470] width 303 height 165
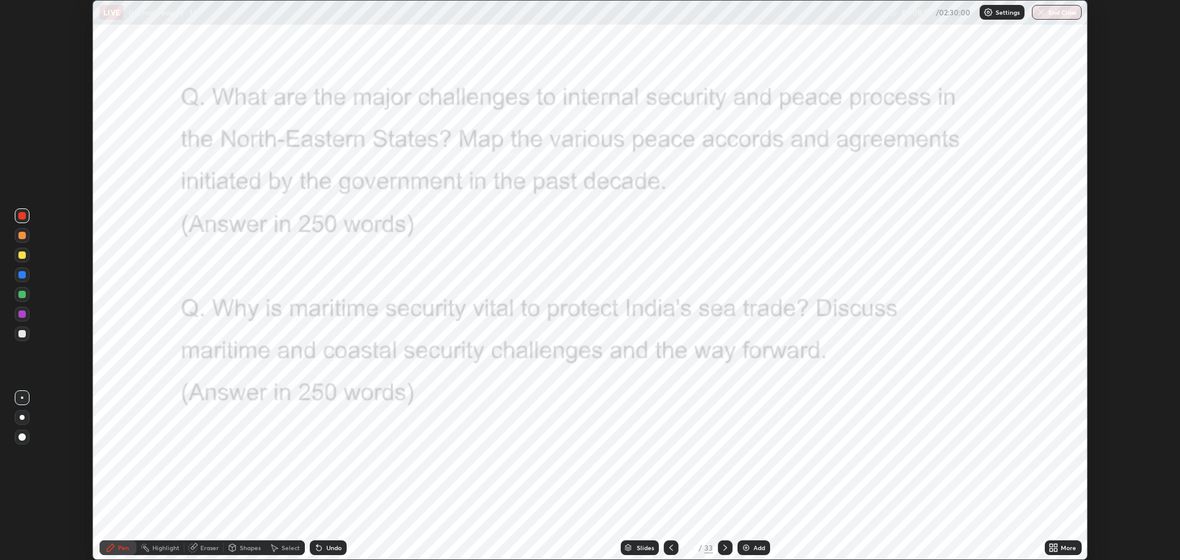
click at [825, 447] on img "grid" at bounding box center [880, 470] width 303 height 165
click at [1051, 544] on icon at bounding box center [1050, 545] width 3 height 3
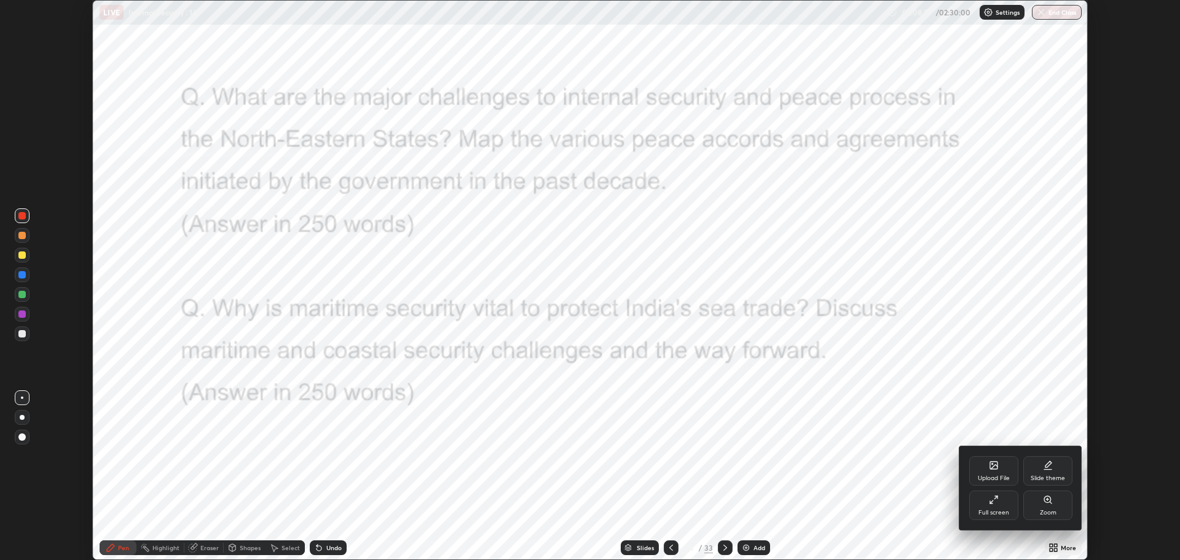
click at [990, 465] on icon at bounding box center [993, 464] width 7 height 7
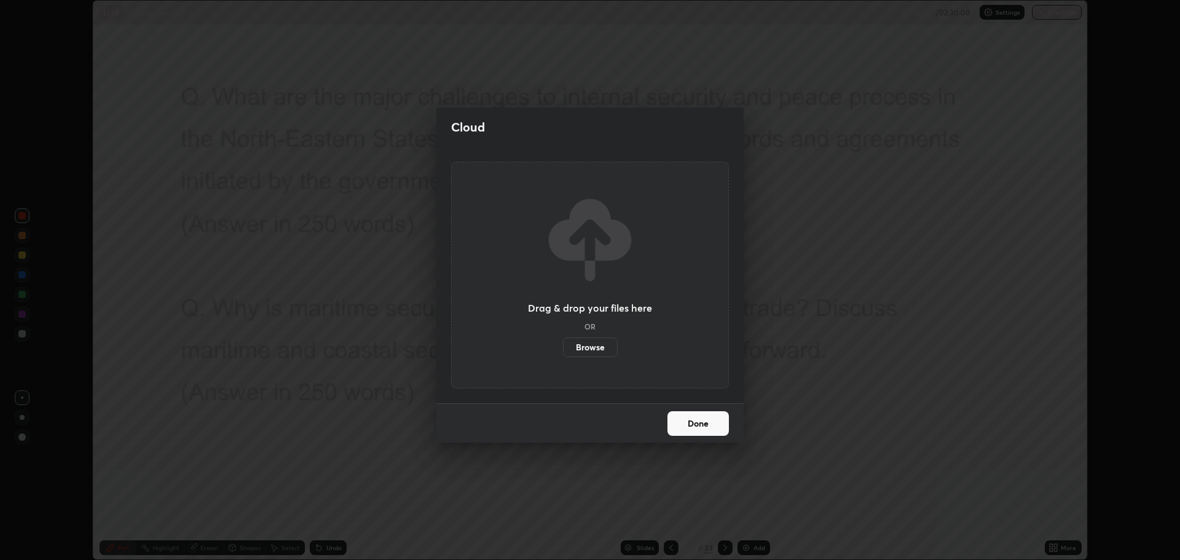
click at [592, 345] on label "Browse" at bounding box center [590, 347] width 55 height 20
click at [563, 345] on input "Browse" at bounding box center [563, 347] width 0 height 20
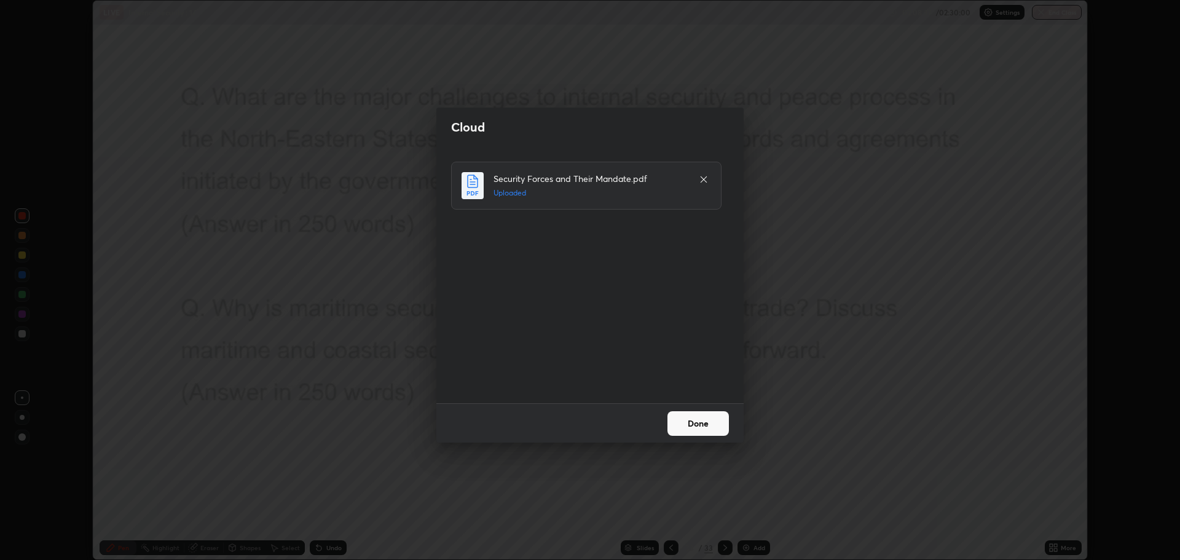
click at [692, 424] on button "Done" at bounding box center [697, 423] width 61 height 25
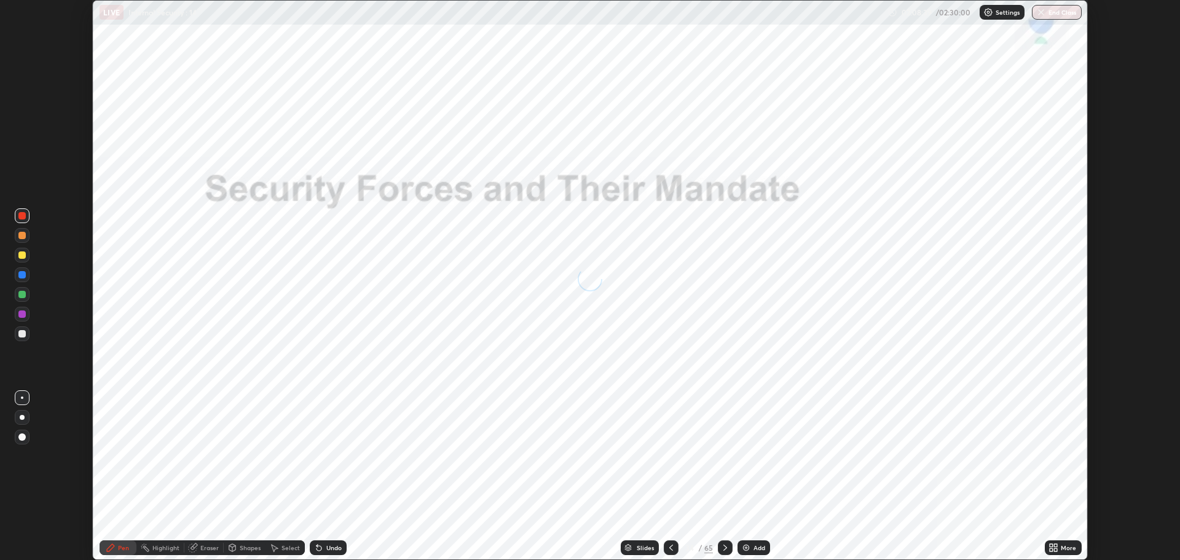
click at [1052, 544] on icon at bounding box center [1050, 545] width 3 height 3
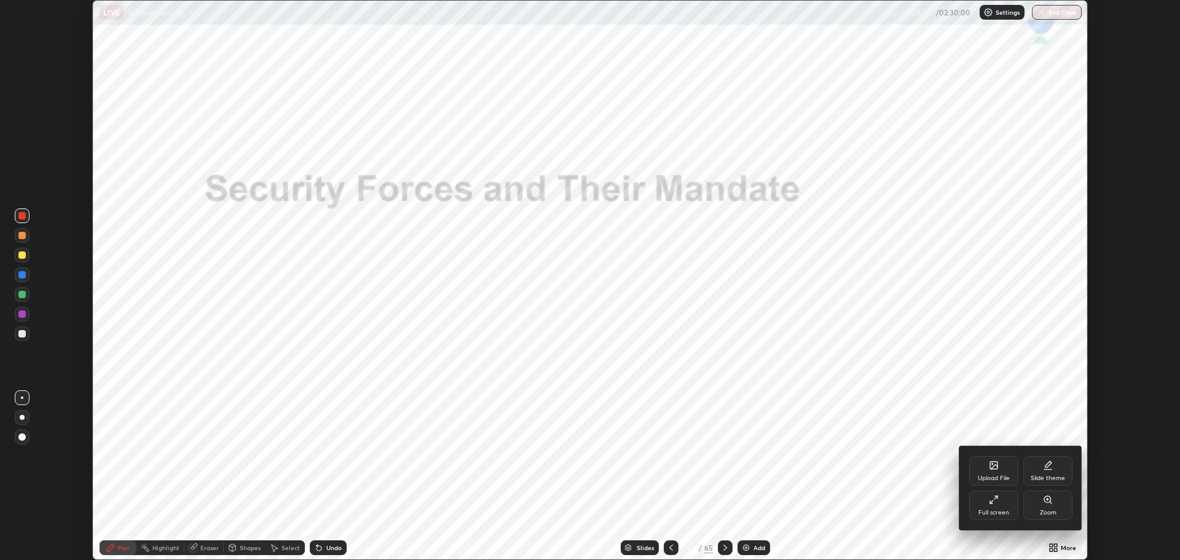
click at [991, 501] on icon at bounding box center [991, 501] width 3 height 3
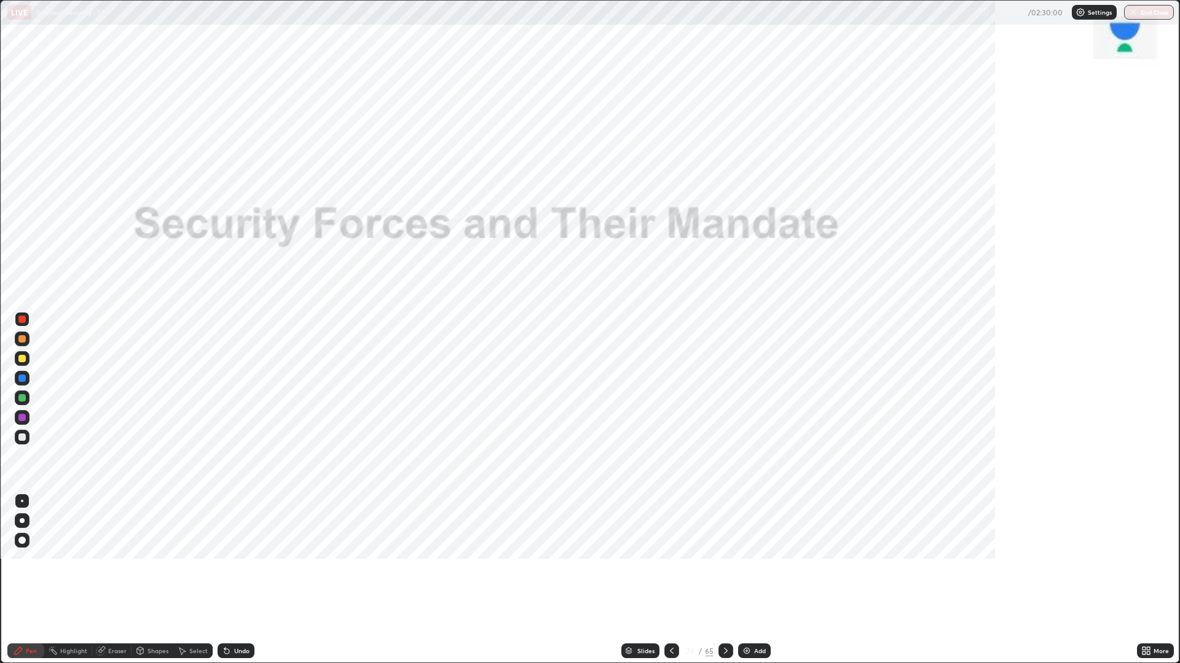
scroll to position [663, 1180]
click at [726, 559] on icon at bounding box center [726, 651] width 10 height 10
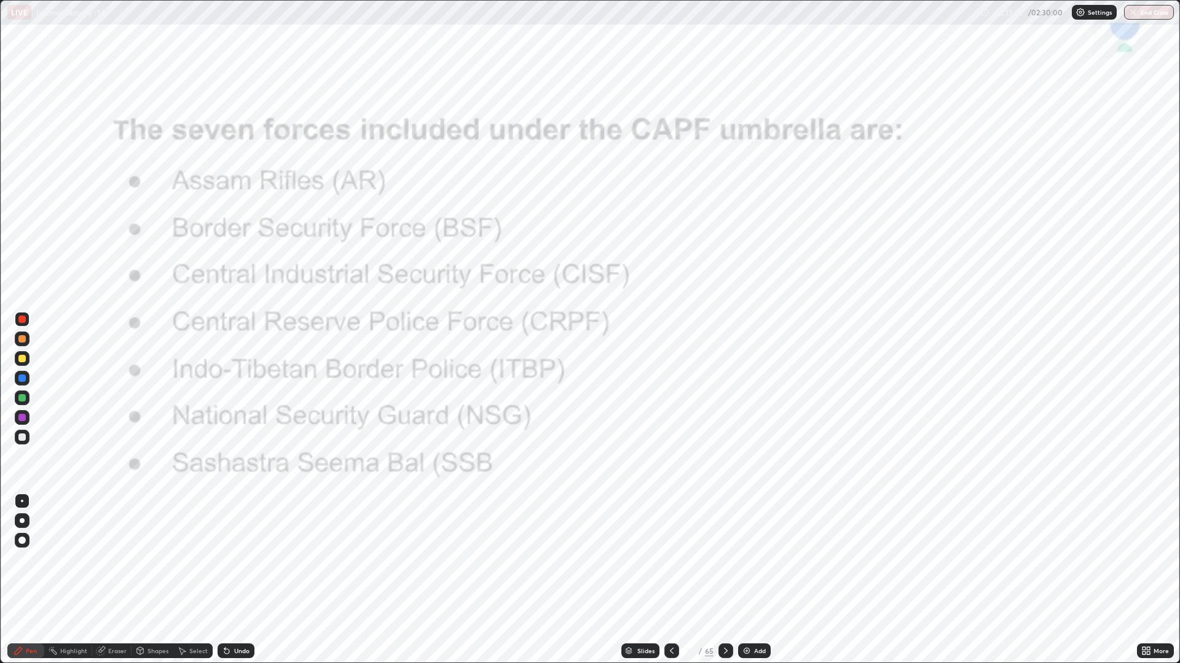
click at [724, 559] on icon at bounding box center [726, 651] width 10 height 10
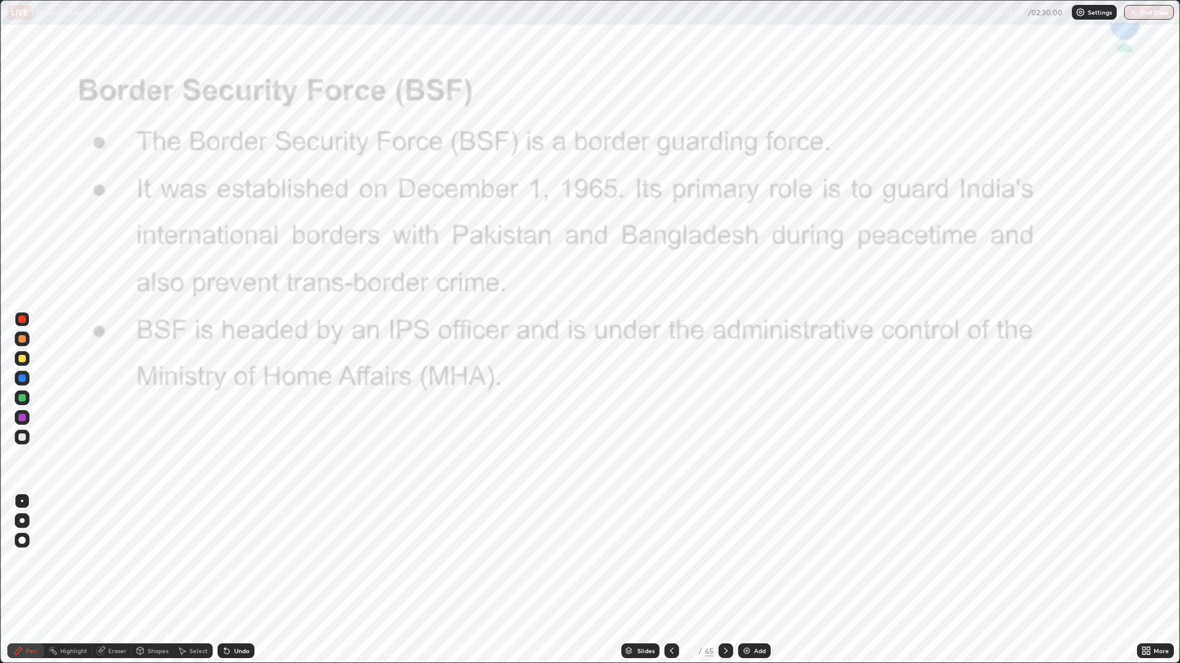
click at [724, 559] on icon at bounding box center [726, 651] width 10 height 10
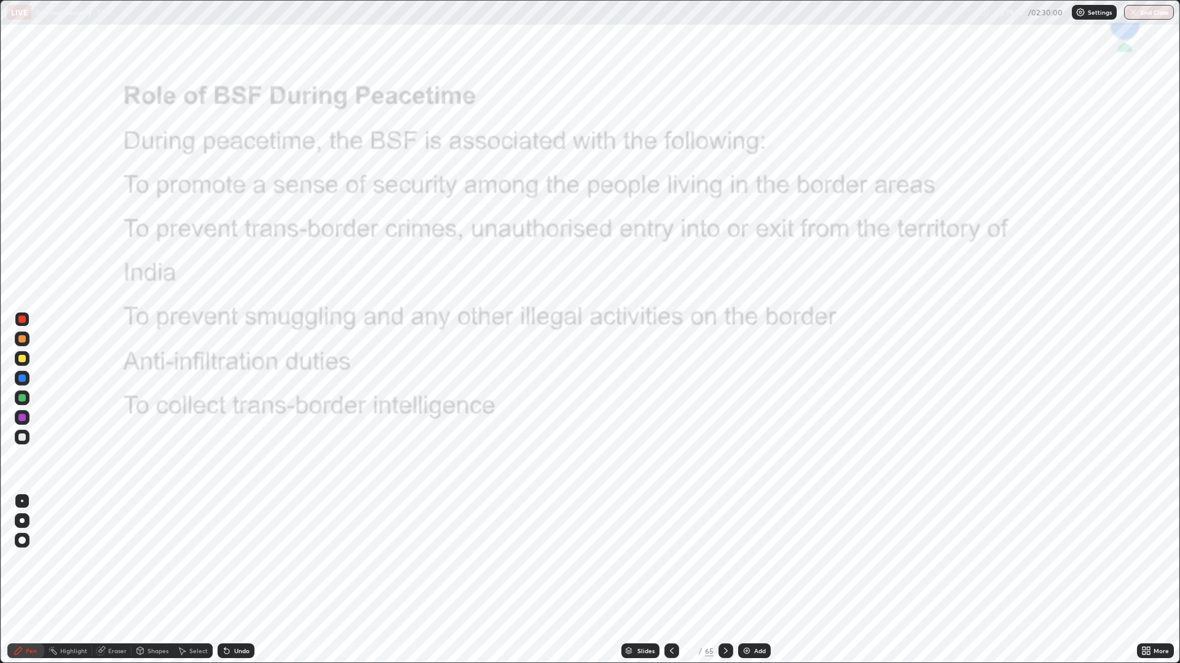
click at [722, 559] on icon at bounding box center [726, 651] width 10 height 10
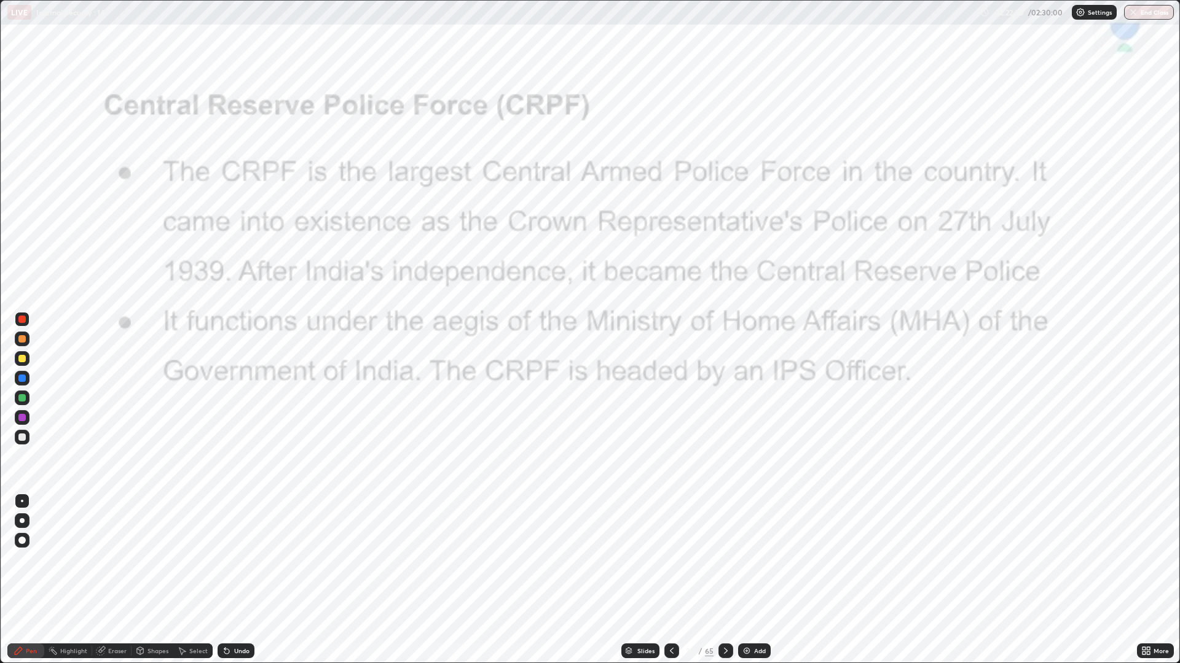
click at [724, 559] on icon at bounding box center [726, 651] width 10 height 10
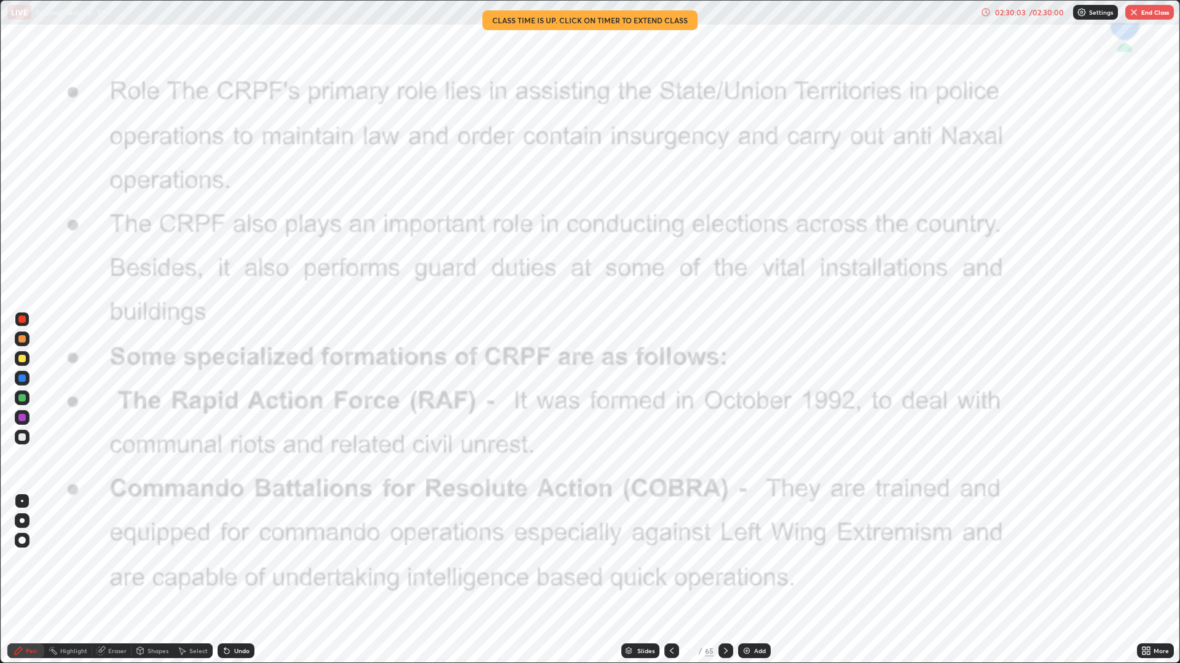
click at [724, 559] on div at bounding box center [725, 651] width 15 height 15
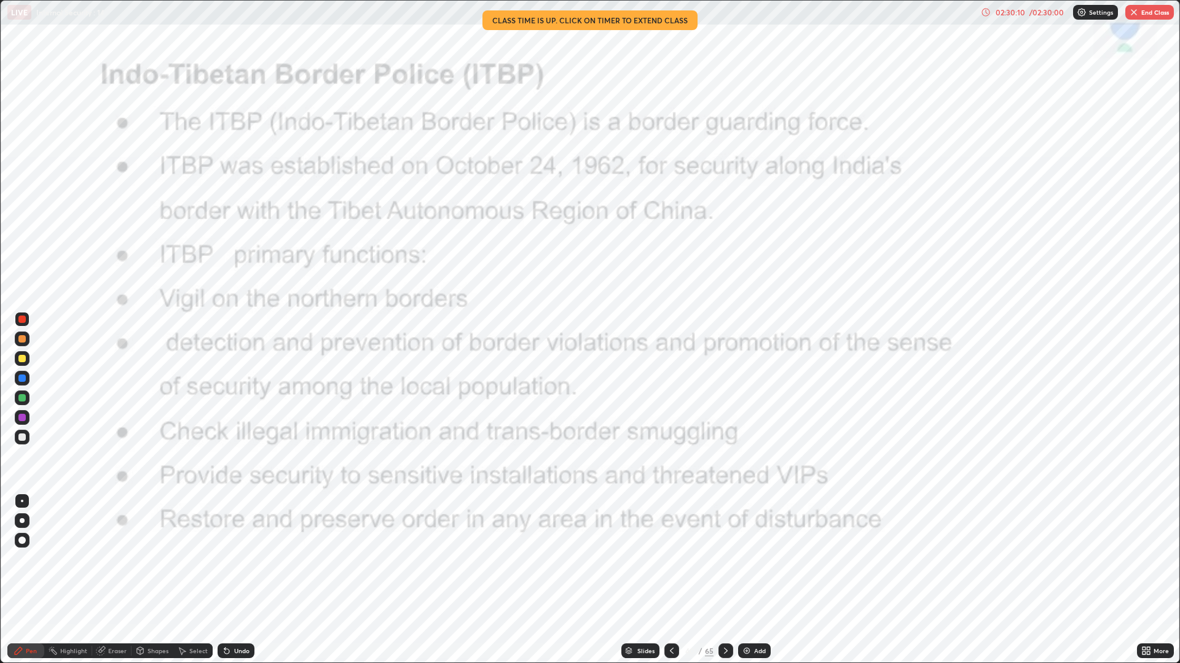
click at [985, 12] on icon at bounding box center [985, 12] width 10 height 10
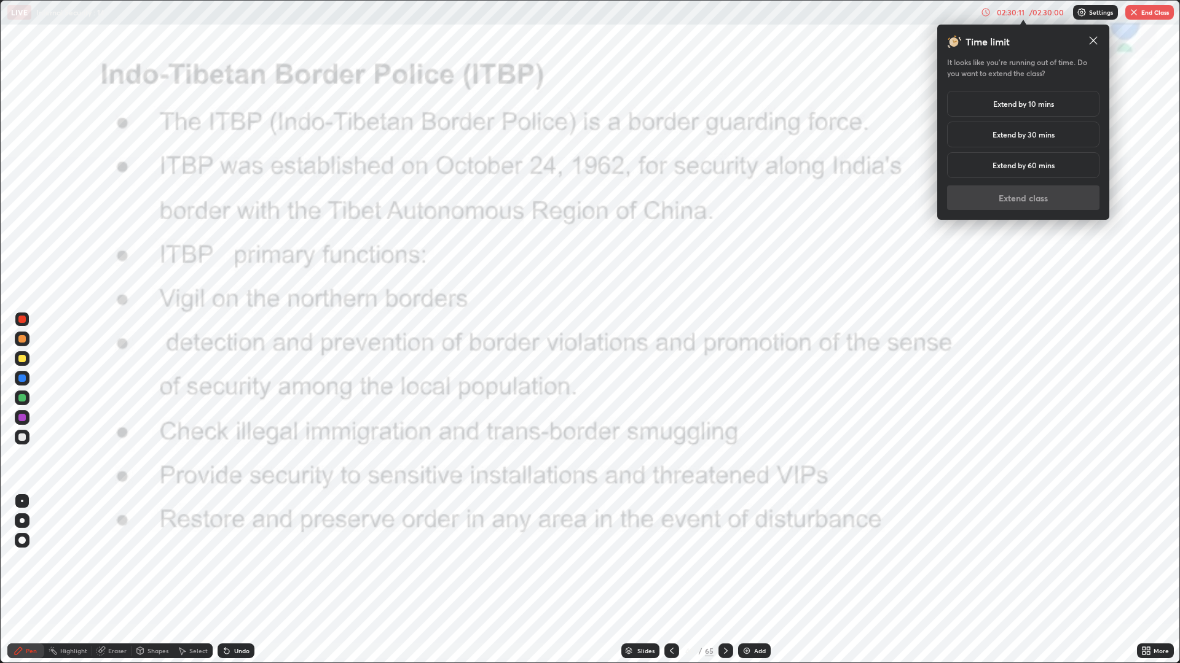
click at [1025, 134] on h5 "Extend by 30 mins" at bounding box center [1023, 134] width 62 height 11
click at [1013, 206] on button "Extend class" at bounding box center [1023, 198] width 152 height 25
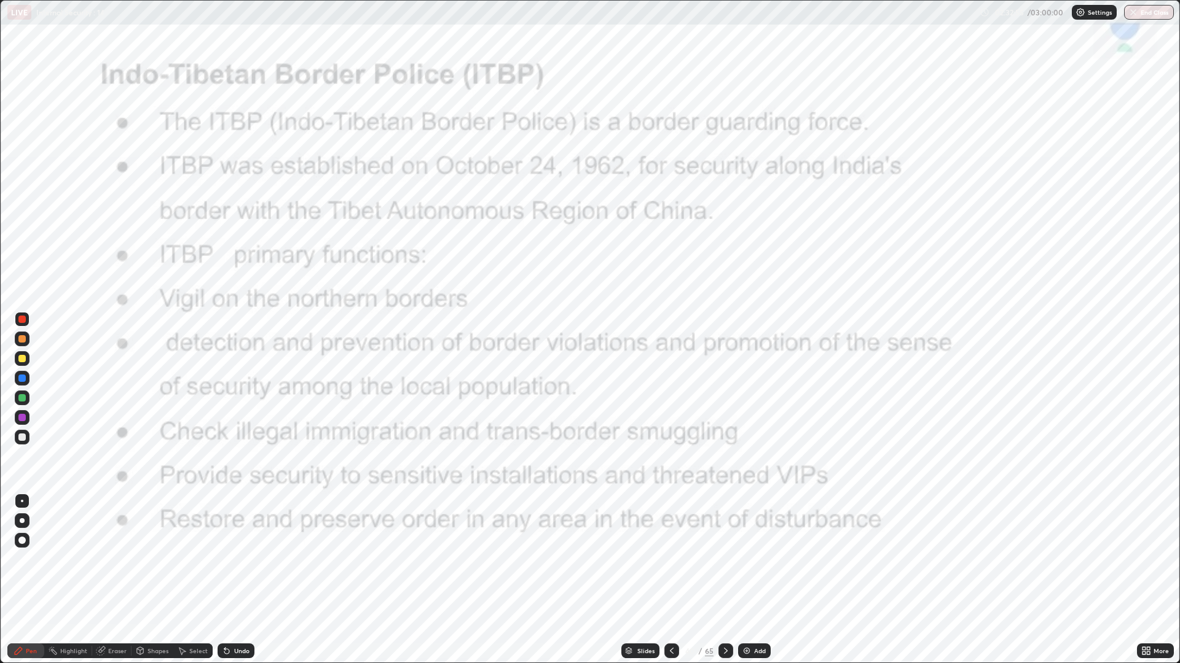
click at [726, 559] on icon at bounding box center [726, 651] width 10 height 10
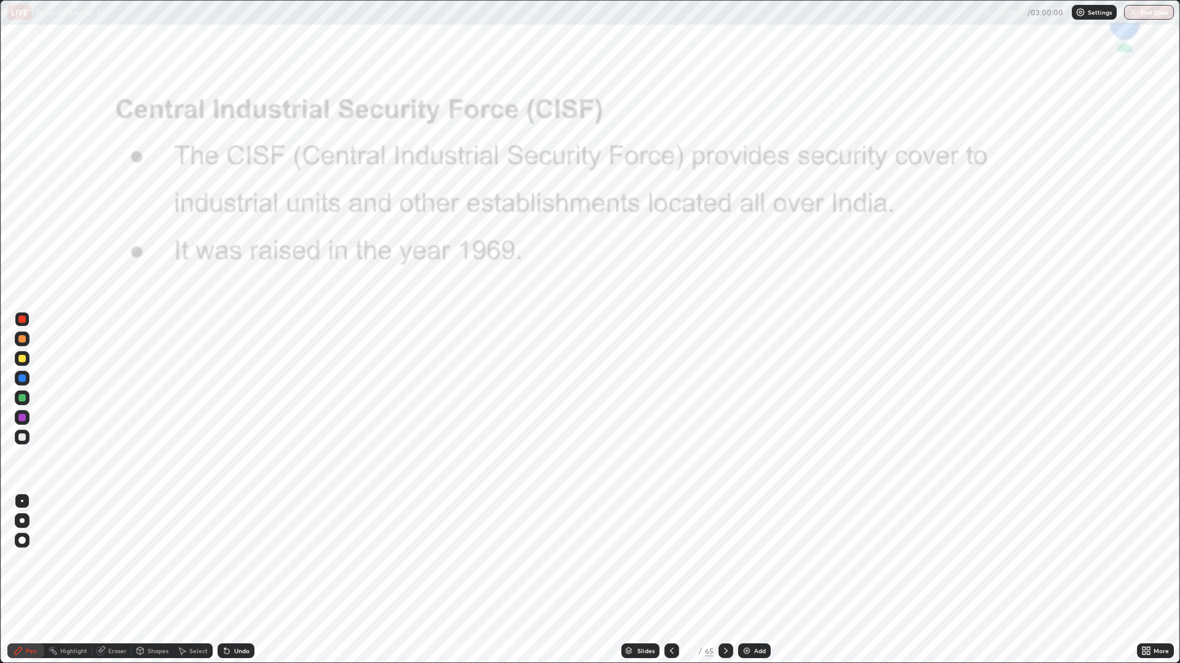
click at [724, 559] on icon at bounding box center [726, 651] width 10 height 10
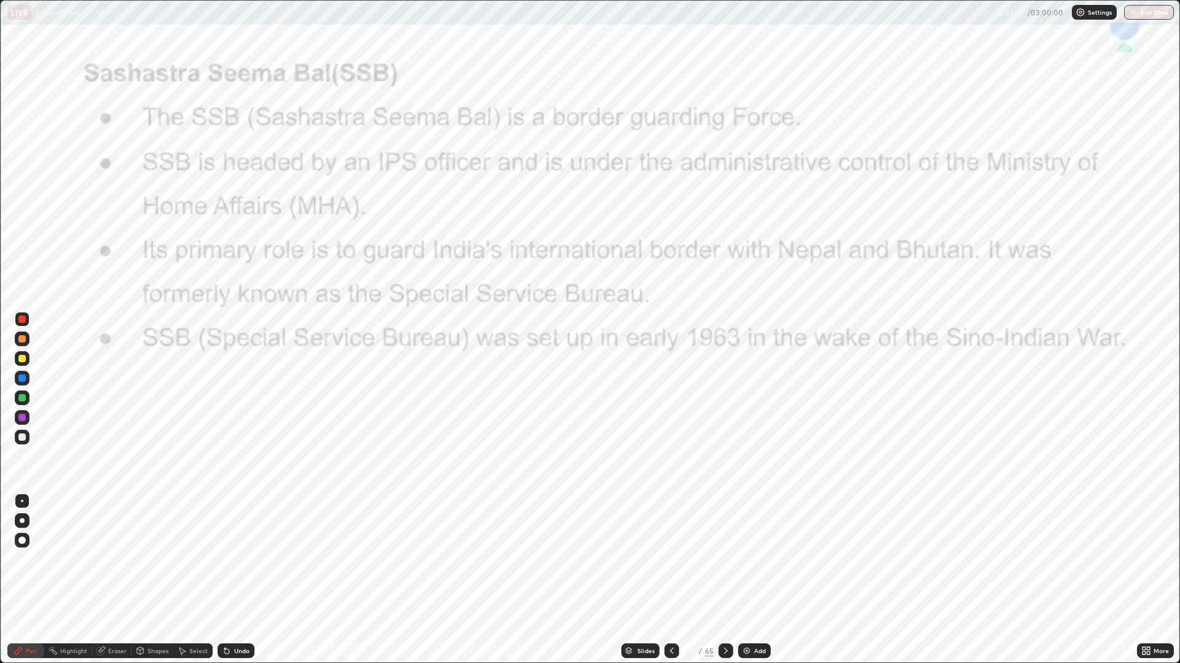
click at [724, 559] on icon at bounding box center [726, 651] width 10 height 10
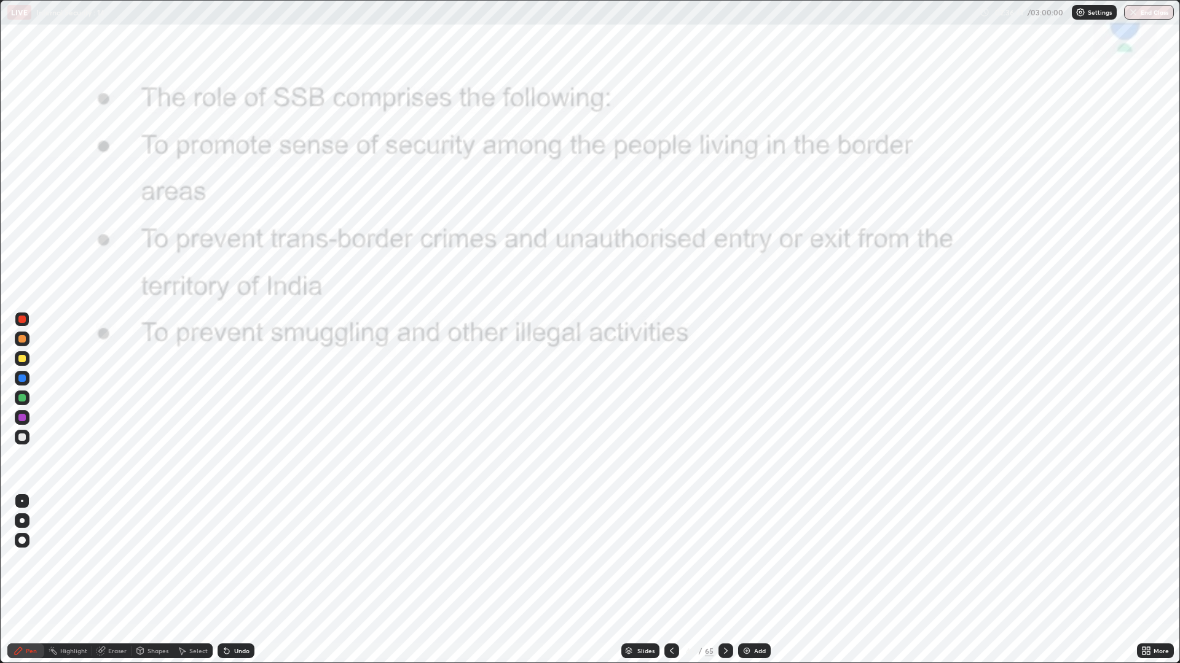
click at [722, 559] on div at bounding box center [725, 651] width 15 height 15
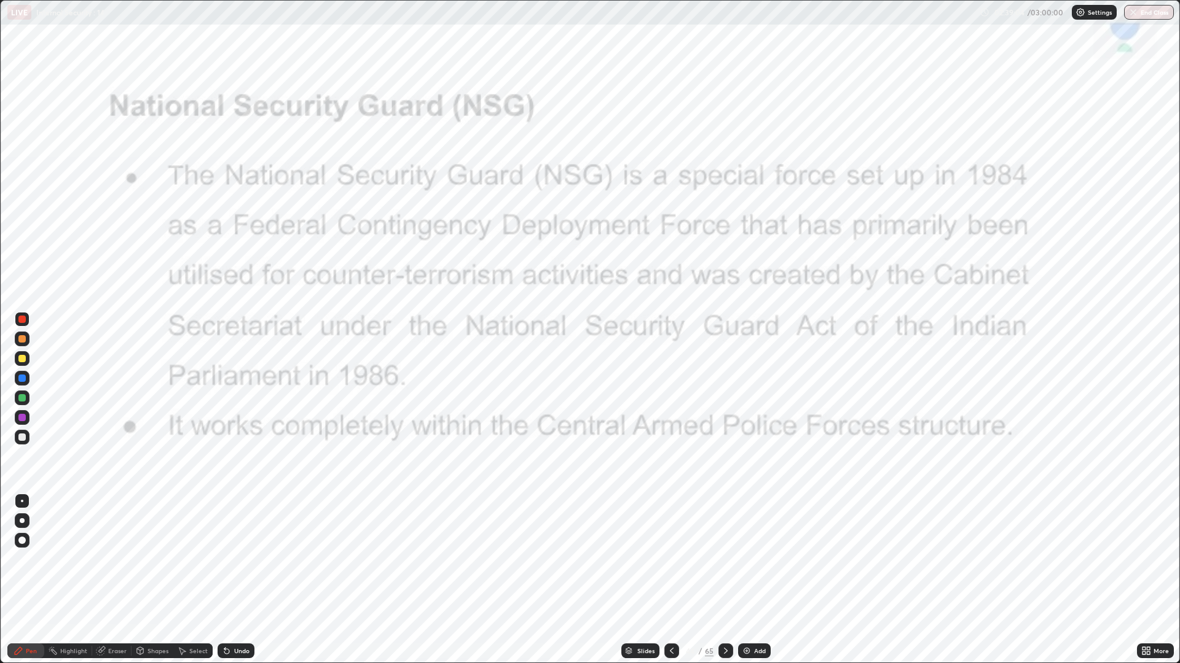
click at [724, 559] on icon at bounding box center [726, 651] width 4 height 6
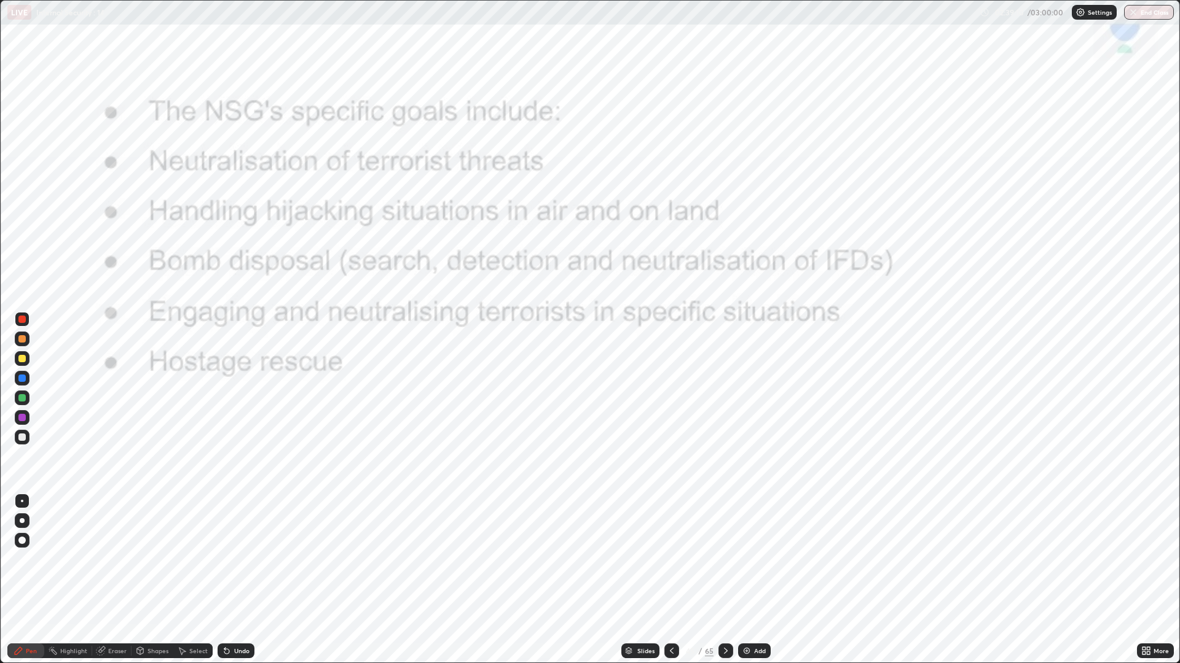
click at [721, 559] on icon at bounding box center [726, 651] width 10 height 10
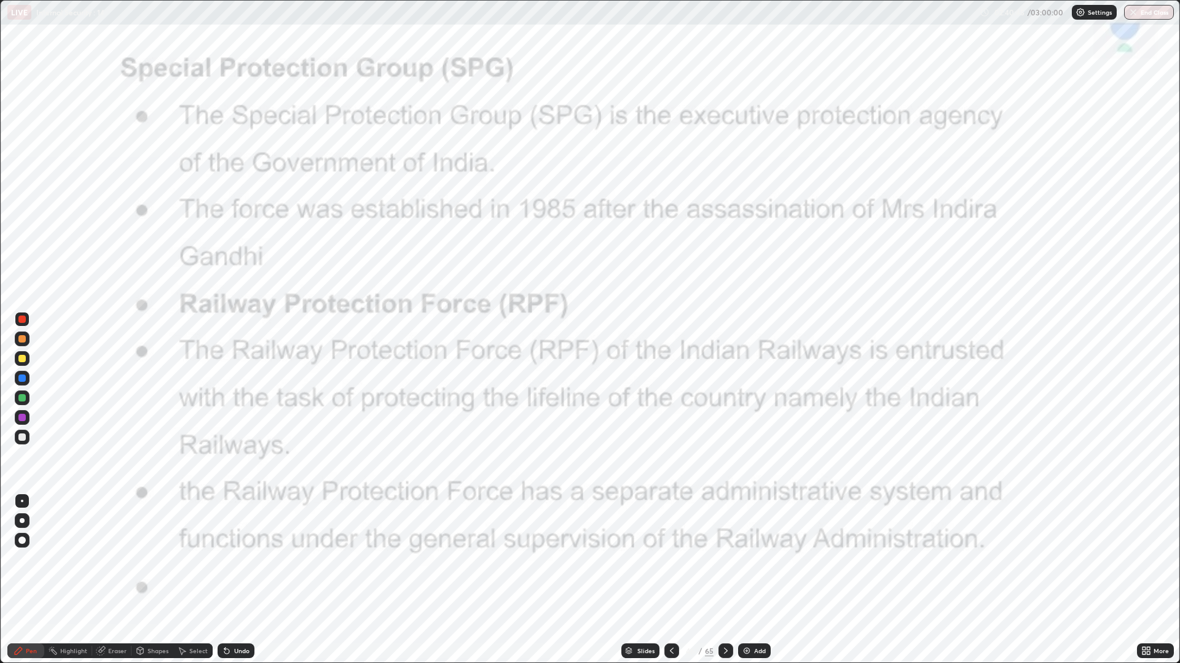
click at [723, 559] on icon at bounding box center [726, 651] width 10 height 10
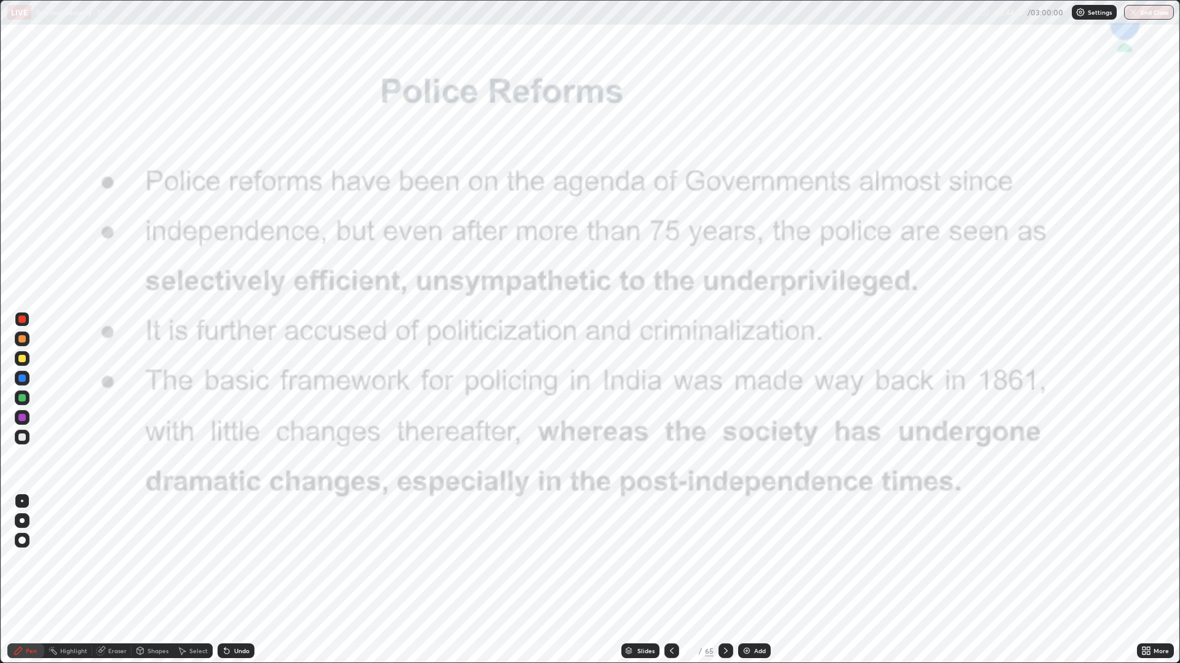
click at [728, 559] on icon at bounding box center [726, 651] width 10 height 10
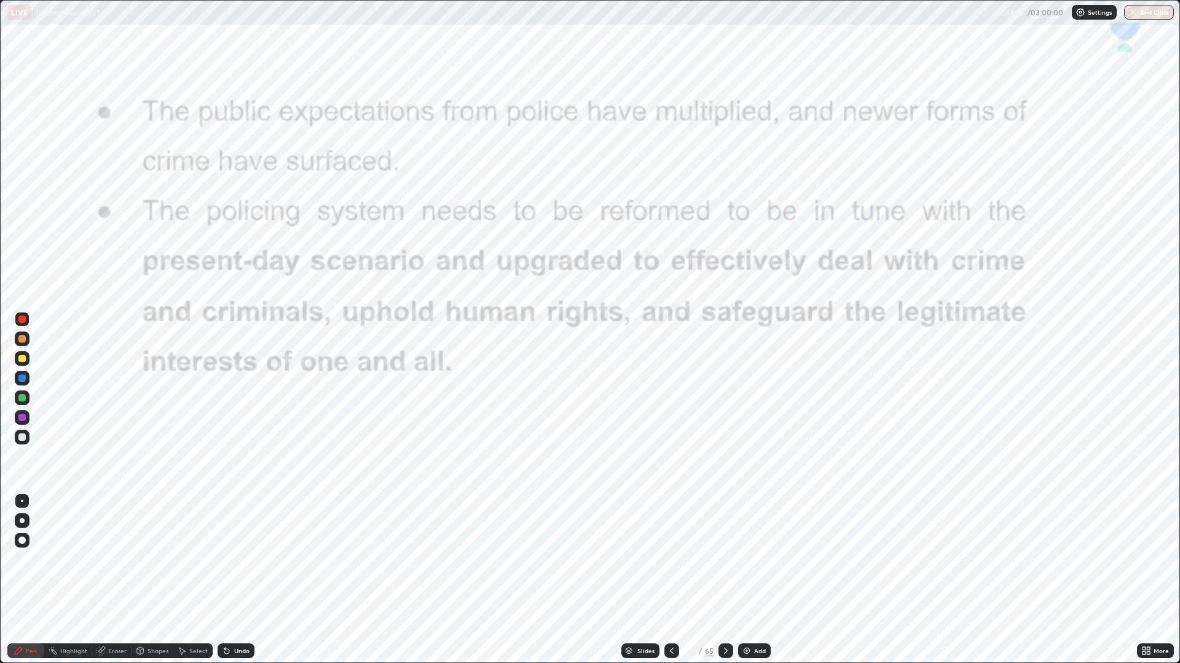
click at [726, 559] on div at bounding box center [725, 651] width 15 height 15
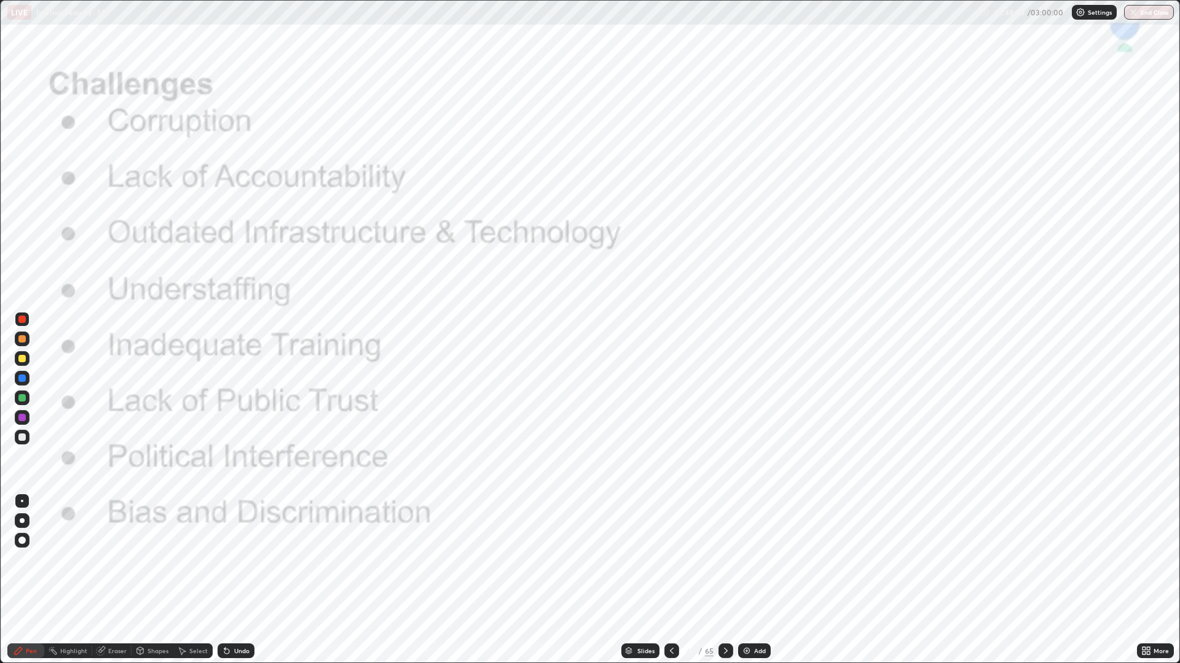
click at [725, 559] on icon at bounding box center [726, 651] width 10 height 10
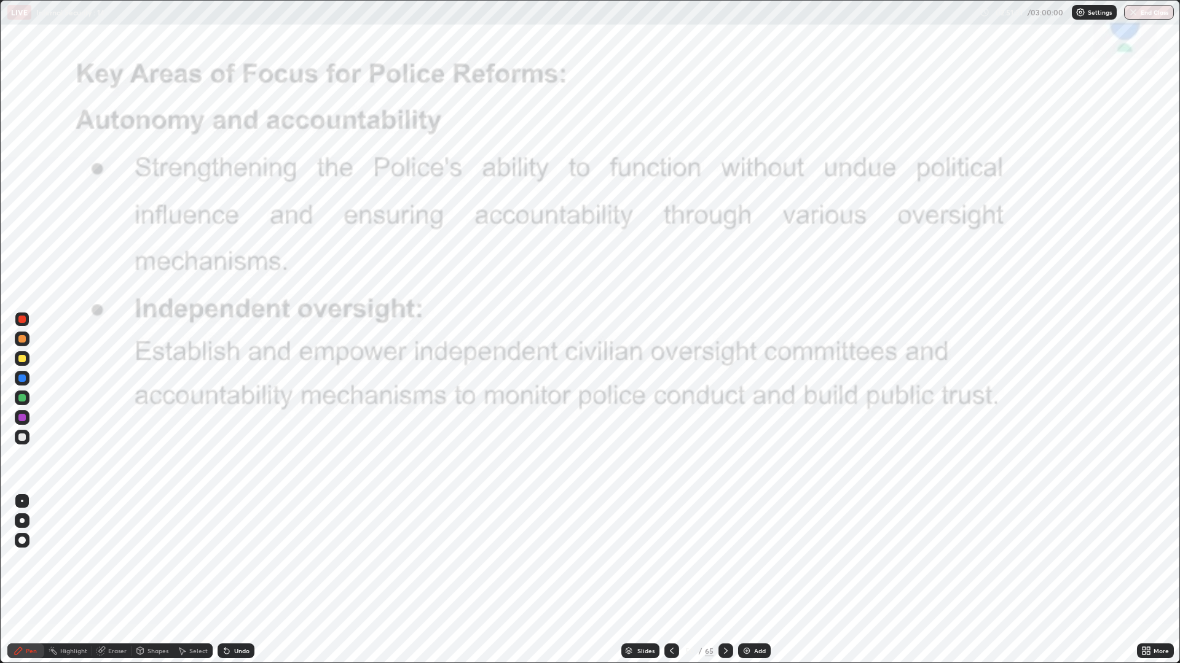
click at [724, 559] on icon at bounding box center [726, 651] width 10 height 10
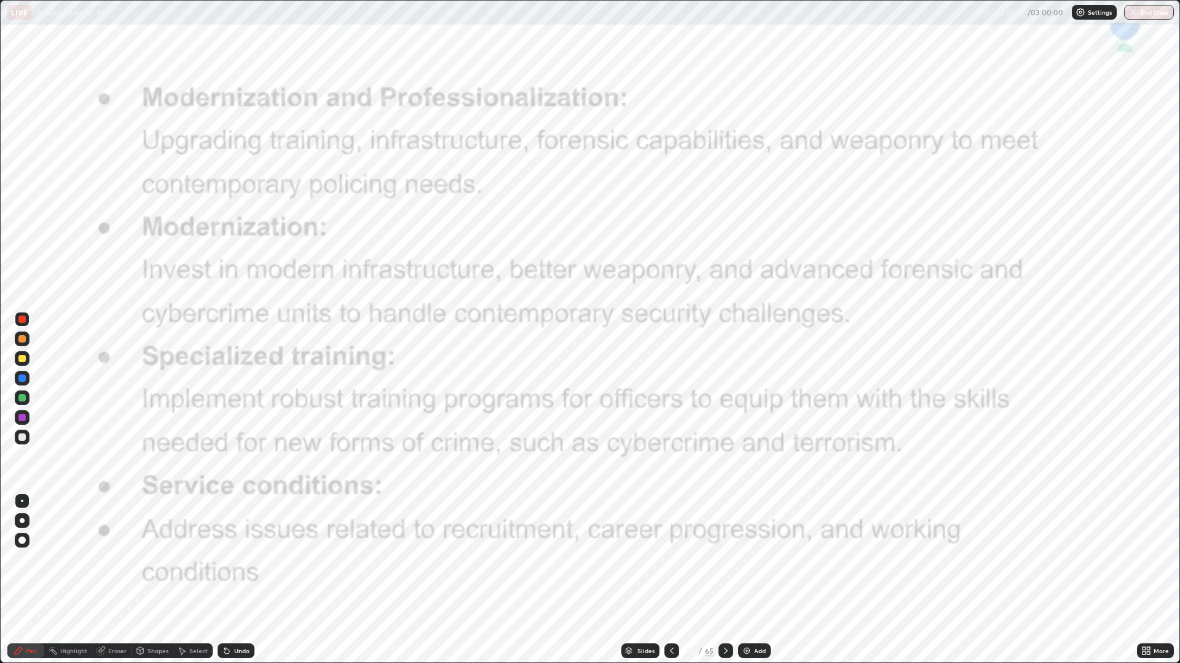
click at [670, 559] on icon at bounding box center [672, 651] width 10 height 10
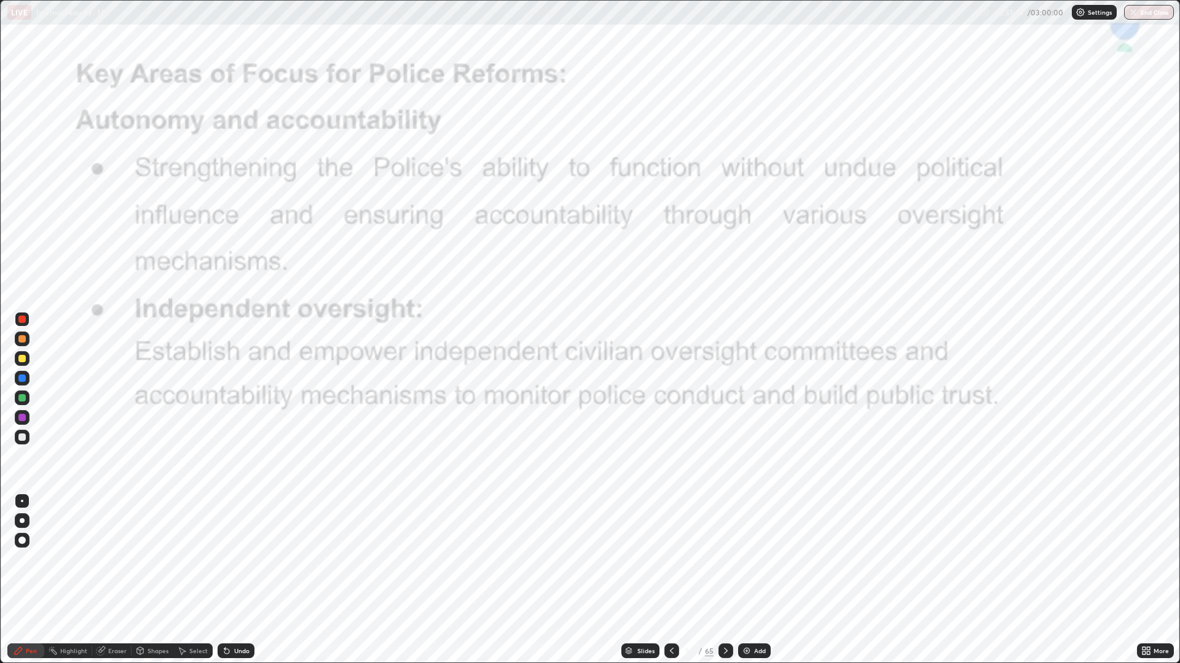
click at [724, 559] on icon at bounding box center [726, 651] width 10 height 10
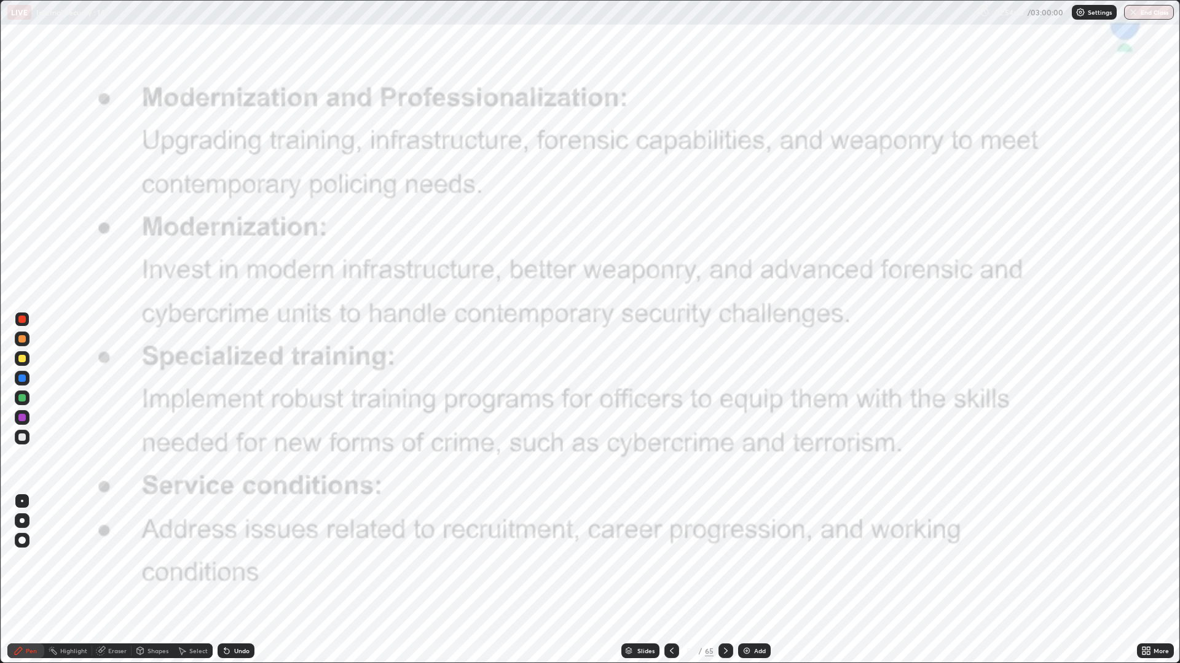
click at [723, 559] on icon at bounding box center [726, 651] width 10 height 10
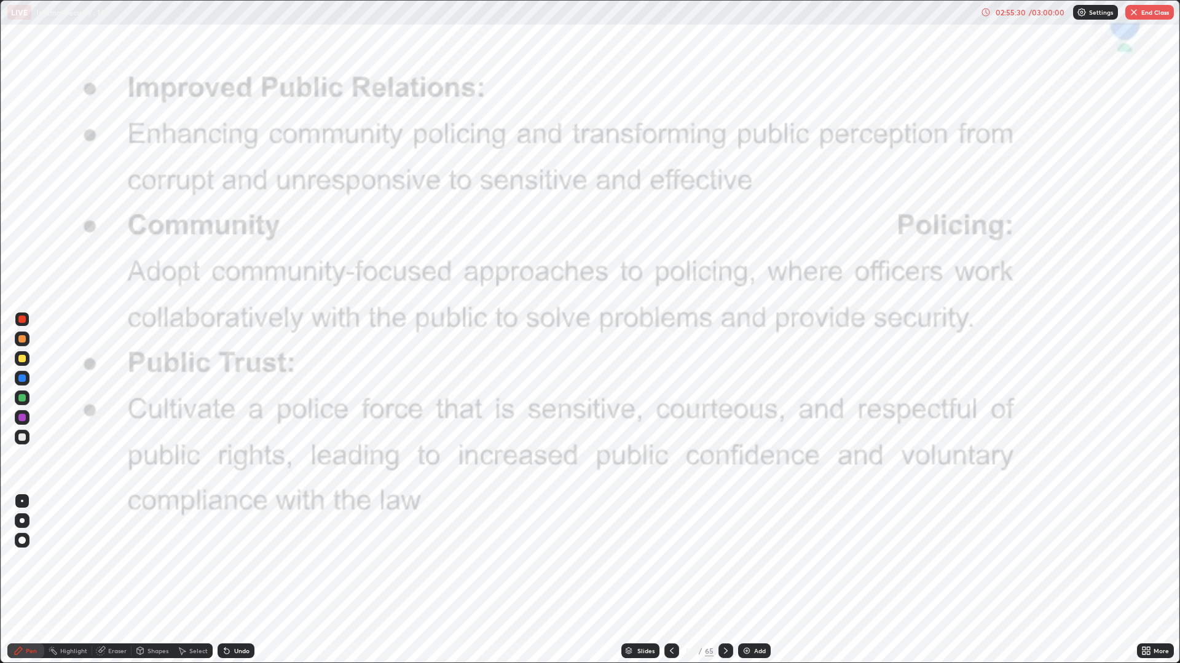
click at [722, 559] on div at bounding box center [725, 651] width 15 height 15
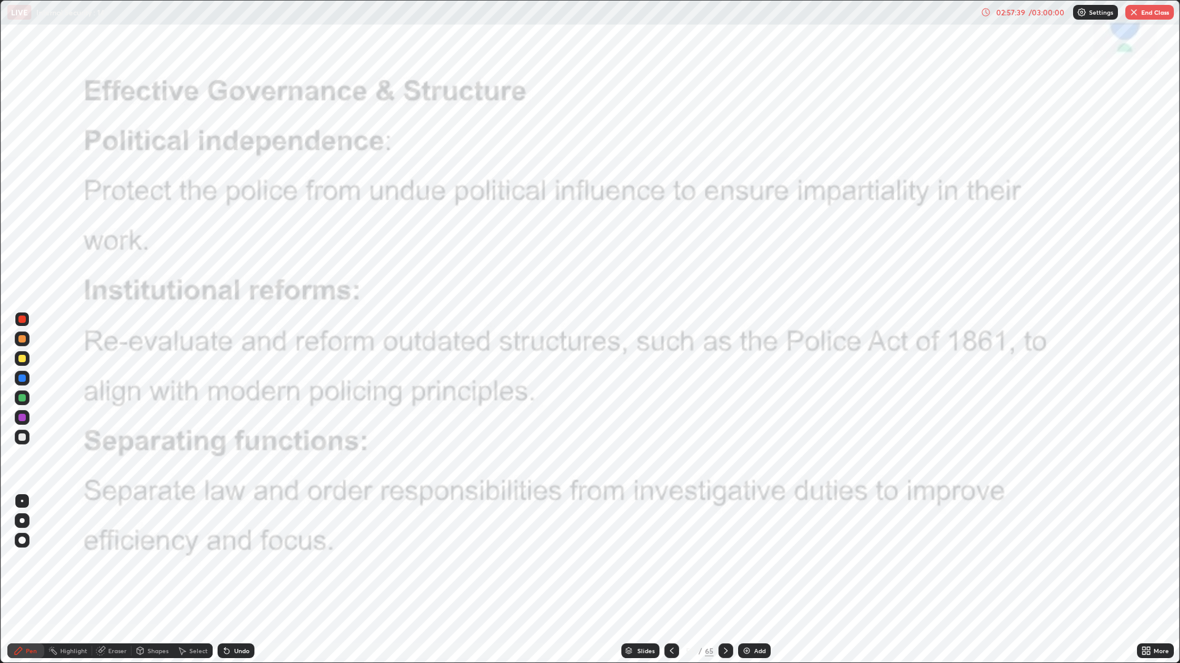
click at [721, 559] on div at bounding box center [725, 651] width 15 height 25
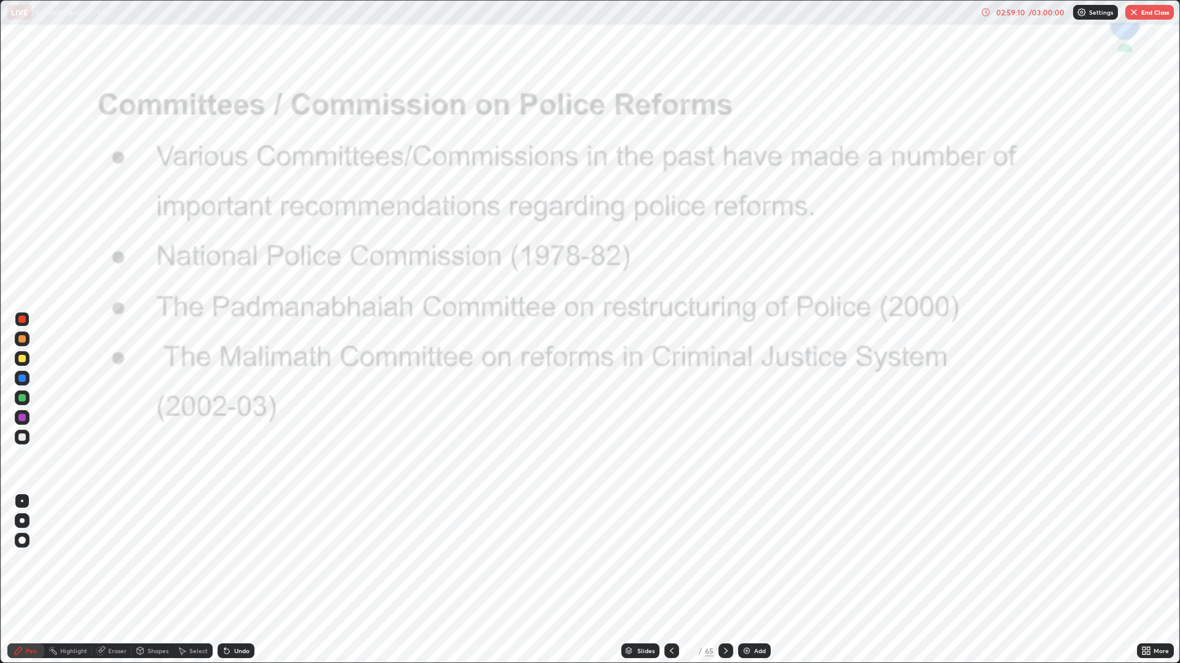
click at [724, 559] on icon at bounding box center [726, 651] width 10 height 10
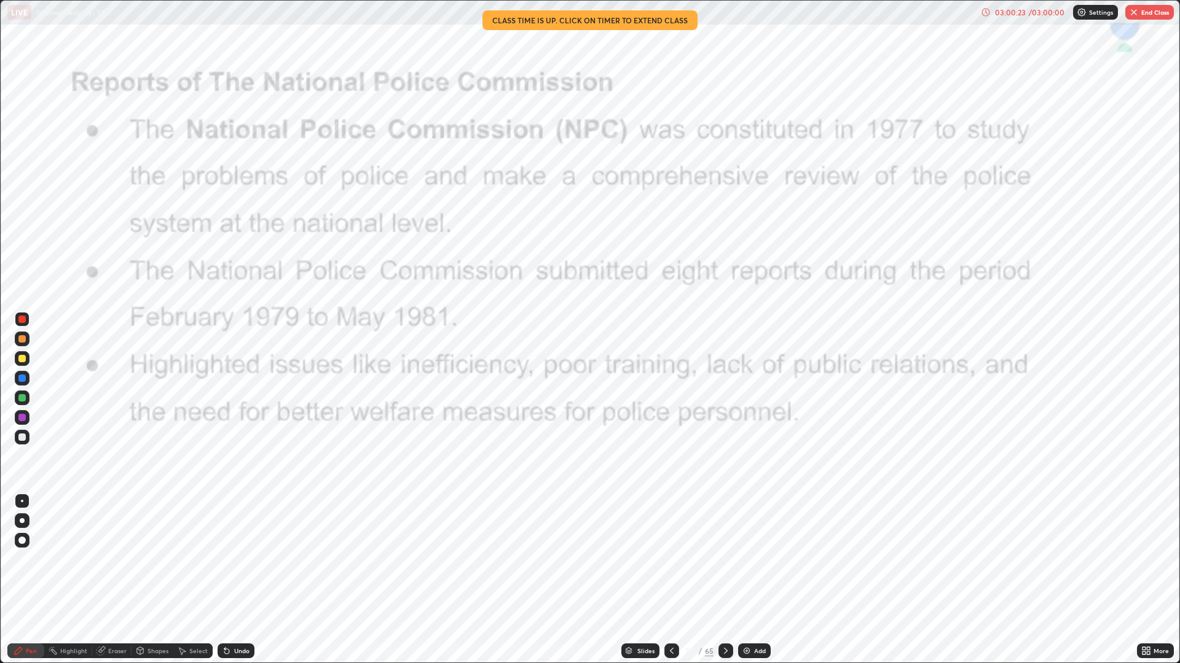
click at [723, 559] on div at bounding box center [725, 651] width 15 height 15
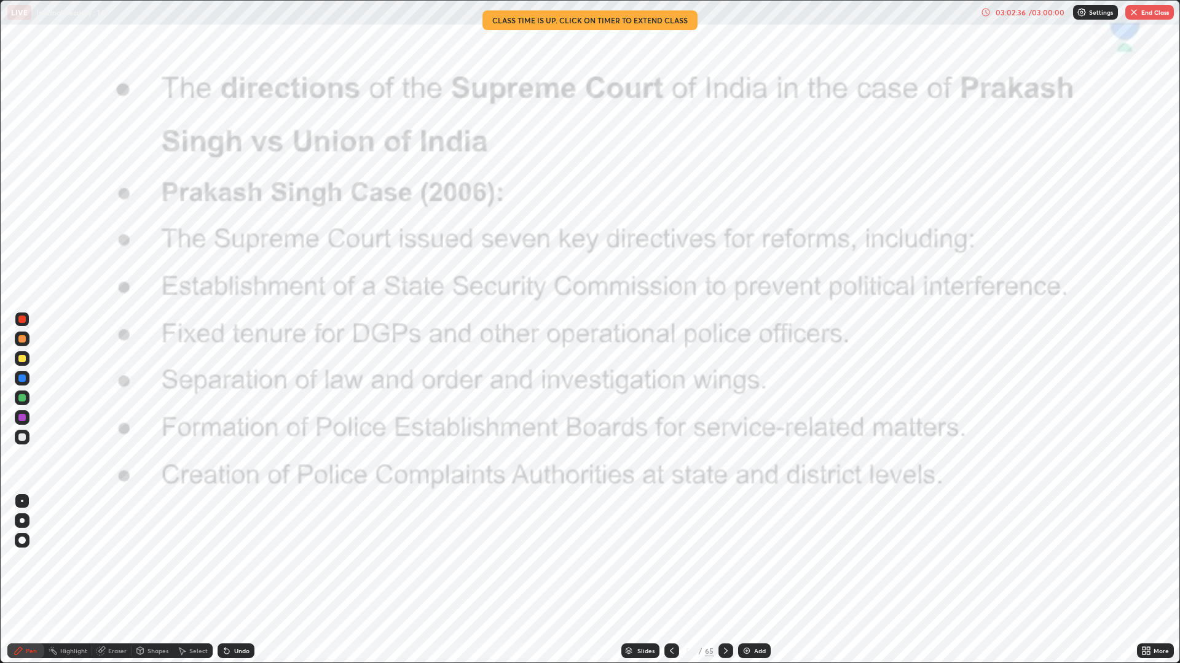
click at [724, 559] on icon at bounding box center [726, 651] width 4 height 6
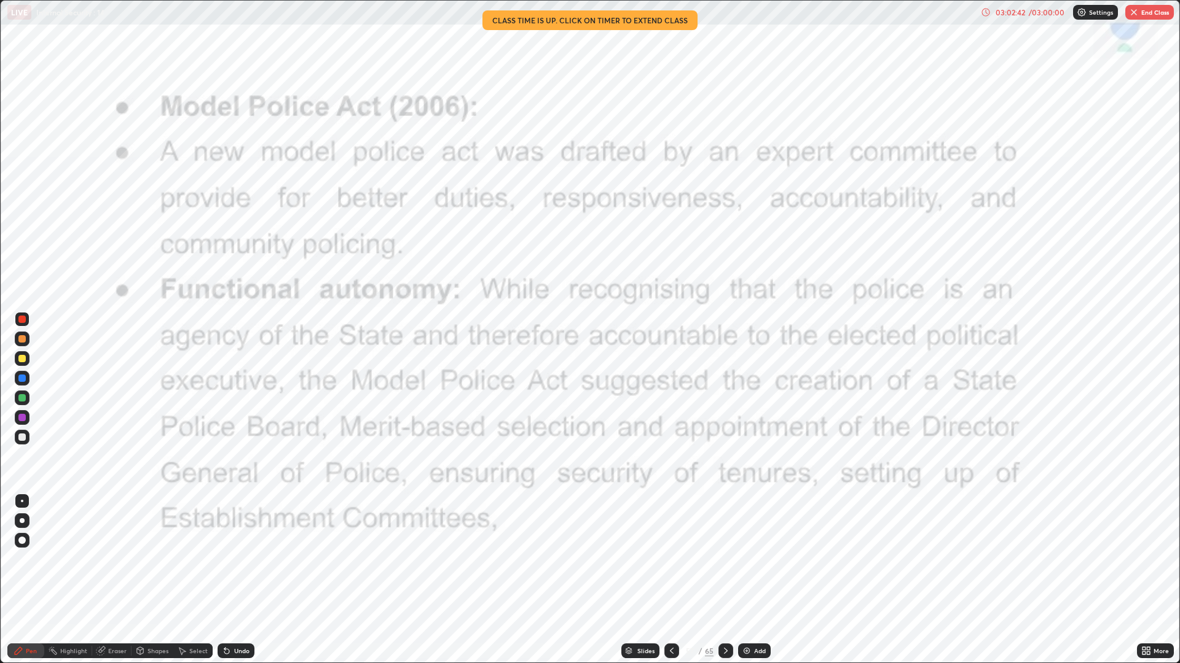
click at [725, 559] on icon at bounding box center [726, 651] width 10 height 10
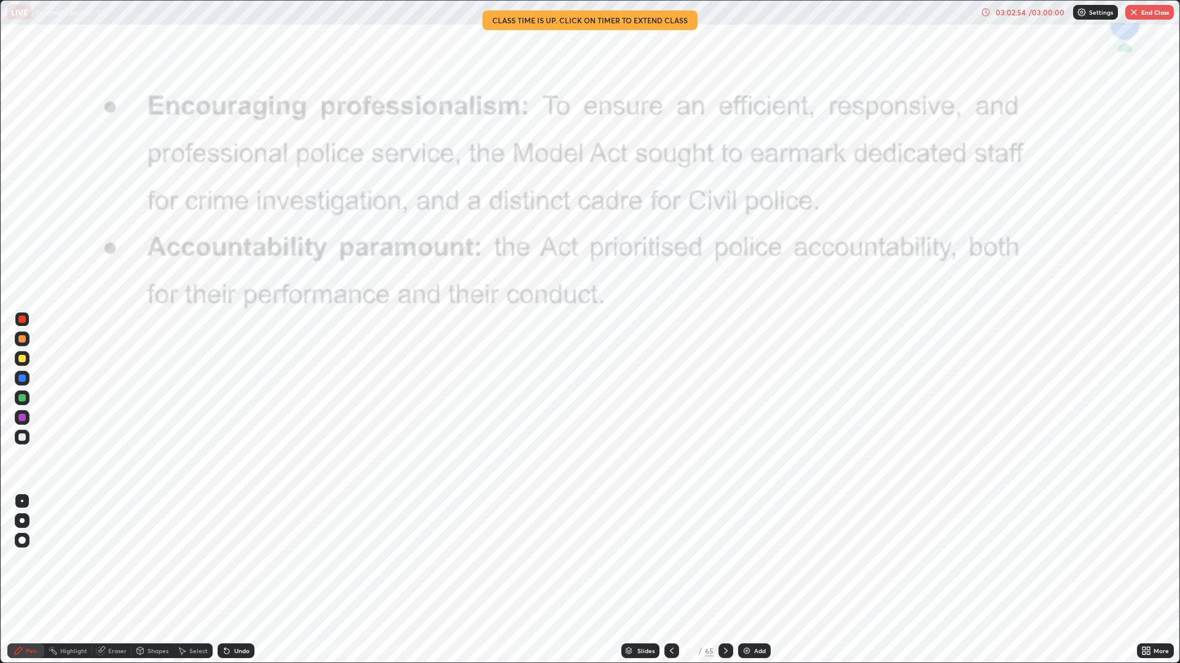
click at [727, 559] on icon at bounding box center [726, 651] width 10 height 10
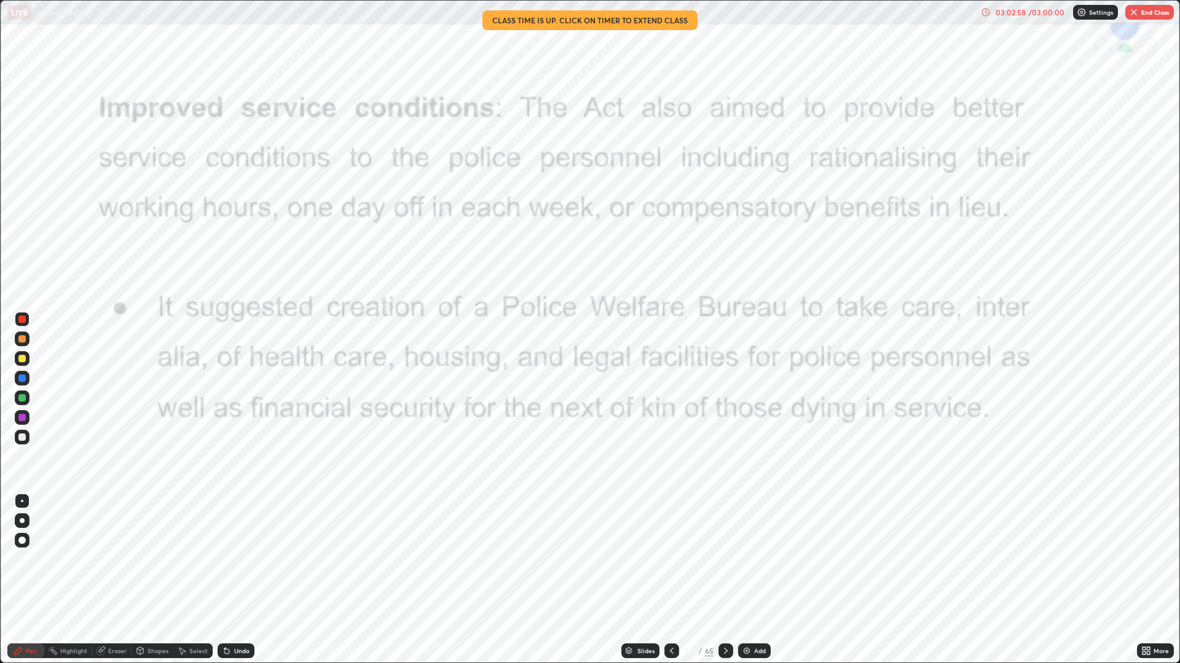
click at [724, 559] on icon at bounding box center [726, 651] width 10 height 10
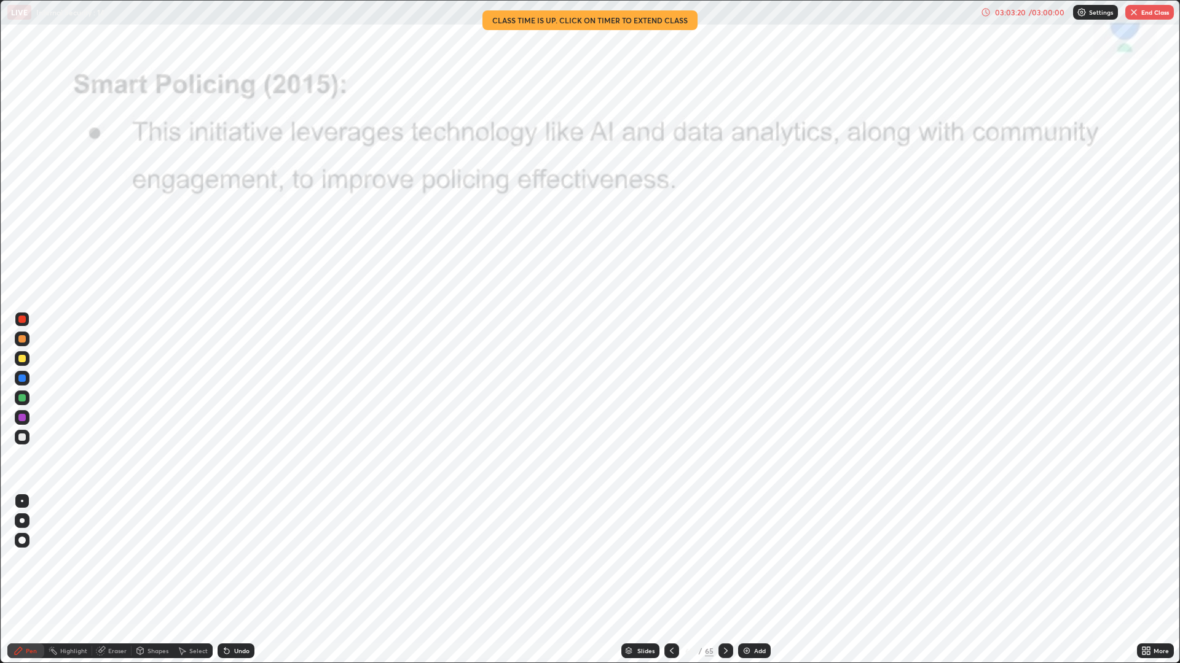
click at [727, 559] on icon at bounding box center [726, 651] width 10 height 10
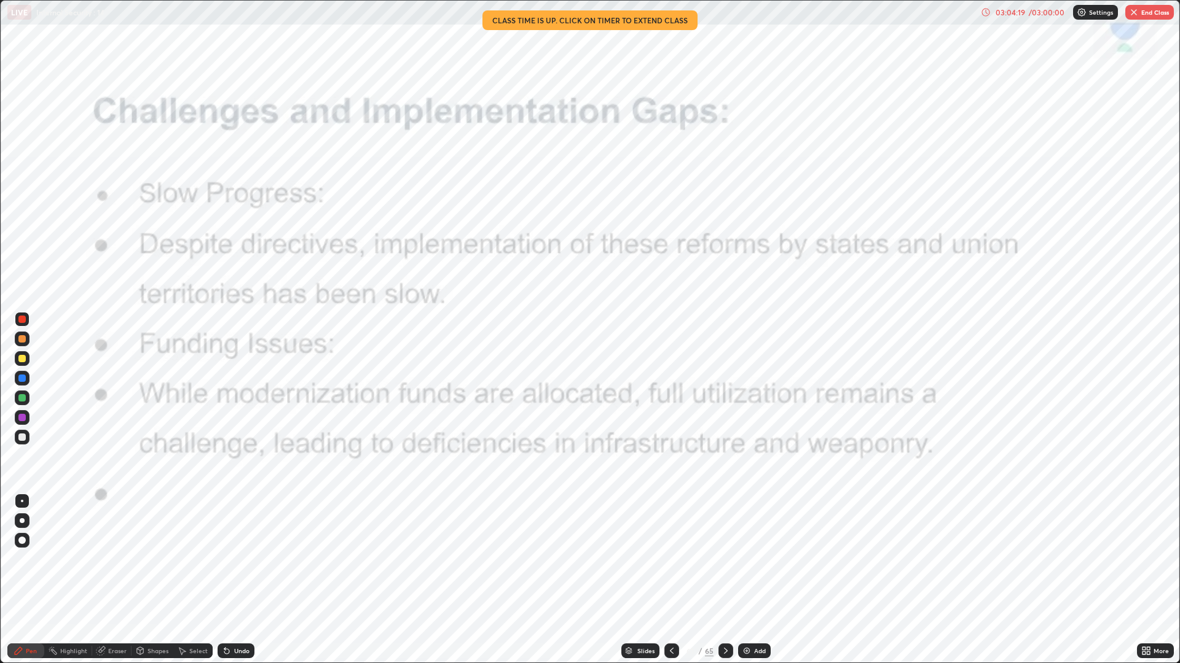
click at [729, 559] on div at bounding box center [725, 651] width 15 height 15
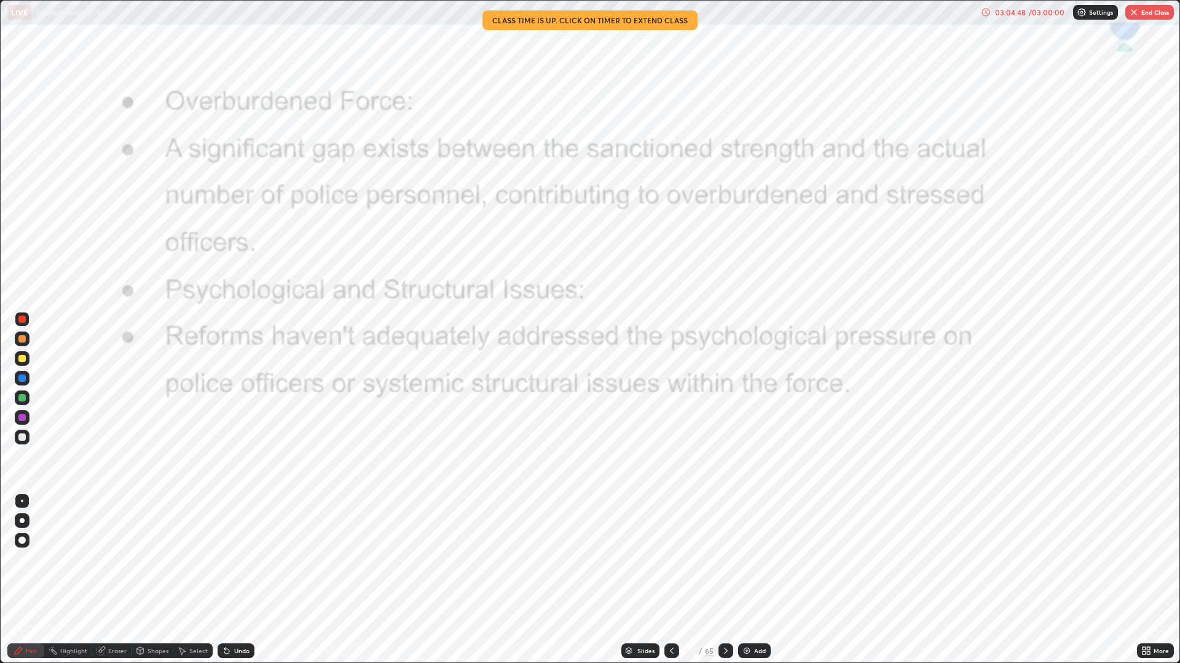
click at [670, 559] on icon at bounding box center [672, 651] width 10 height 10
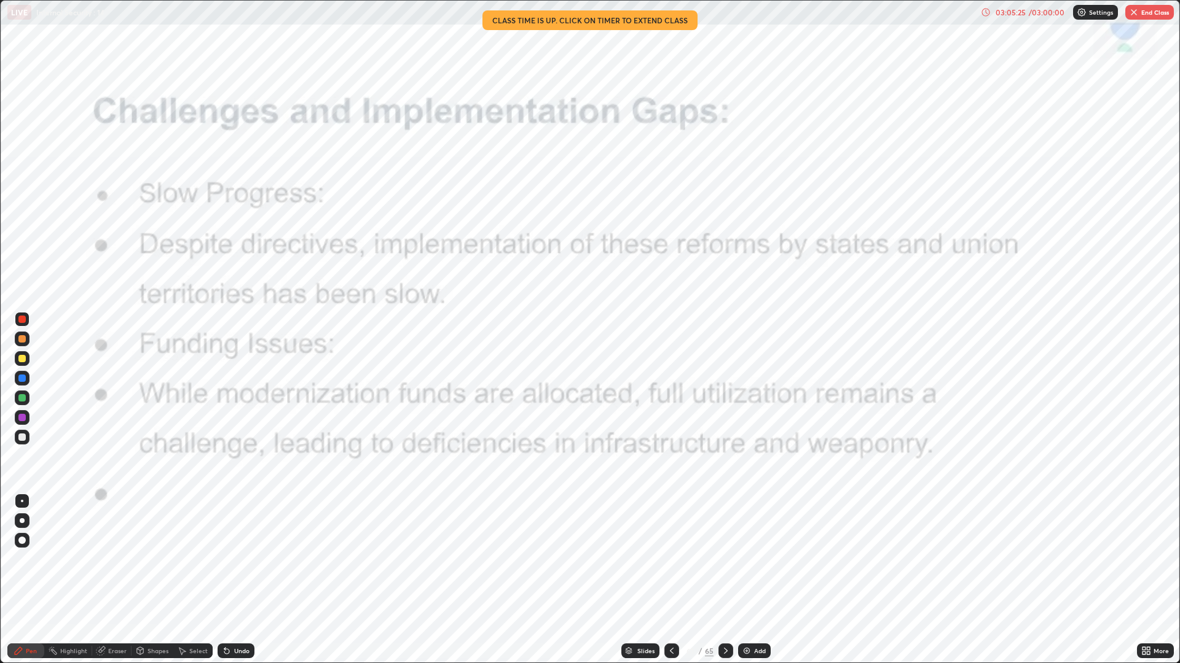
click at [1146, 10] on button "End Class" at bounding box center [1149, 12] width 49 height 15
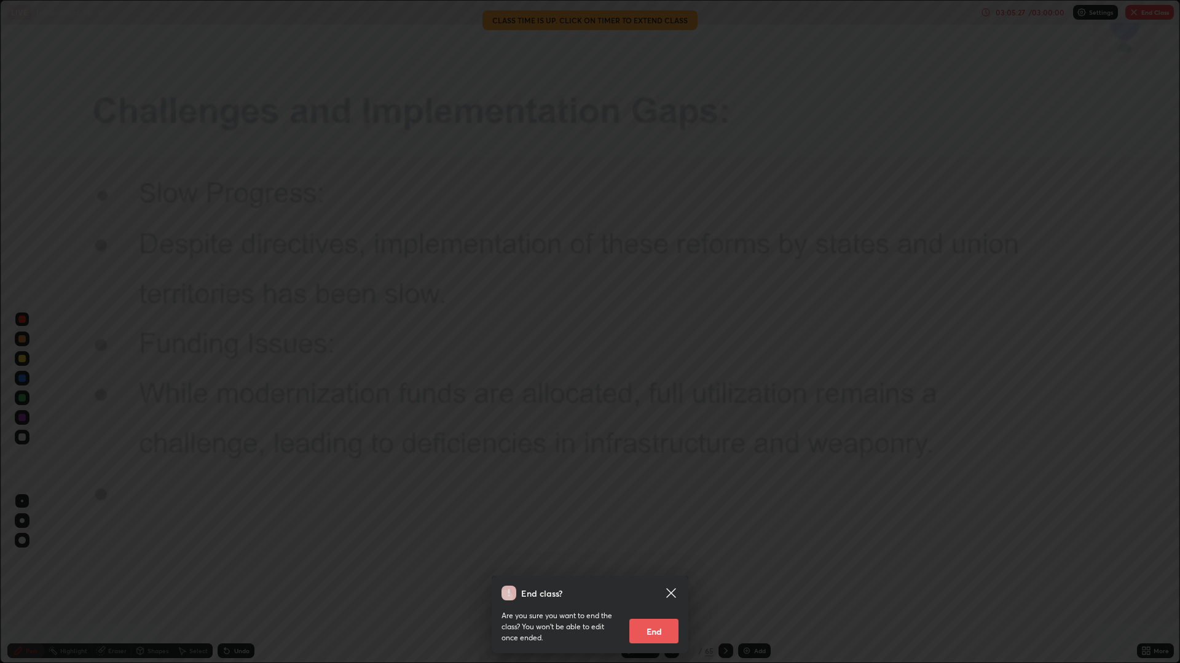
click at [660, 559] on button "End" at bounding box center [653, 631] width 49 height 25
